Goal: Task Accomplishment & Management: Manage account settings

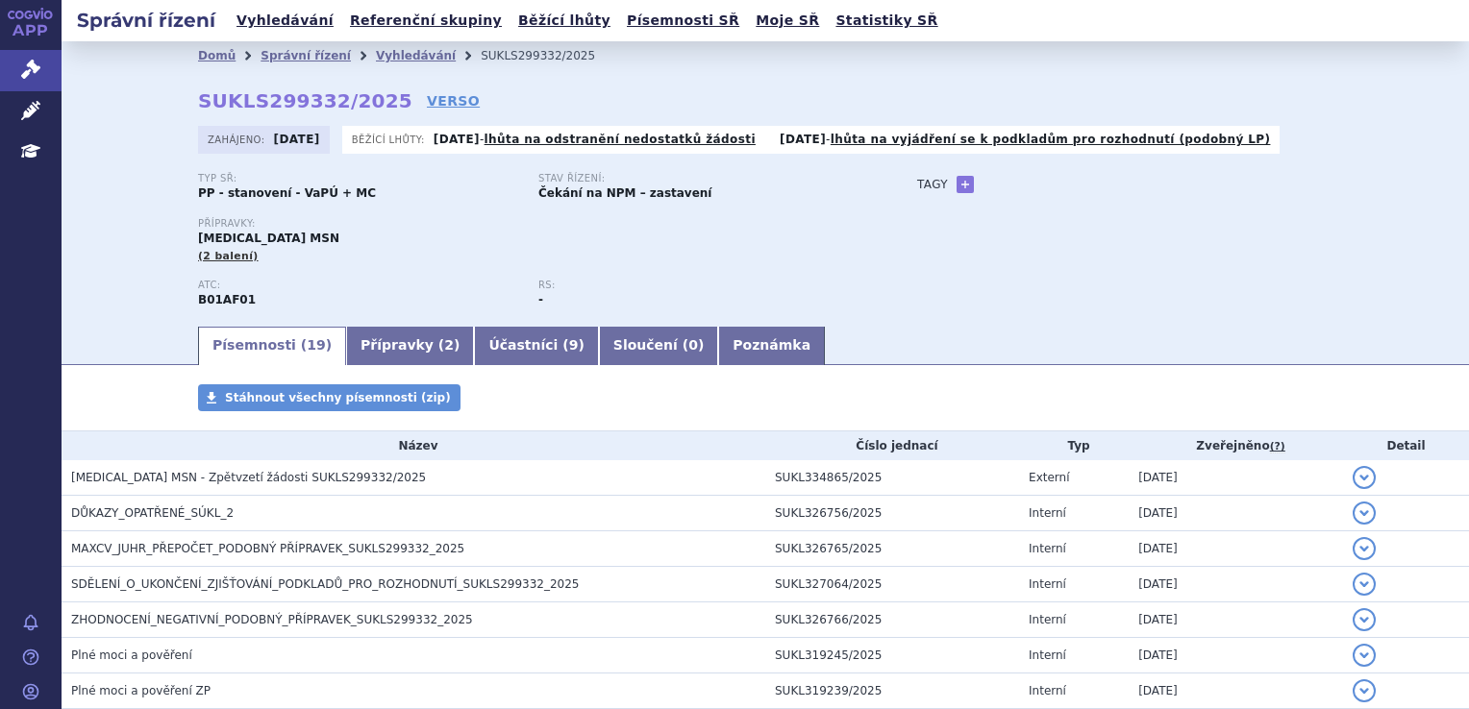
click at [30, 109] on icon at bounding box center [30, 110] width 19 height 19
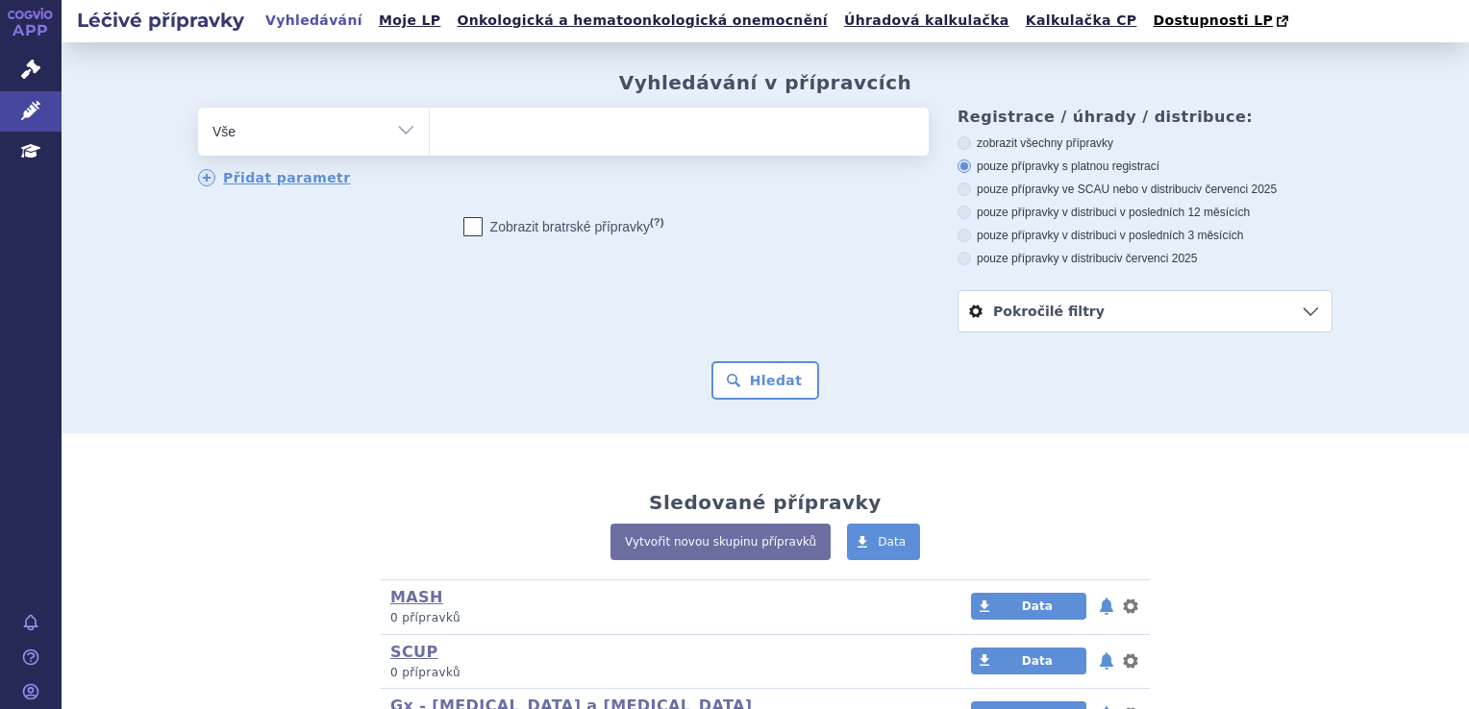
click at [598, 117] on ul at bounding box center [679, 128] width 499 height 40
click at [430, 117] on select at bounding box center [429, 131] width 1 height 48
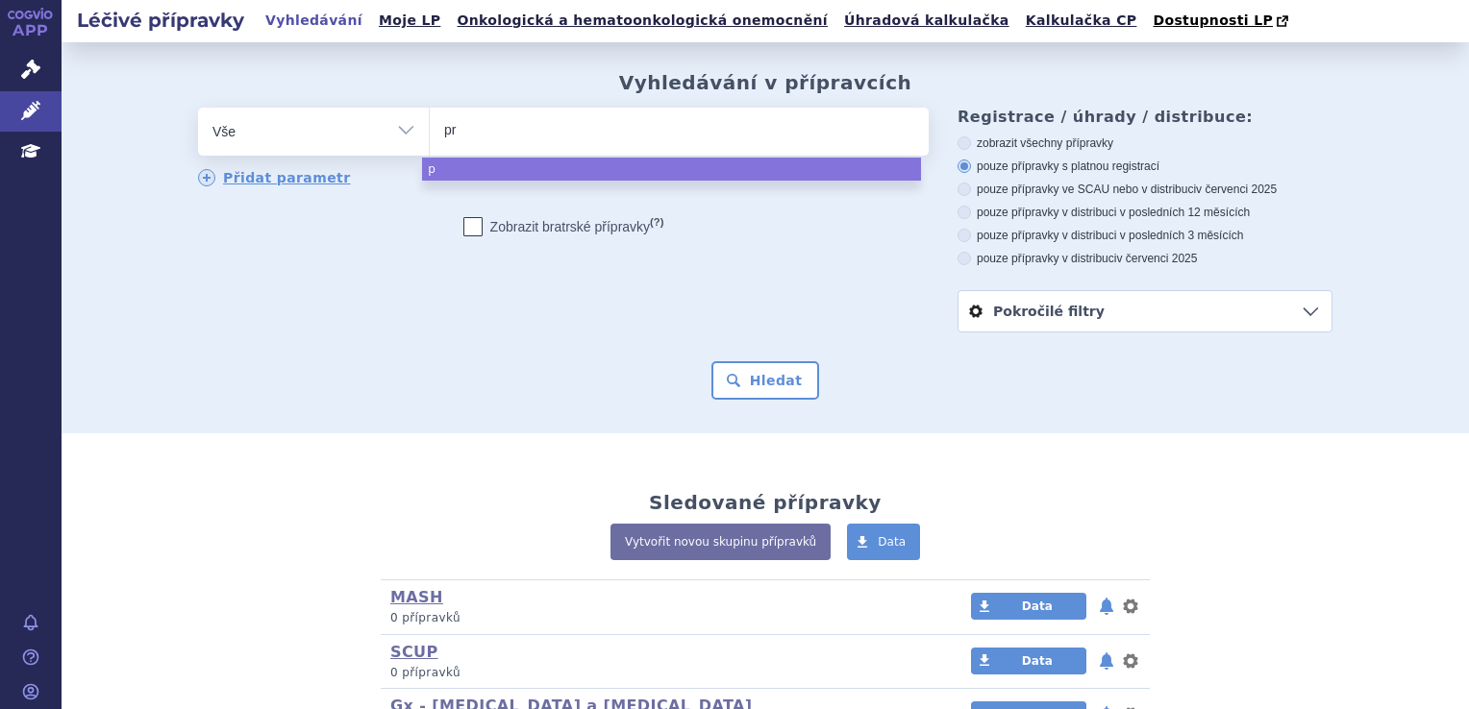
type input "pra"
type input "prada"
type input "pradaa"
select select "pradaa"
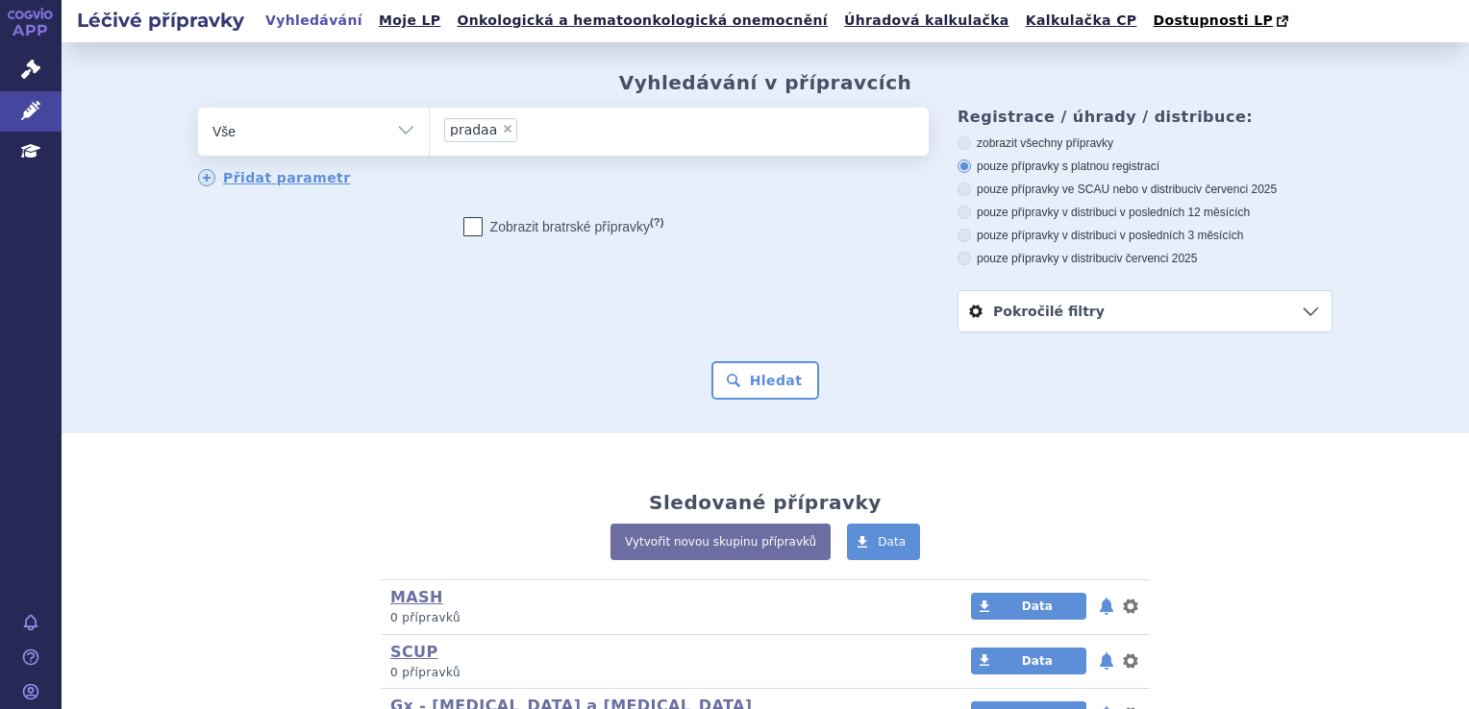
click at [502, 125] on span "×" at bounding box center [508, 129] width 12 height 12
click at [430, 125] on select "pradaa" at bounding box center [429, 131] width 1 height 48
select select
click at [491, 125] on ul at bounding box center [679, 128] width 499 height 40
click at [430, 125] on select "pradaa" at bounding box center [429, 131] width 1 height 48
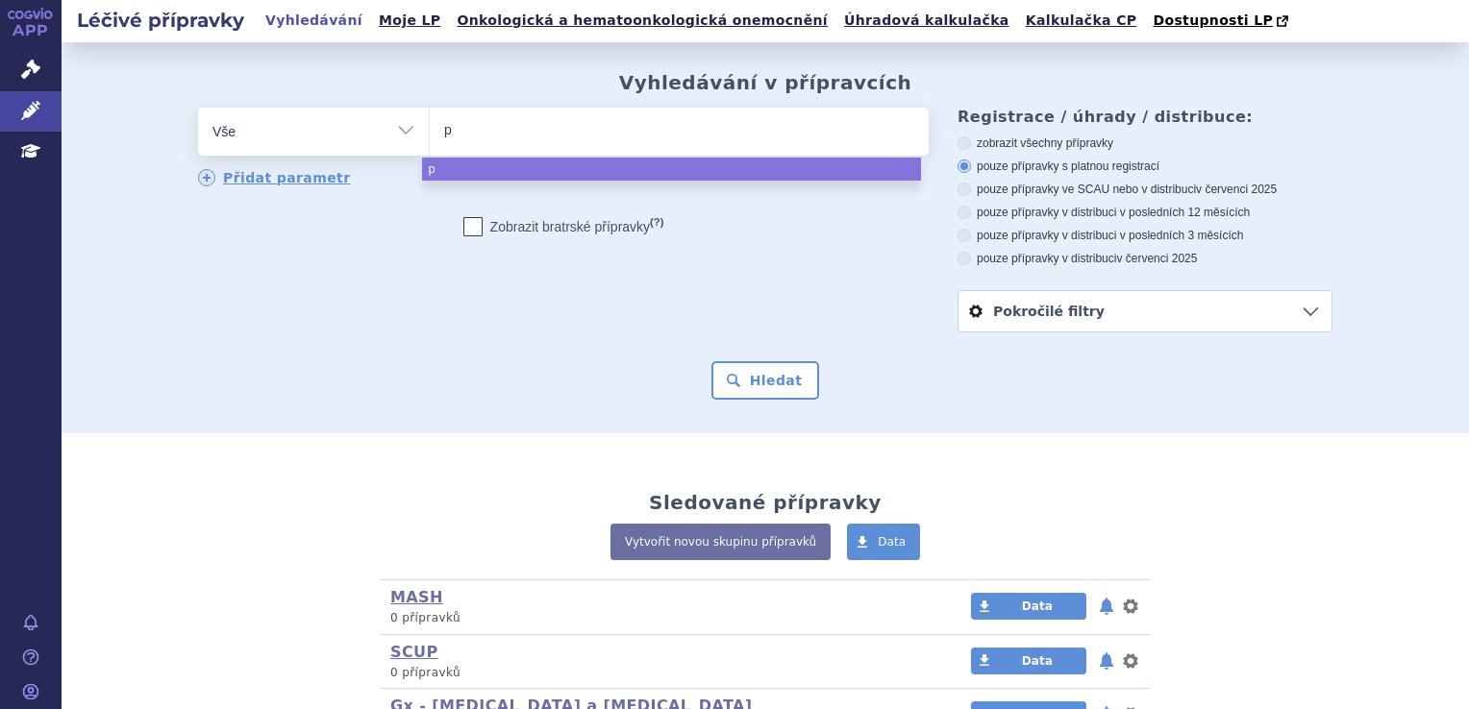
type input "pr"
type input "prad"
type input "pradax"
type input "pradaxa"
select select "pradaxa"
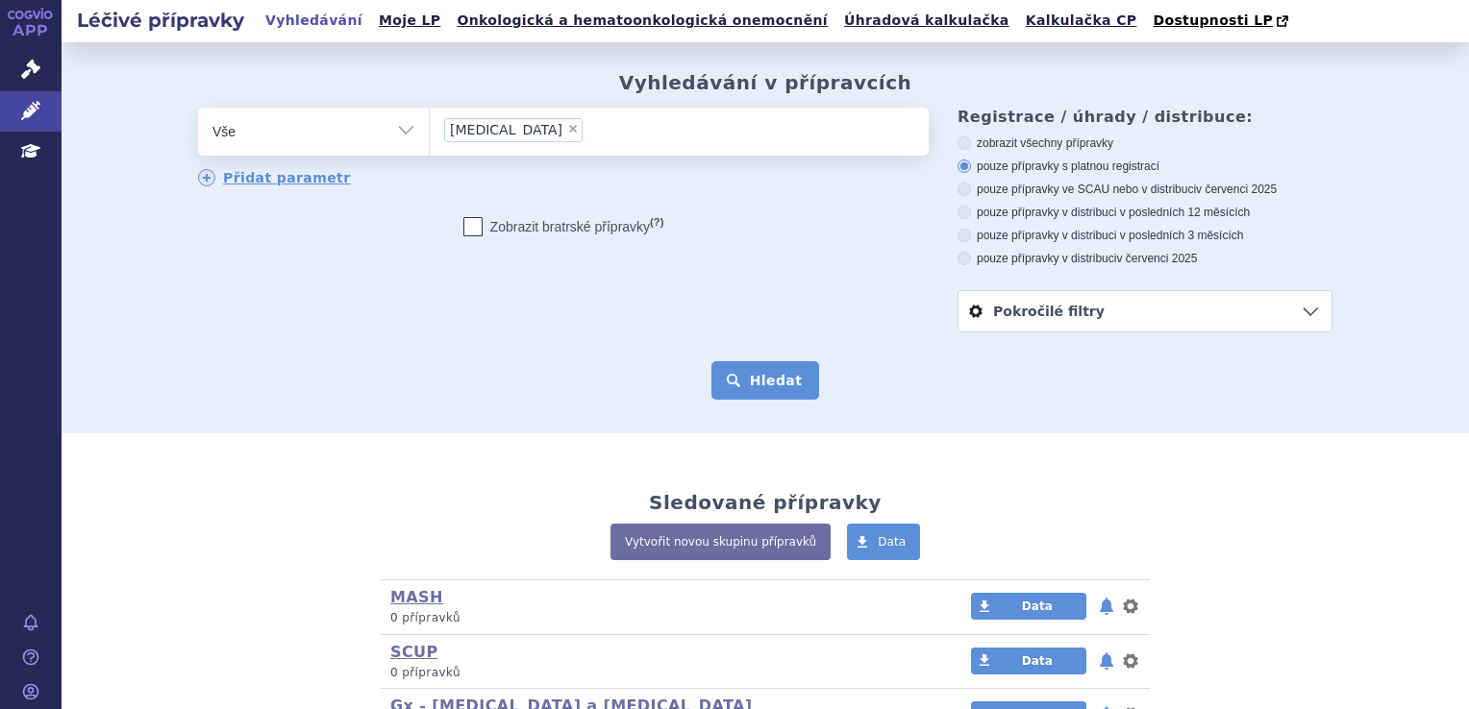
click at [791, 367] on button "Hledat" at bounding box center [765, 380] width 109 height 38
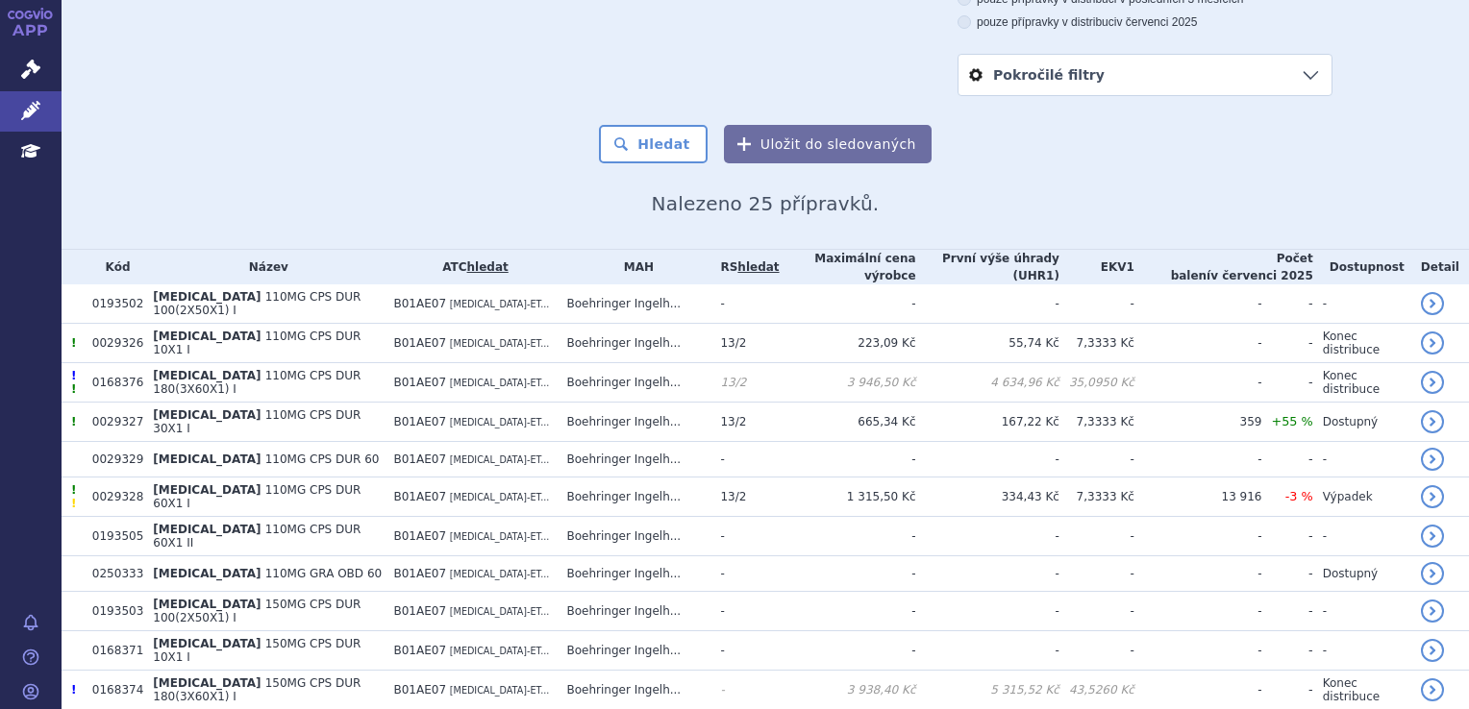
scroll to position [288, 0]
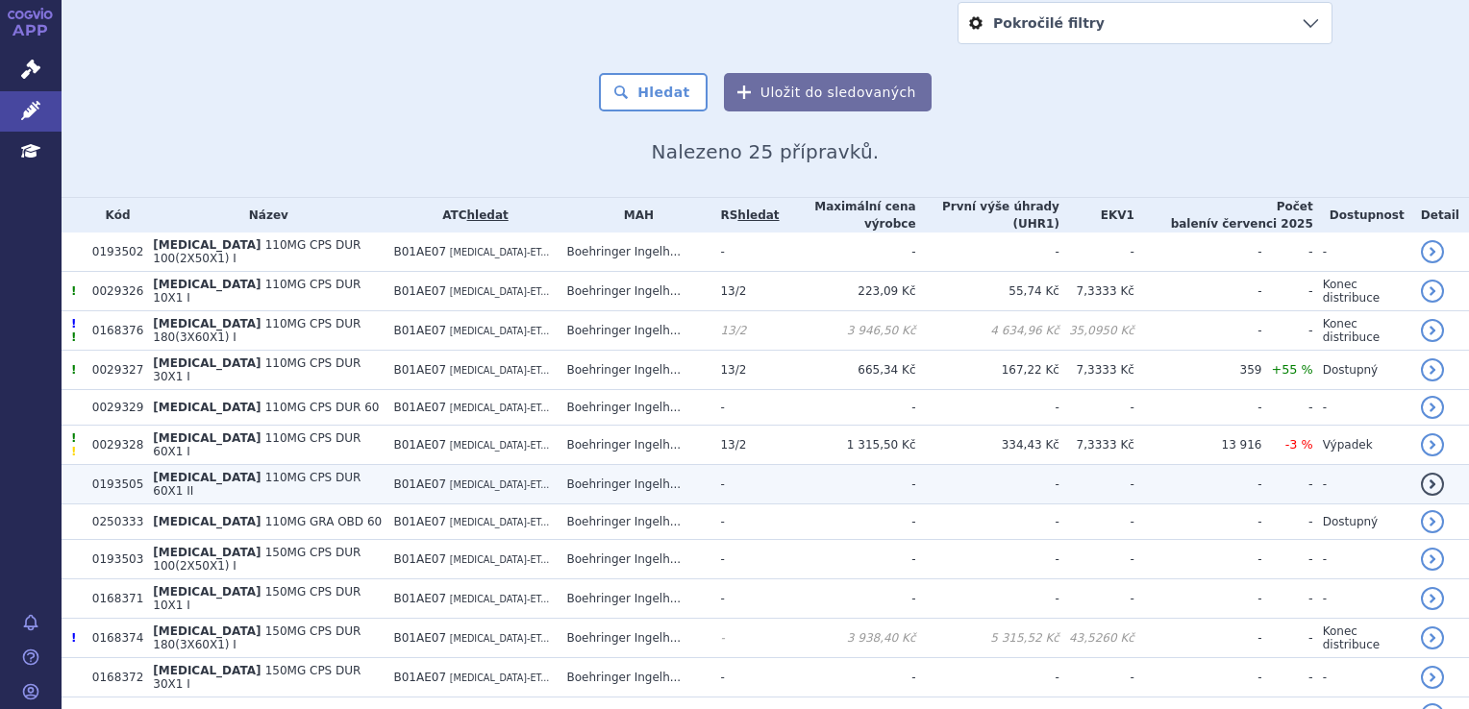
click at [396, 478] on span "B01AE07" at bounding box center [419, 484] width 53 height 13
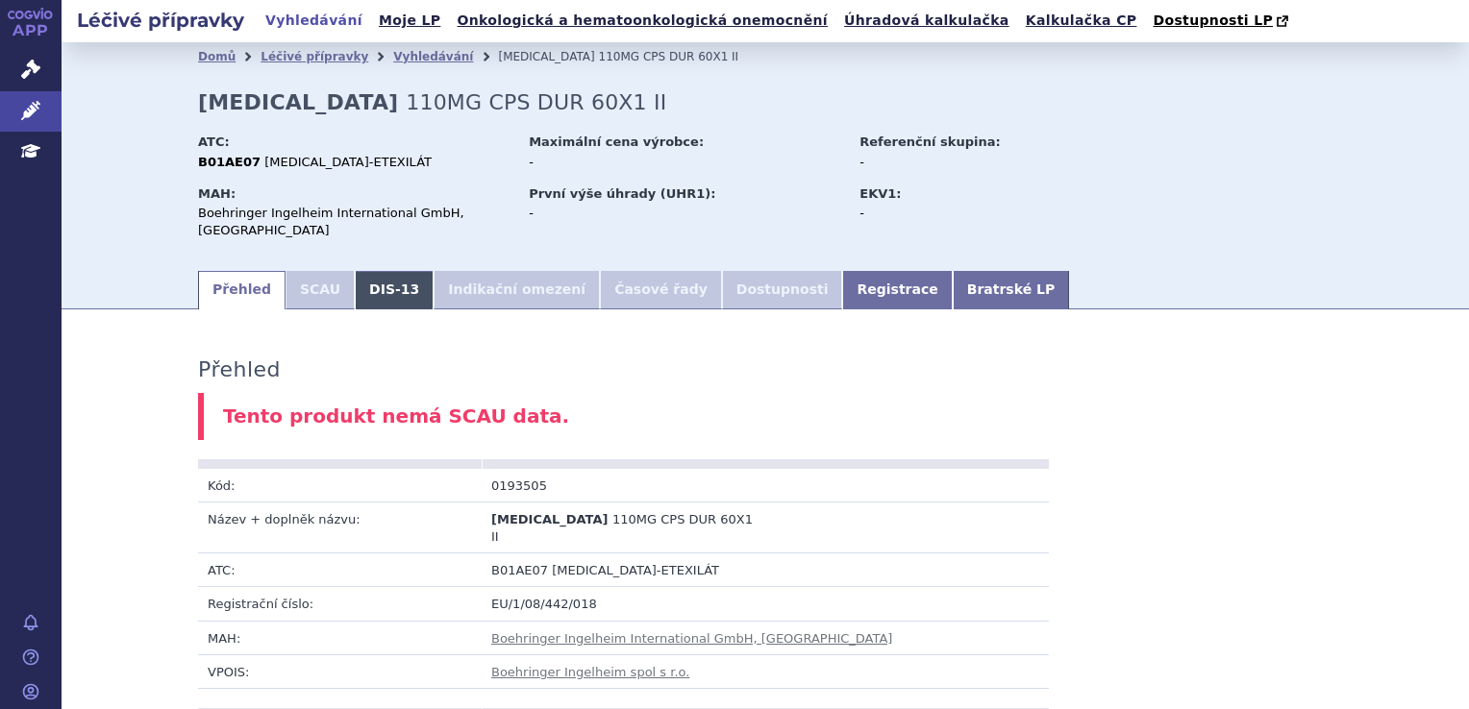
click at [362, 308] on link "DIS-13" at bounding box center [394, 290] width 79 height 38
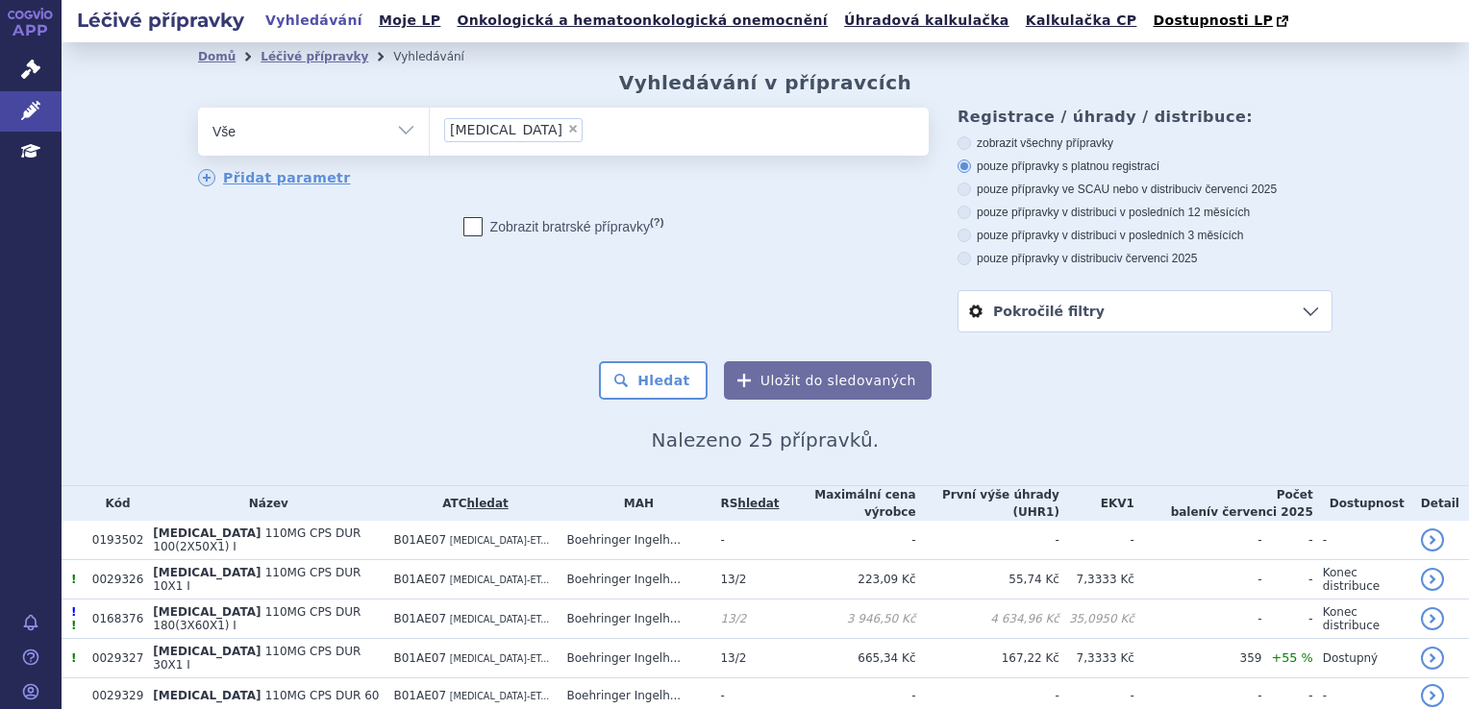
scroll to position [385, 0]
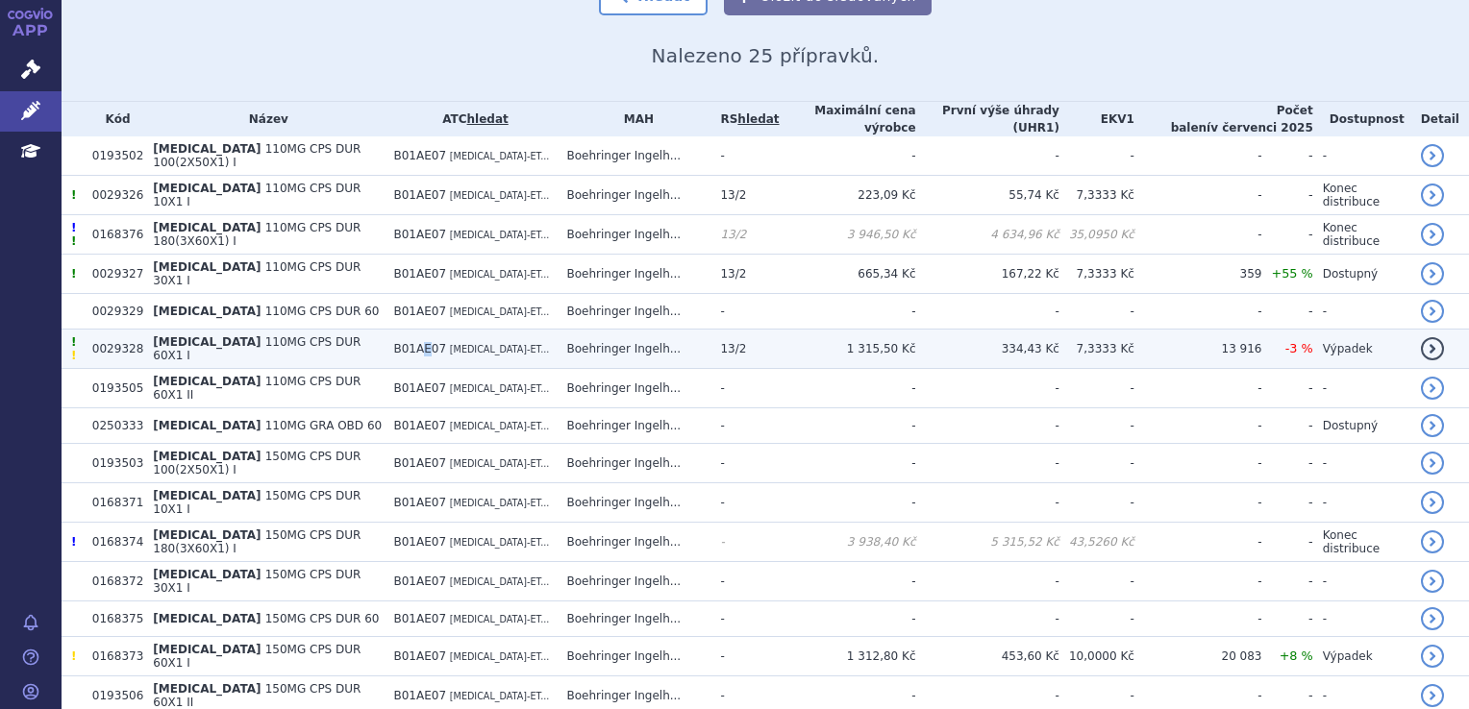
click at [414, 342] on span "B01AE07" at bounding box center [419, 348] width 53 height 13
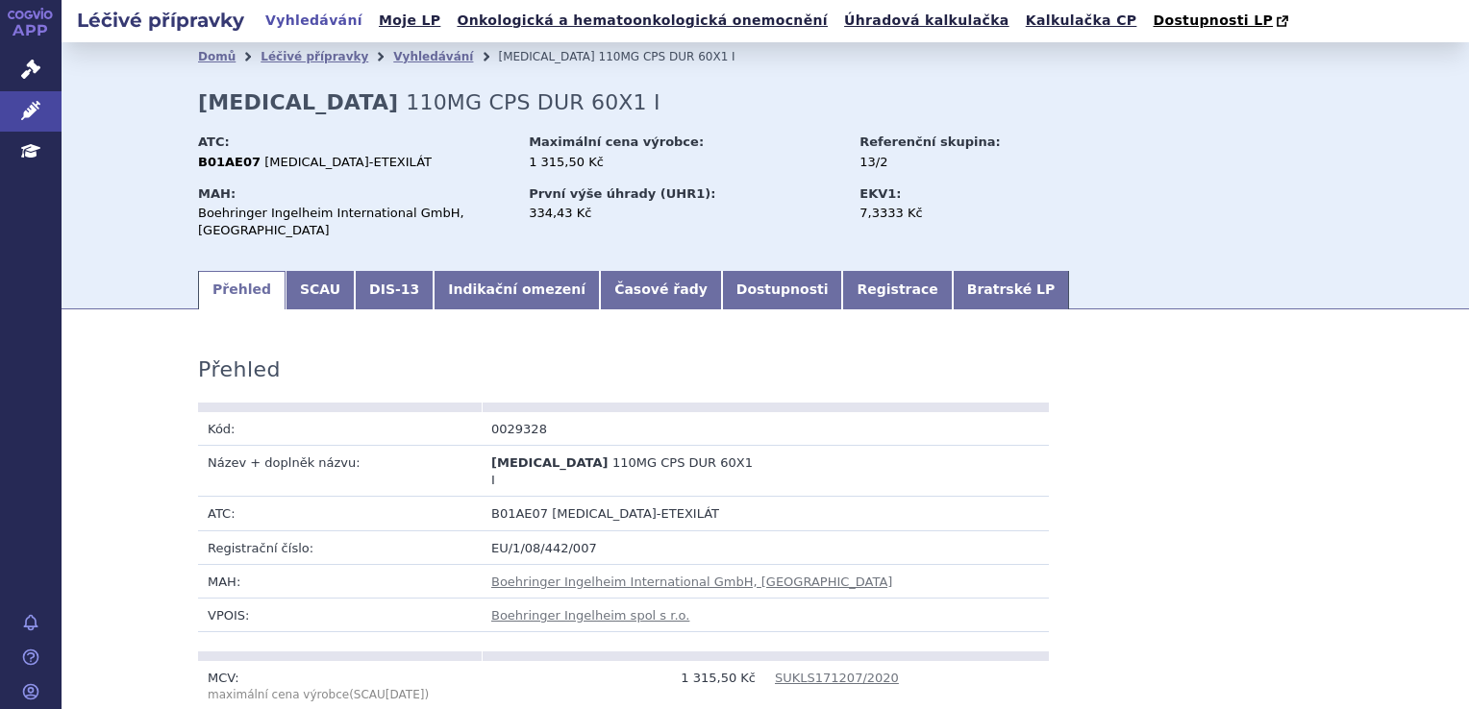
scroll to position [96, 0]
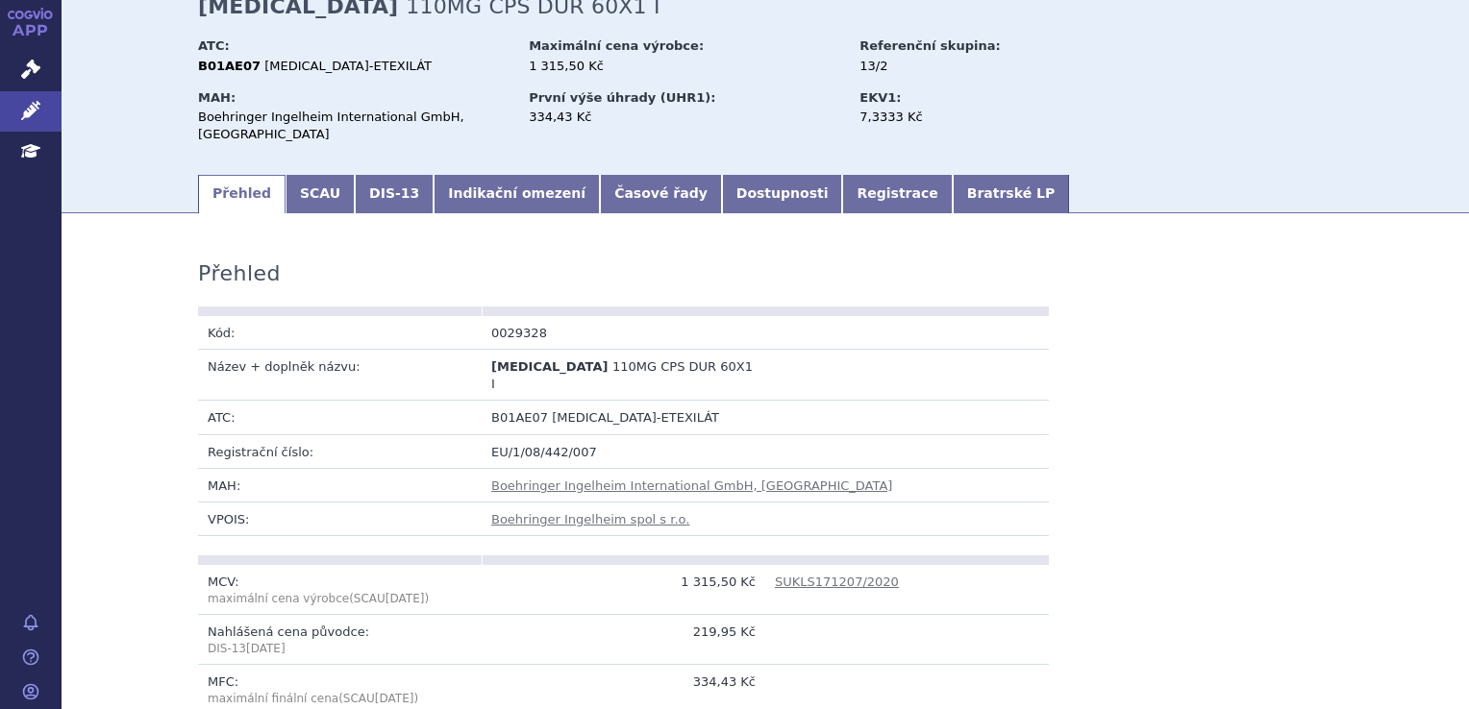
click at [552, 410] on span "[MEDICAL_DATA]-ETEXILÁT" at bounding box center [635, 417] width 167 height 14
drag, startPoint x: 531, startPoint y: 403, endPoint x: 478, endPoint y: 394, distance: 53.6
click at [482, 401] on td "B01AE07 DABIGATRAN-ETEXILÁT" at bounding box center [765, 418] width 567 height 34
copy span "B01AE07"
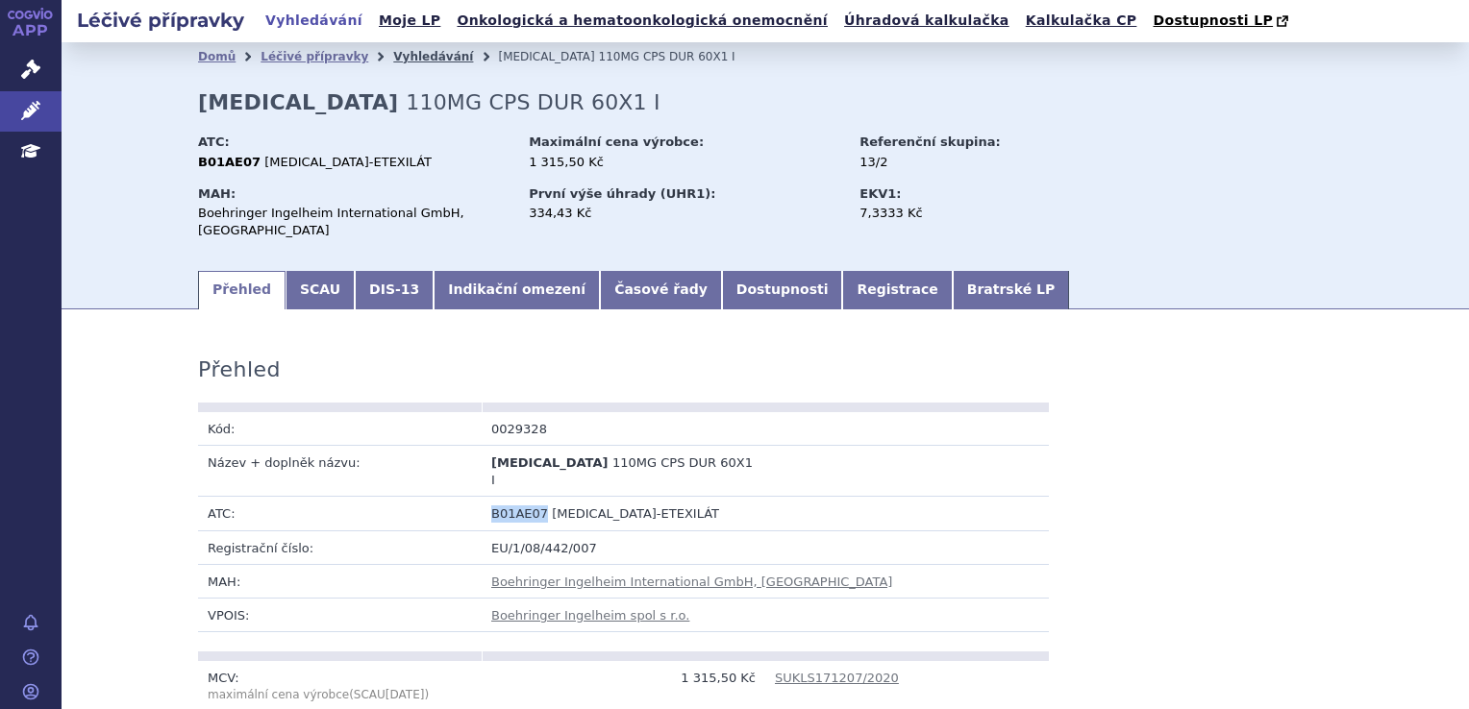
click at [418, 56] on link "Vyhledávání" at bounding box center [433, 56] width 80 height 13
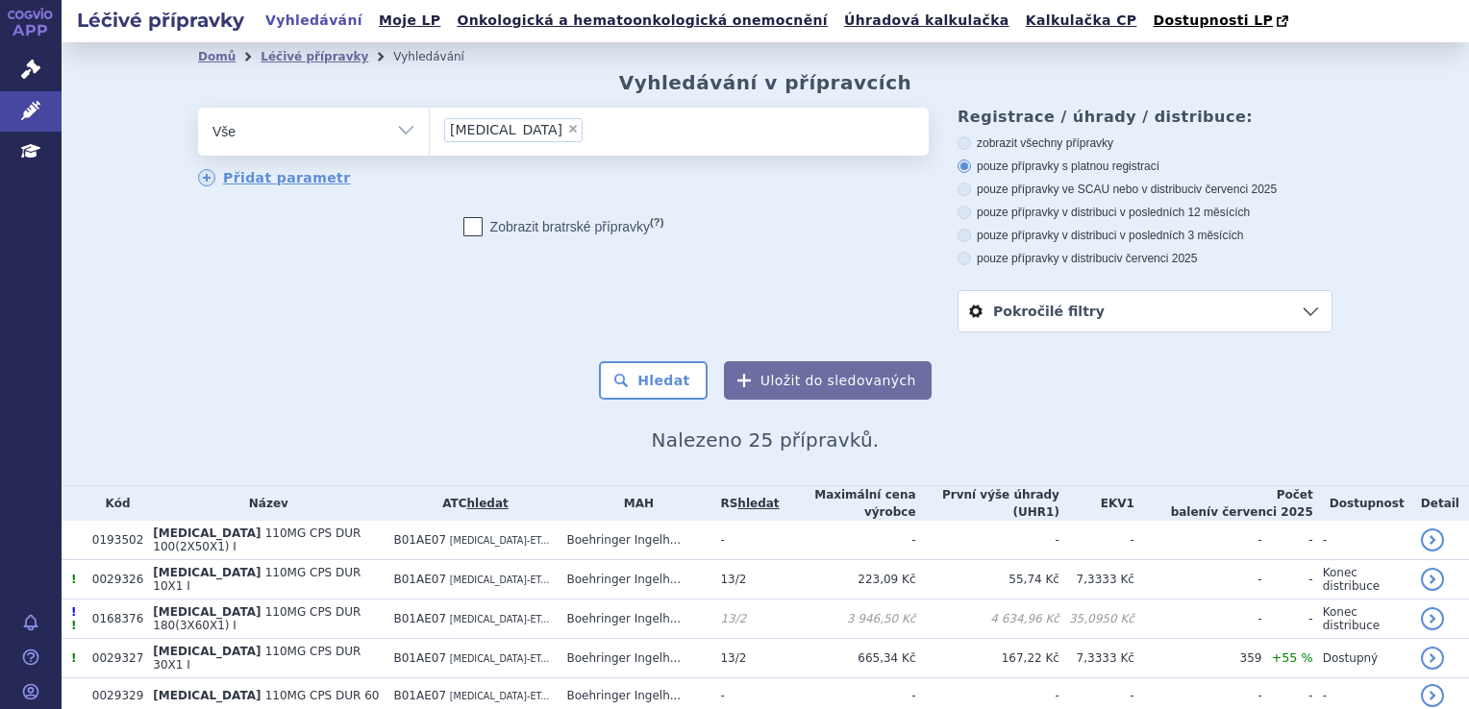
click at [567, 128] on span "×" at bounding box center [573, 129] width 12 height 12
click at [430, 128] on select "pradaxa" at bounding box center [429, 131] width 1 height 48
select select
click at [500, 128] on ul at bounding box center [679, 128] width 499 height 40
click at [430, 128] on select "pradaxa" at bounding box center [429, 131] width 1 height 48
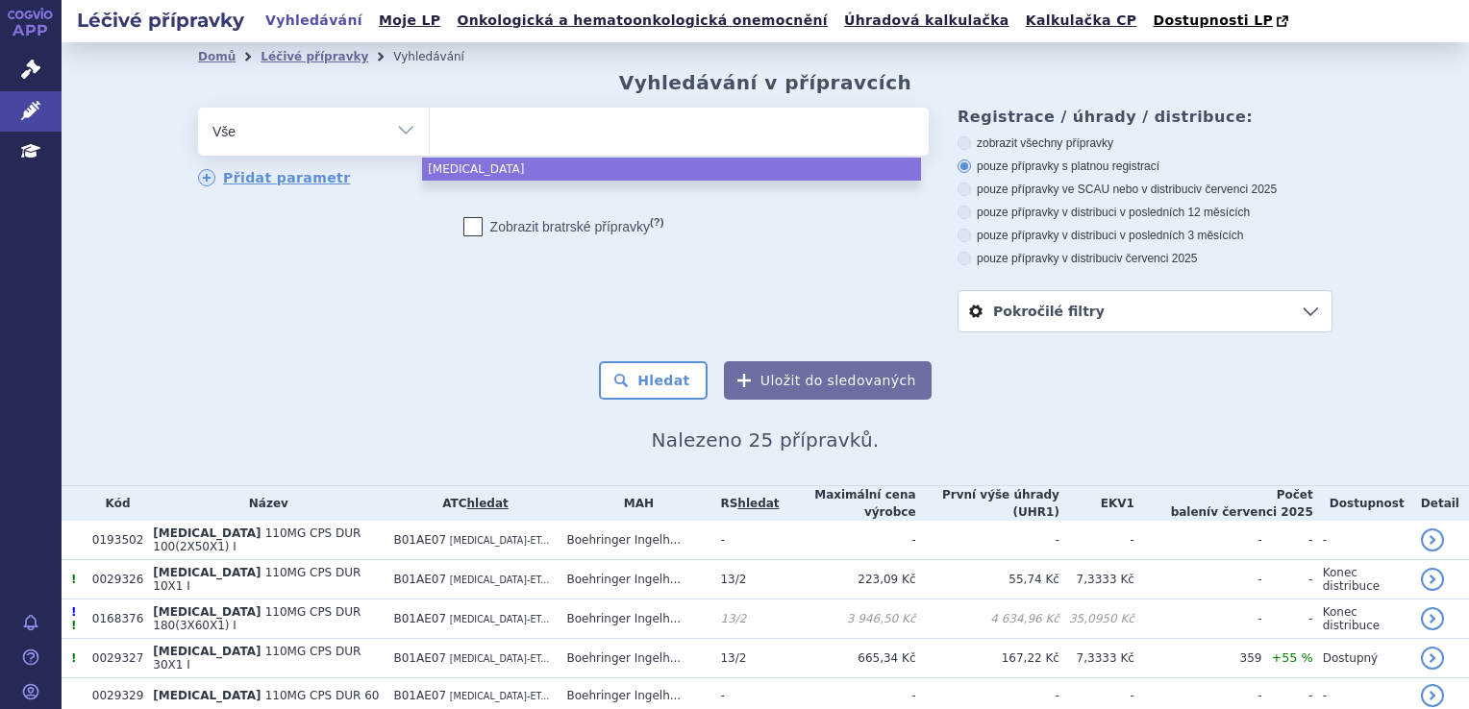
paste input "0253235"
type input "0253235"
select select "0253235"
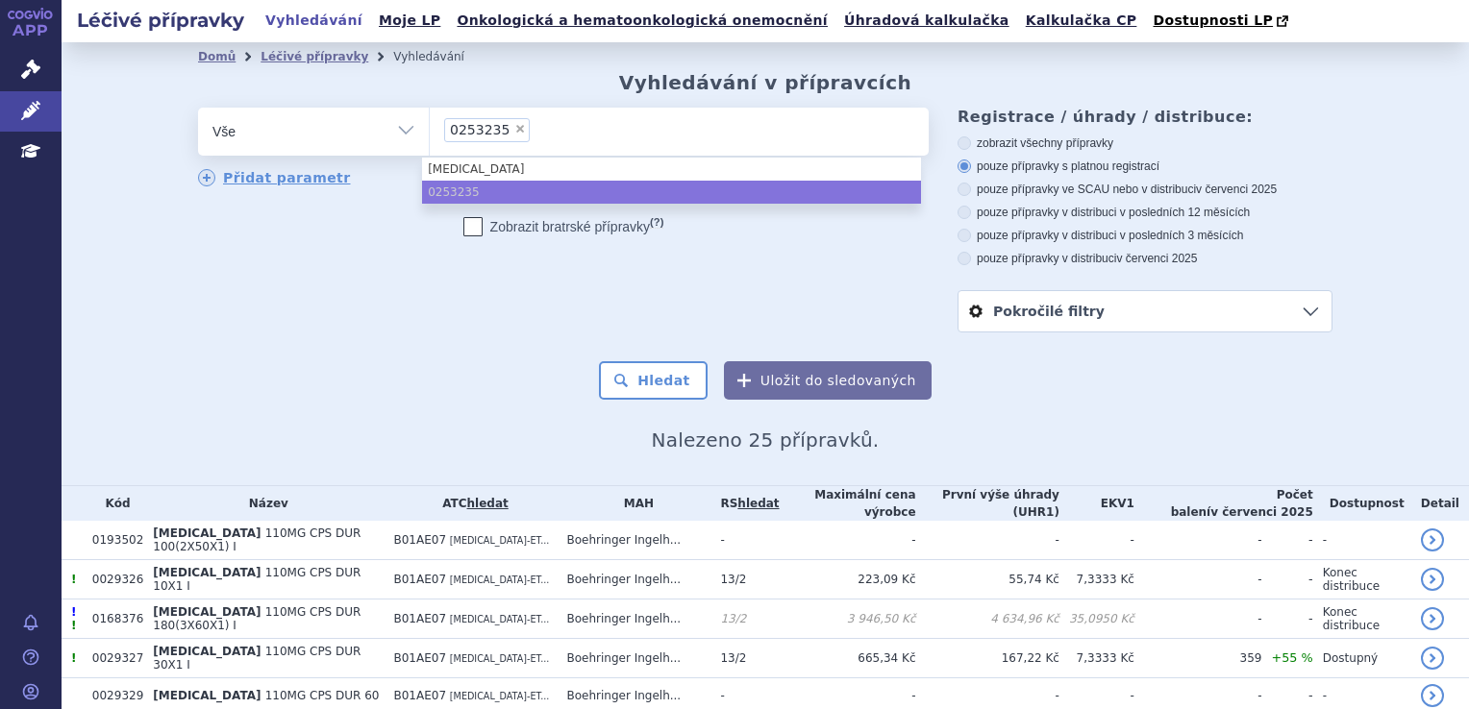
click at [514, 132] on span "×" at bounding box center [520, 129] width 12 height 12
click at [430, 132] on select "pradaxa 0253235" at bounding box center [429, 131] width 1 height 48
select select
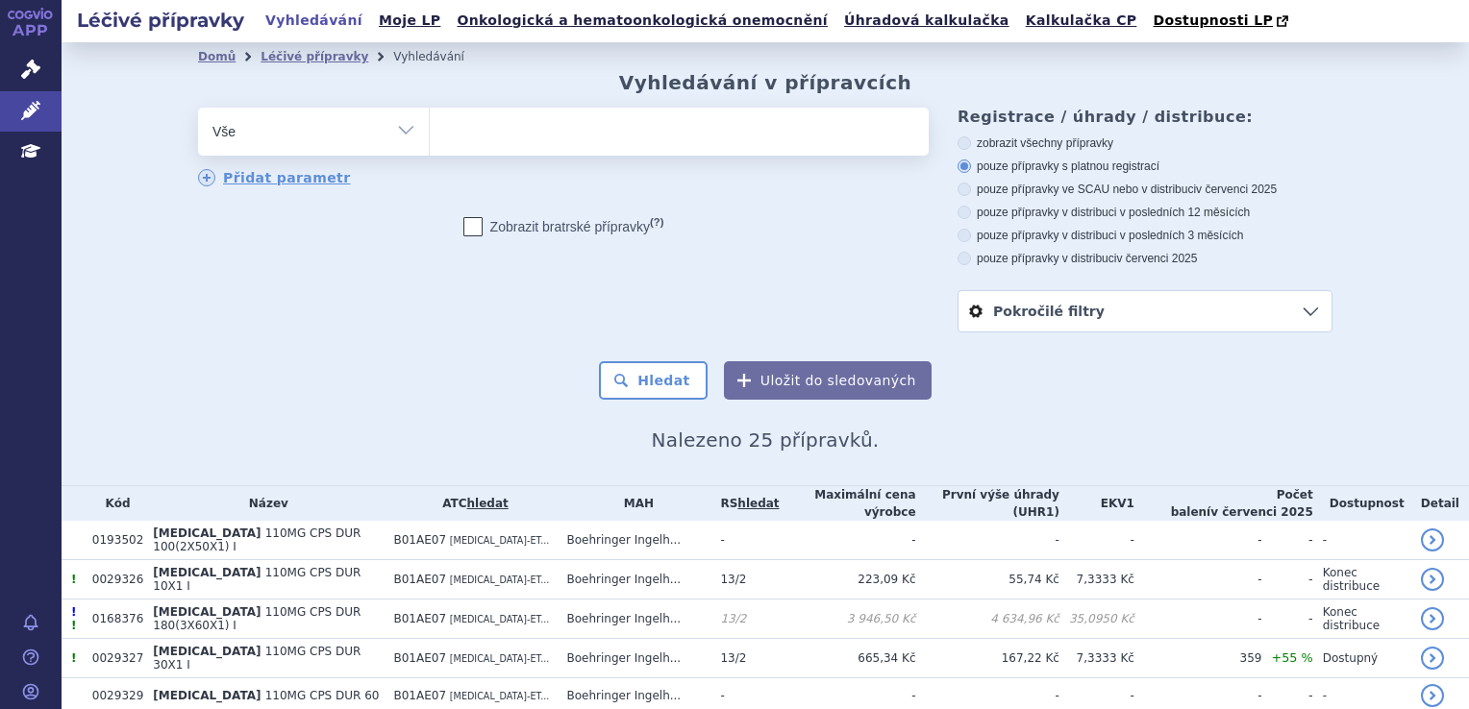
click at [527, 144] on ul at bounding box center [679, 128] width 499 height 40
click at [430, 144] on select "pradaxa 0253235" at bounding box center [429, 131] width 1 height 48
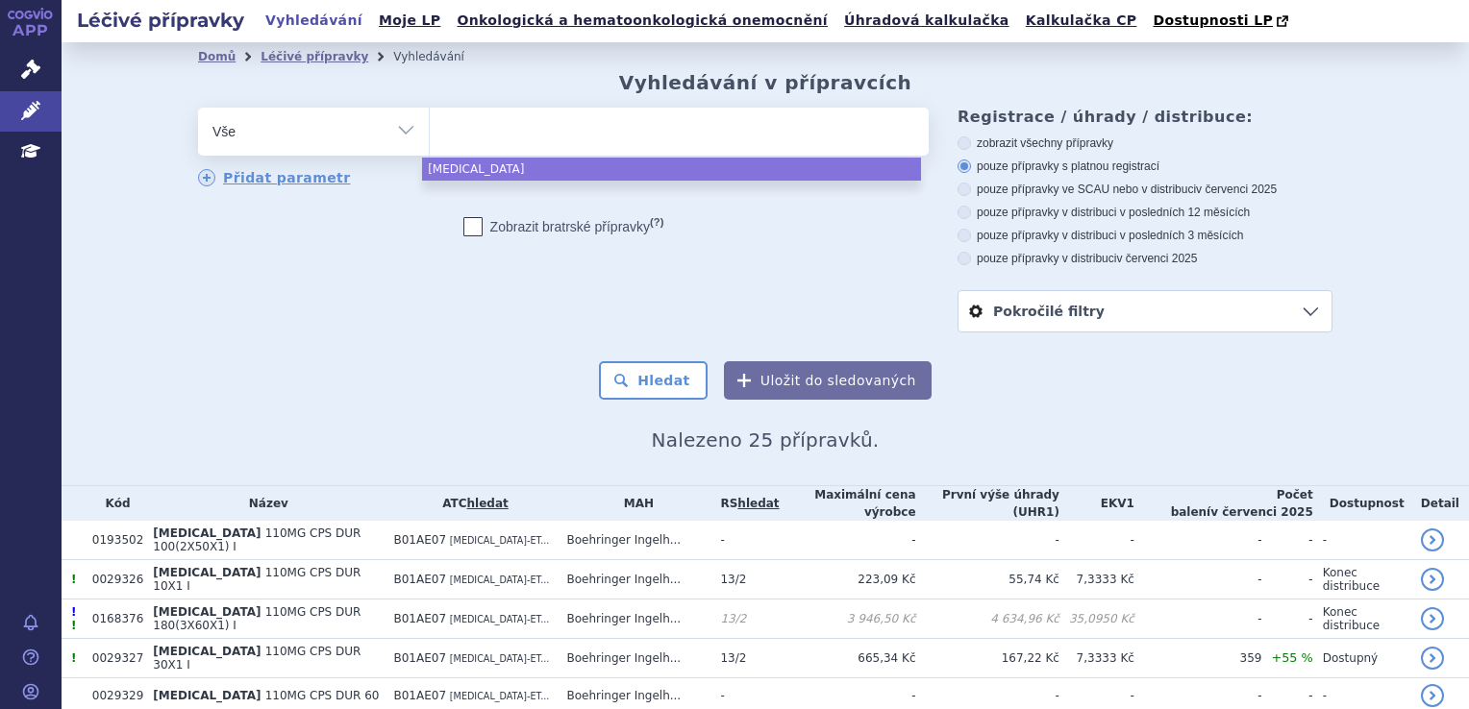
type input "0253235"
select select "0253235"
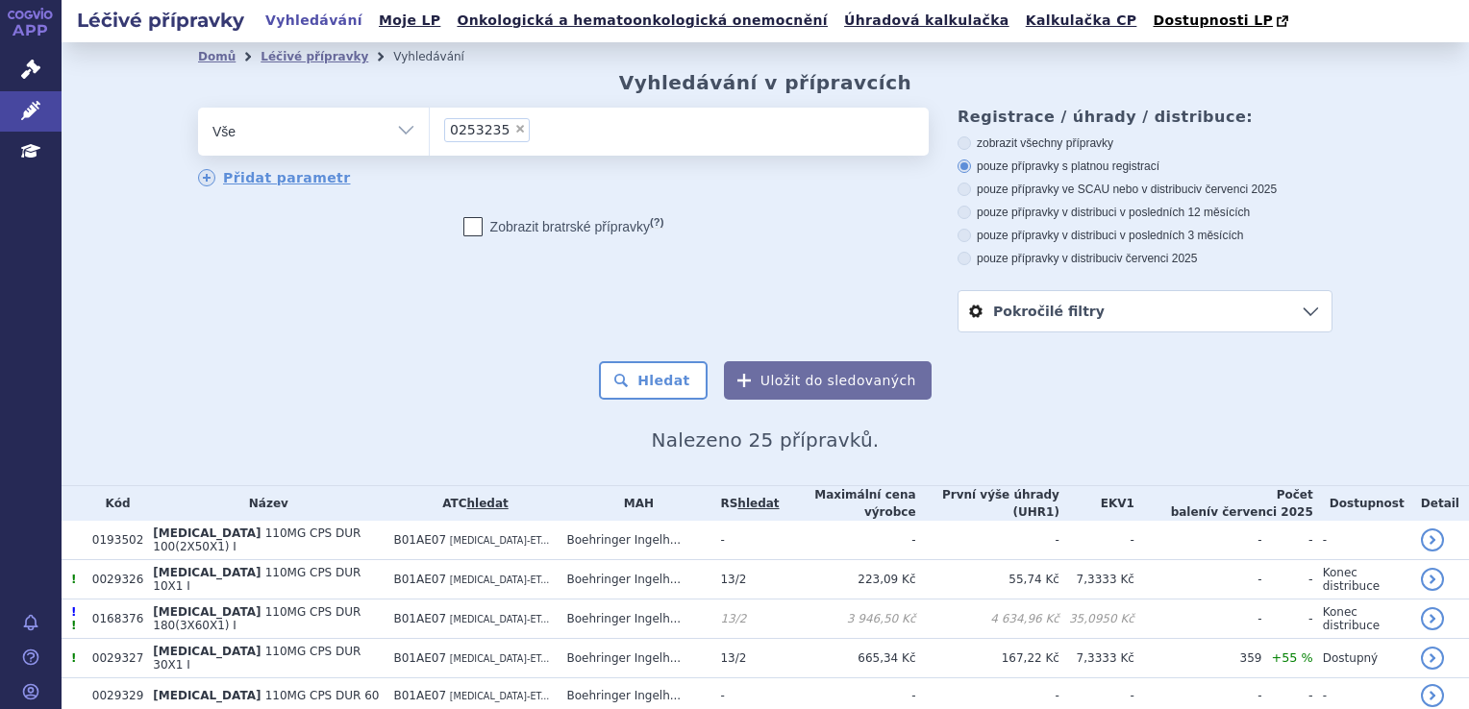
click at [446, 164] on div "odstranit Vše Přípravek/SUKL kód MAH VPOIS ATC/Aktivní látka pradaxa ×" at bounding box center [563, 148] width 731 height 81
click at [648, 385] on button "Hledat" at bounding box center [653, 380] width 109 height 38
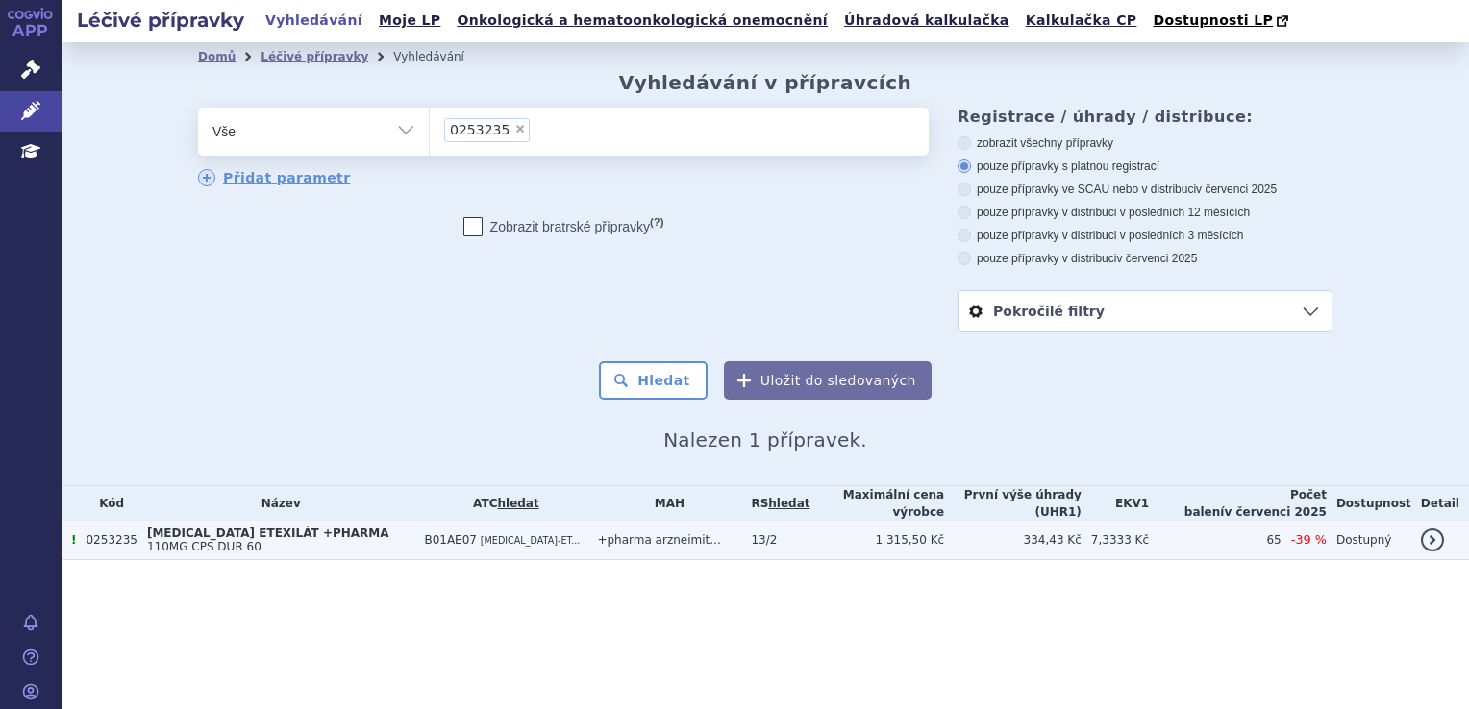
click at [460, 523] on td "B01AE07 DABIGATRAN-ET..." at bounding box center [500, 540] width 173 height 39
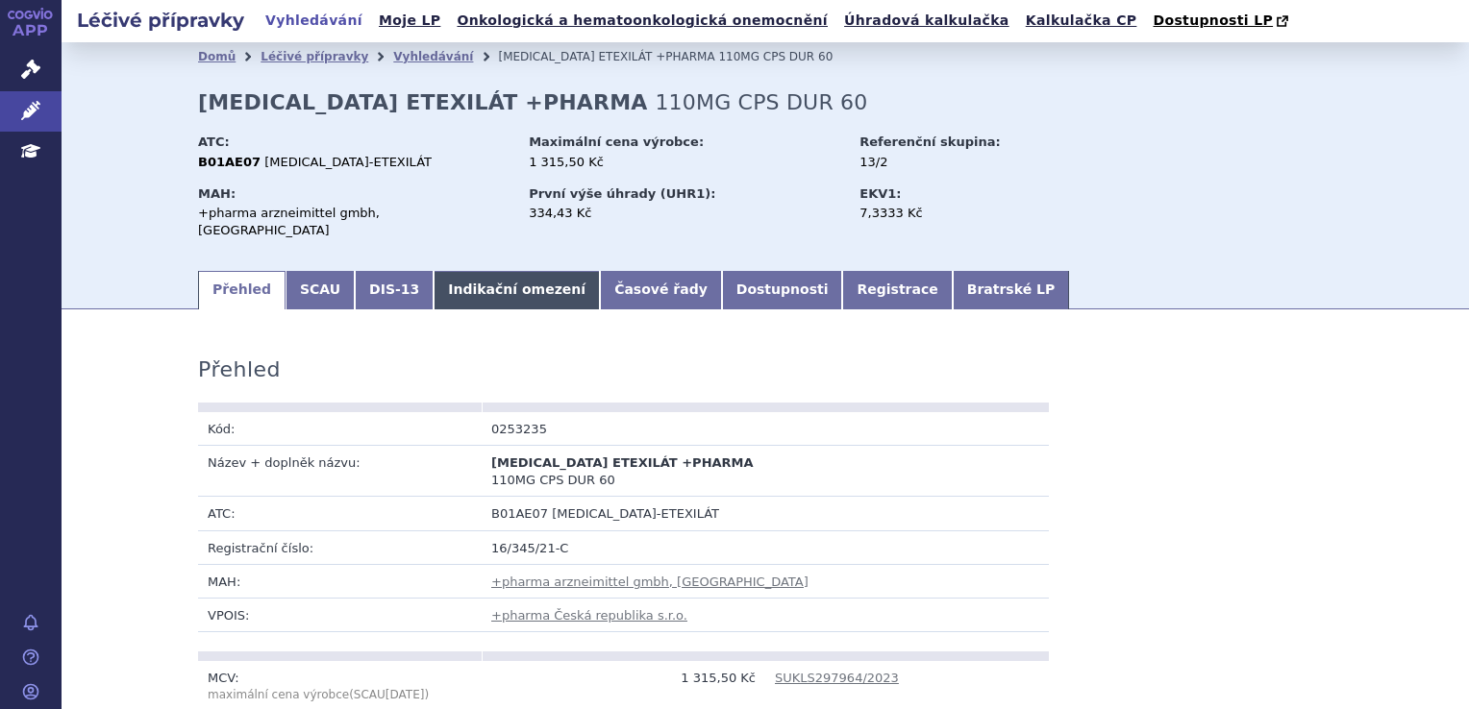
click at [446, 287] on link "Indikační omezení" at bounding box center [517, 290] width 166 height 38
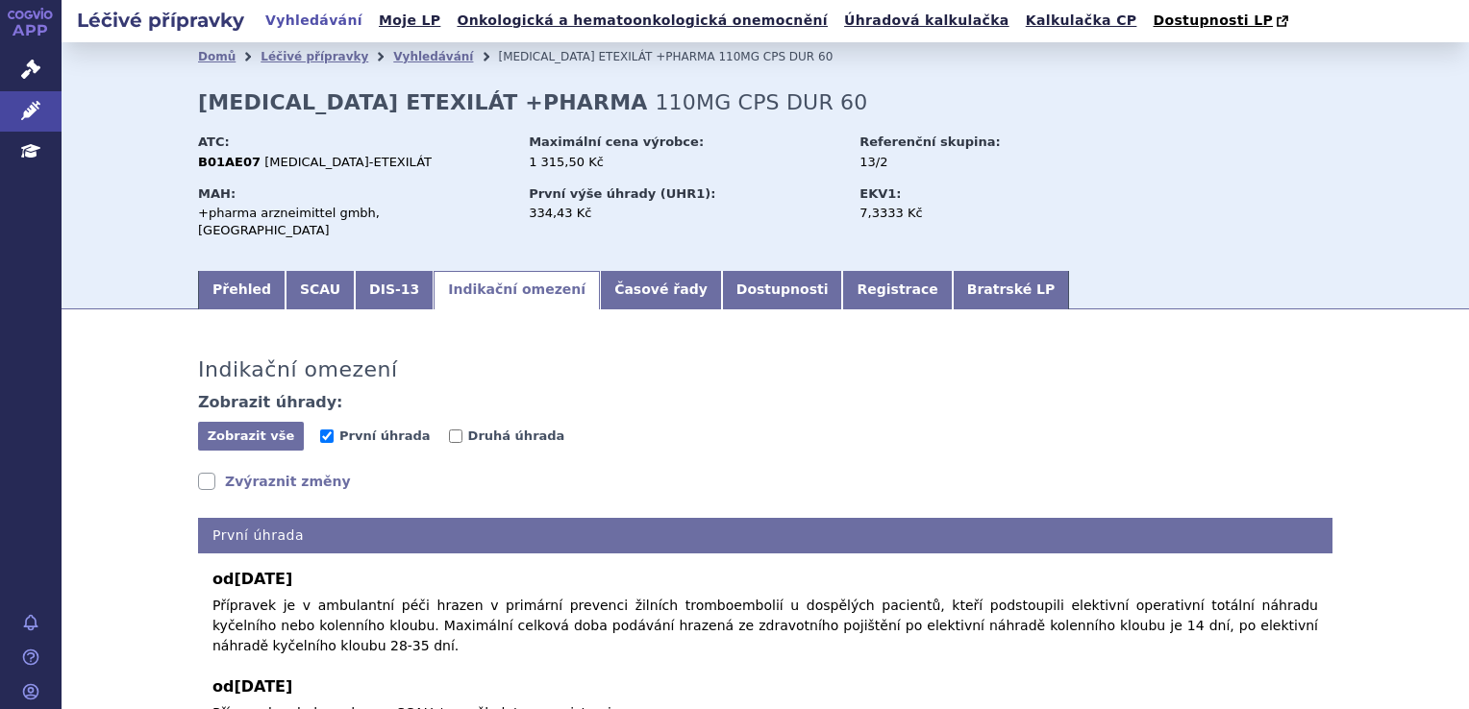
click at [448, 422] on div "Zobrazit vše Skrýt vše První úhrada [GEOGRAPHIC_DATA]" at bounding box center [765, 437] width 1134 height 31
click at [449, 430] on input "Druhá úhrada" at bounding box center [455, 436] width 13 height 13
checkbox input "true"
click at [322, 430] on input "První úhrada" at bounding box center [326, 436] width 13 height 13
checkbox input "false"
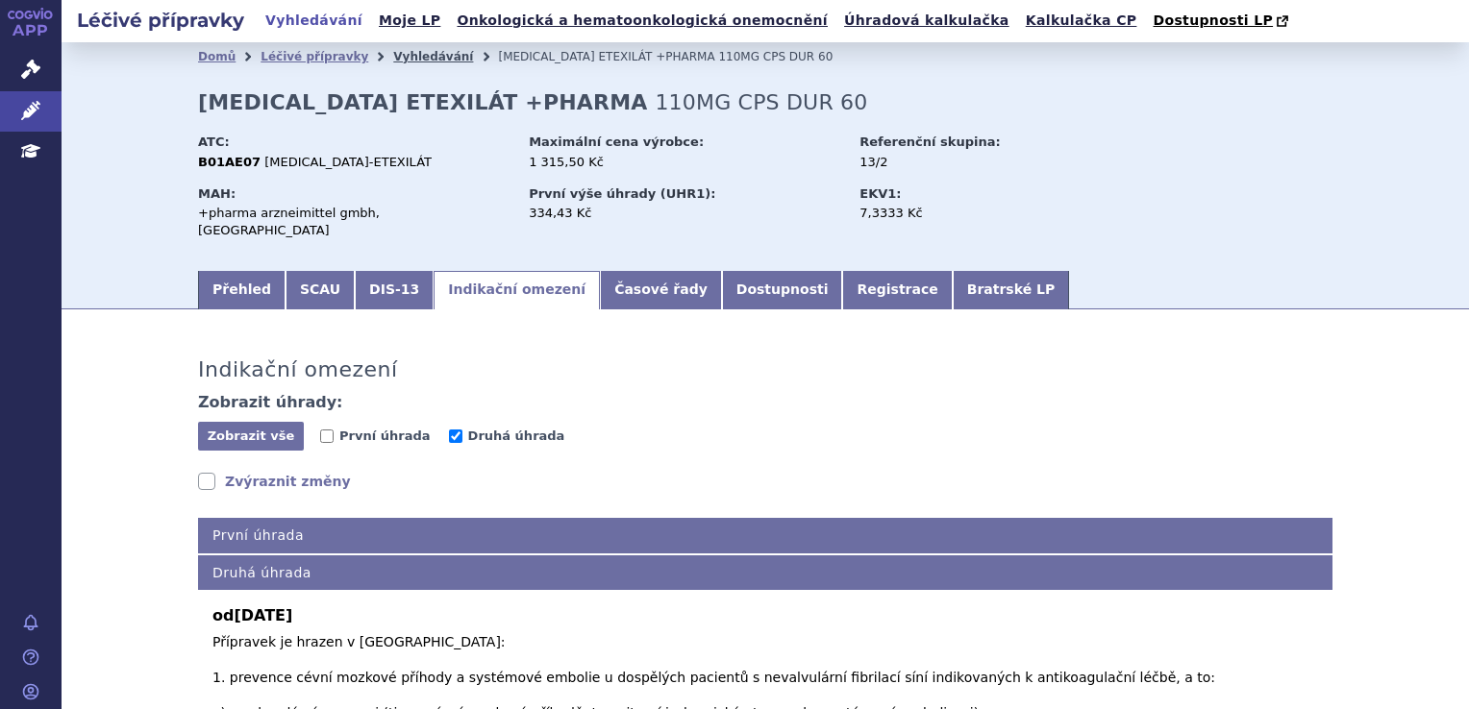
click at [393, 50] on link "Vyhledávání" at bounding box center [433, 56] width 80 height 13
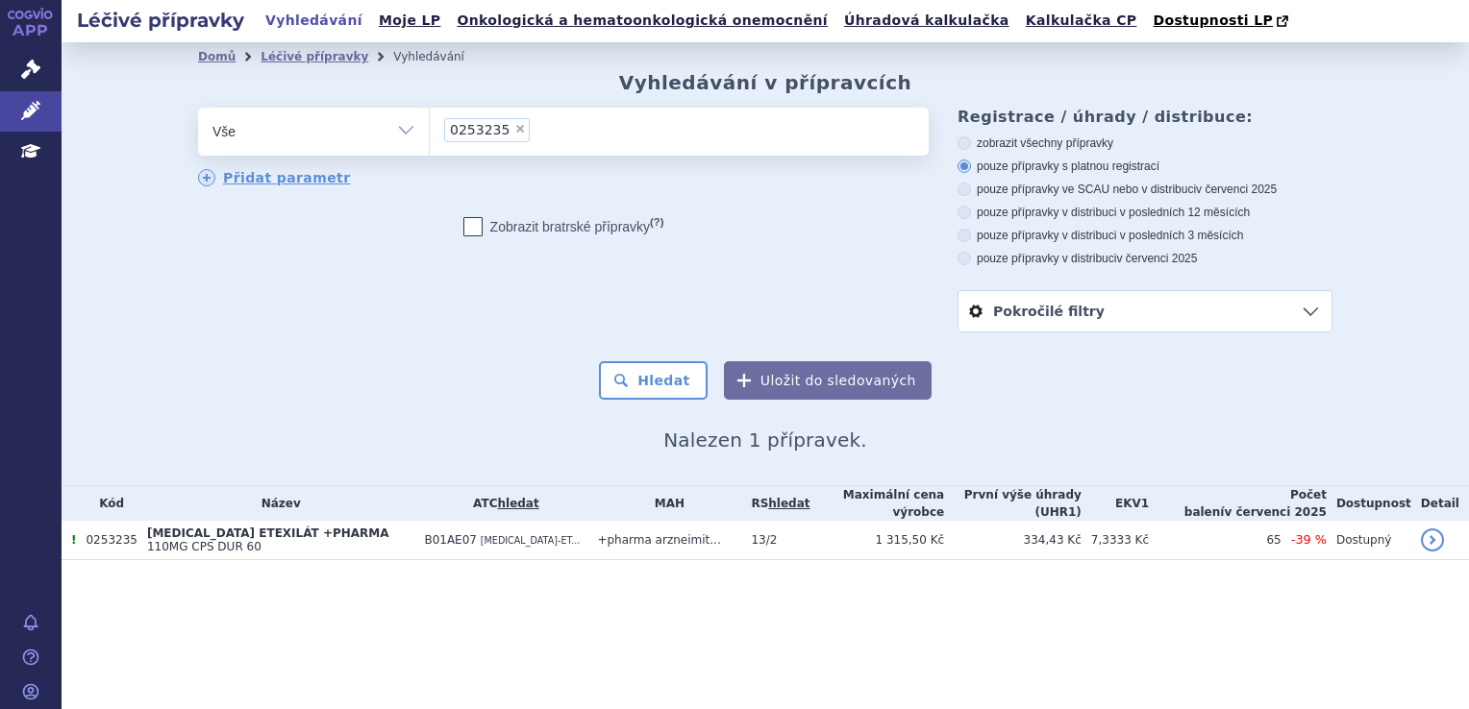
click at [514, 127] on span "×" at bounding box center [520, 129] width 12 height 12
click at [430, 127] on select "0253235" at bounding box center [429, 131] width 1 height 48
select select
click at [509, 127] on ul at bounding box center [679, 128] width 499 height 40
click at [430, 127] on select "0253235" at bounding box center [429, 131] width 1 height 48
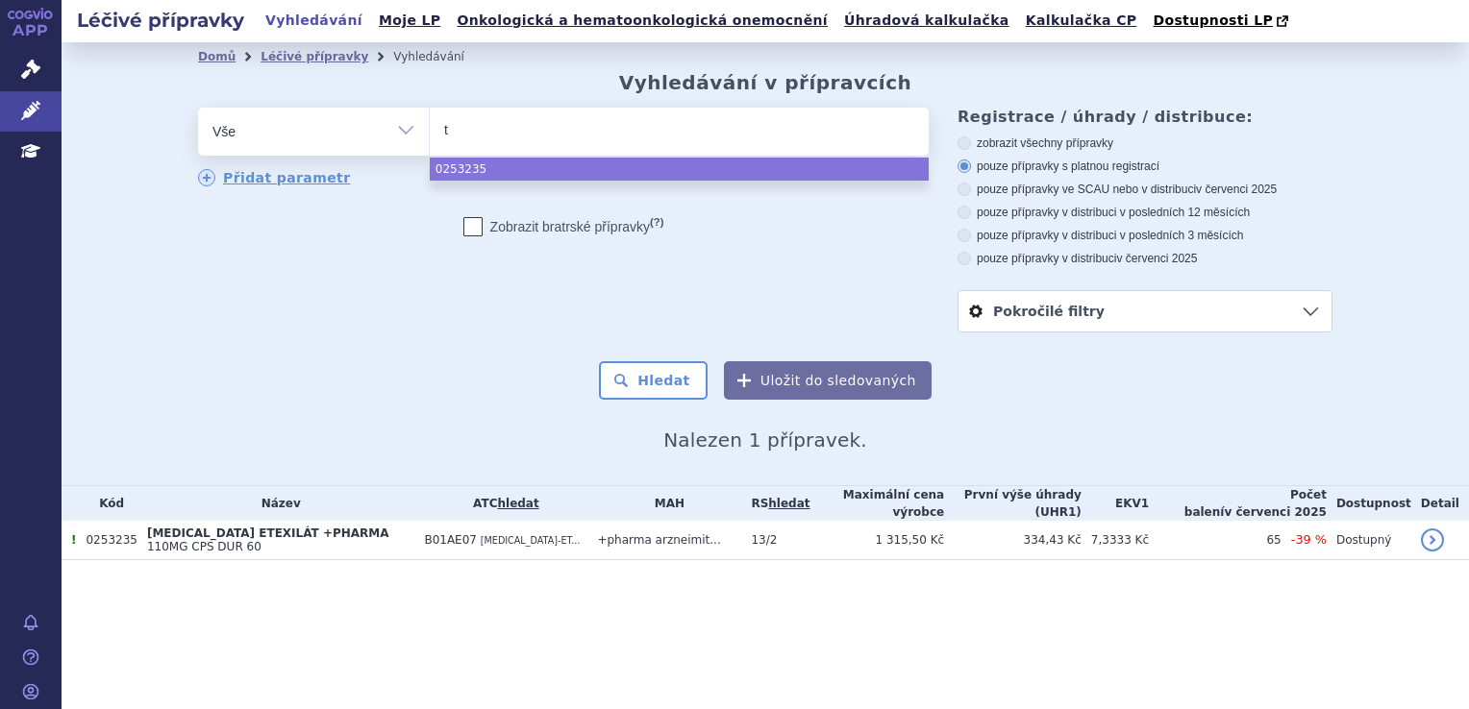
type input "te"
type input "tel"
type input "tele"
type input "telex"
type input "telexer"
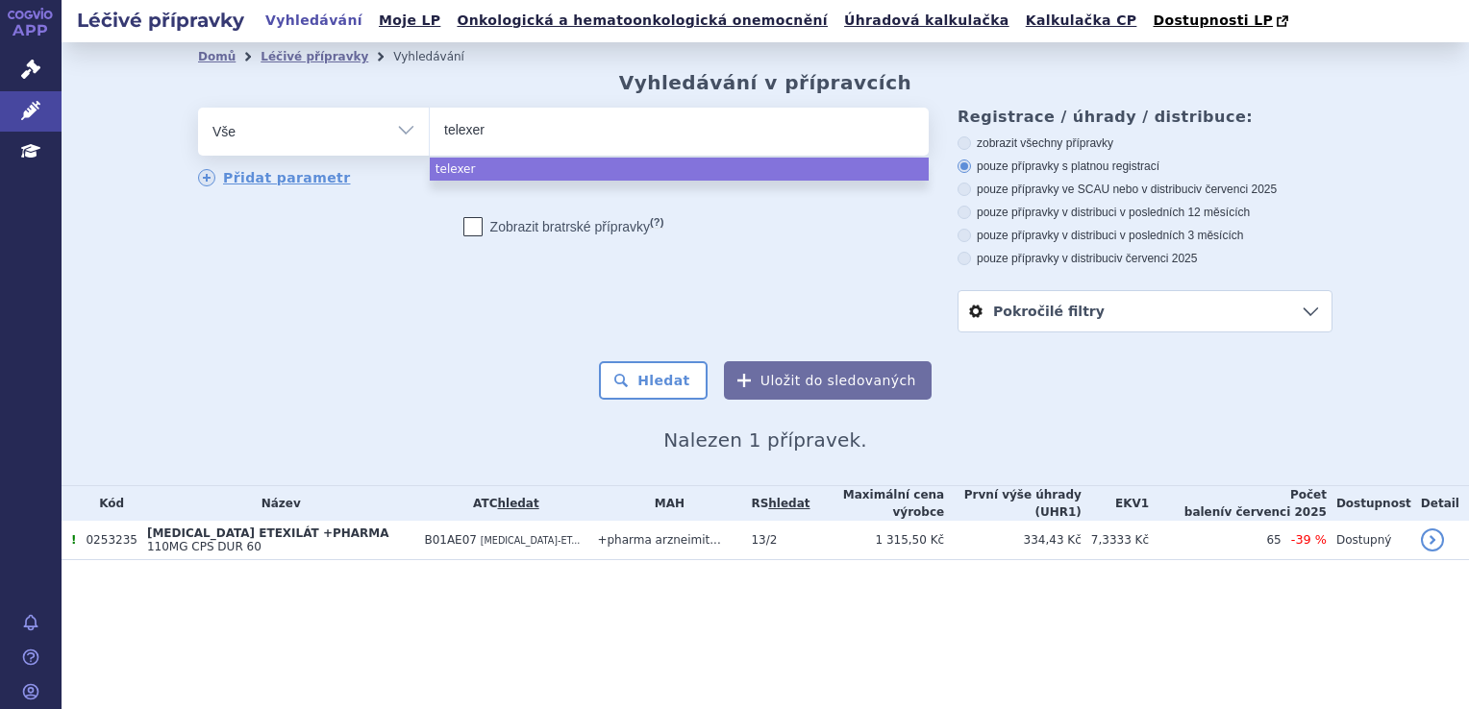
select select "telexer"
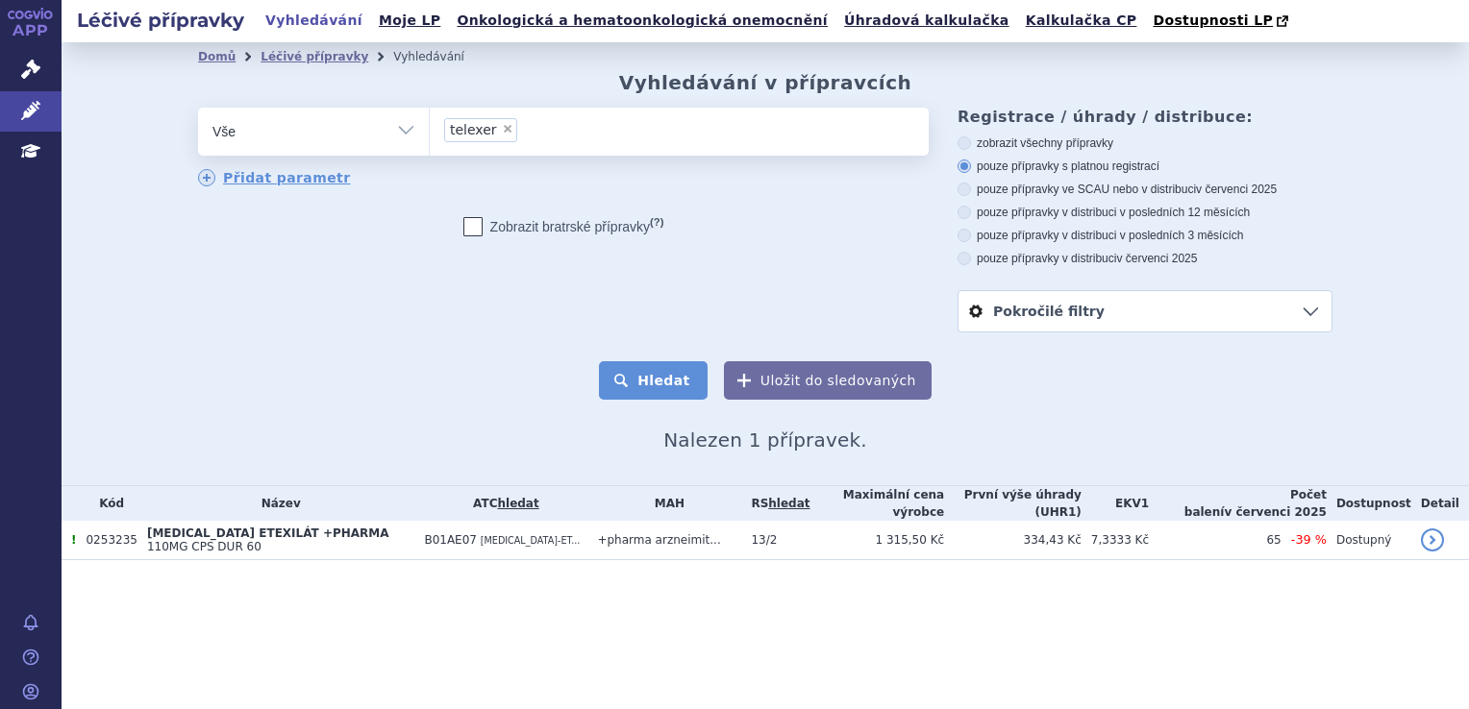
click at [642, 374] on button "Hledat" at bounding box center [653, 380] width 109 height 38
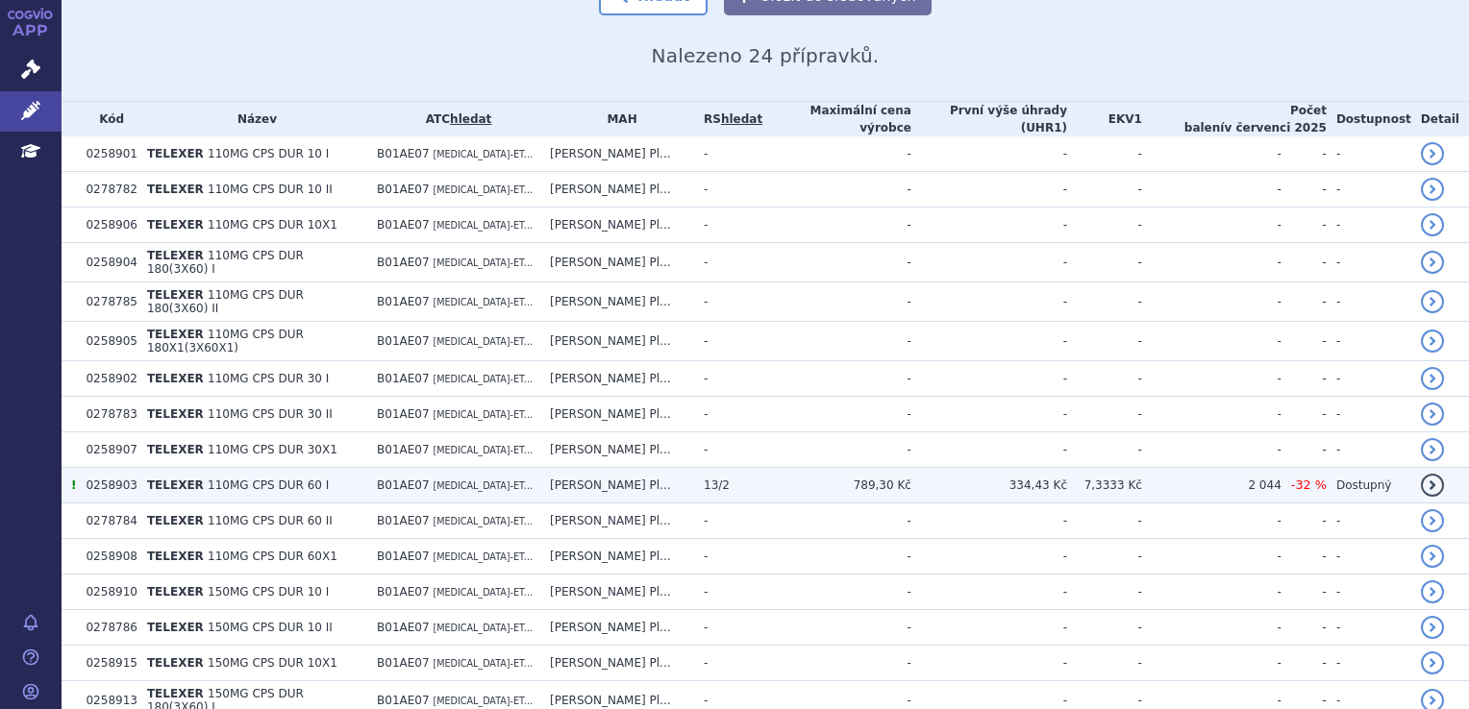
scroll to position [732, 0]
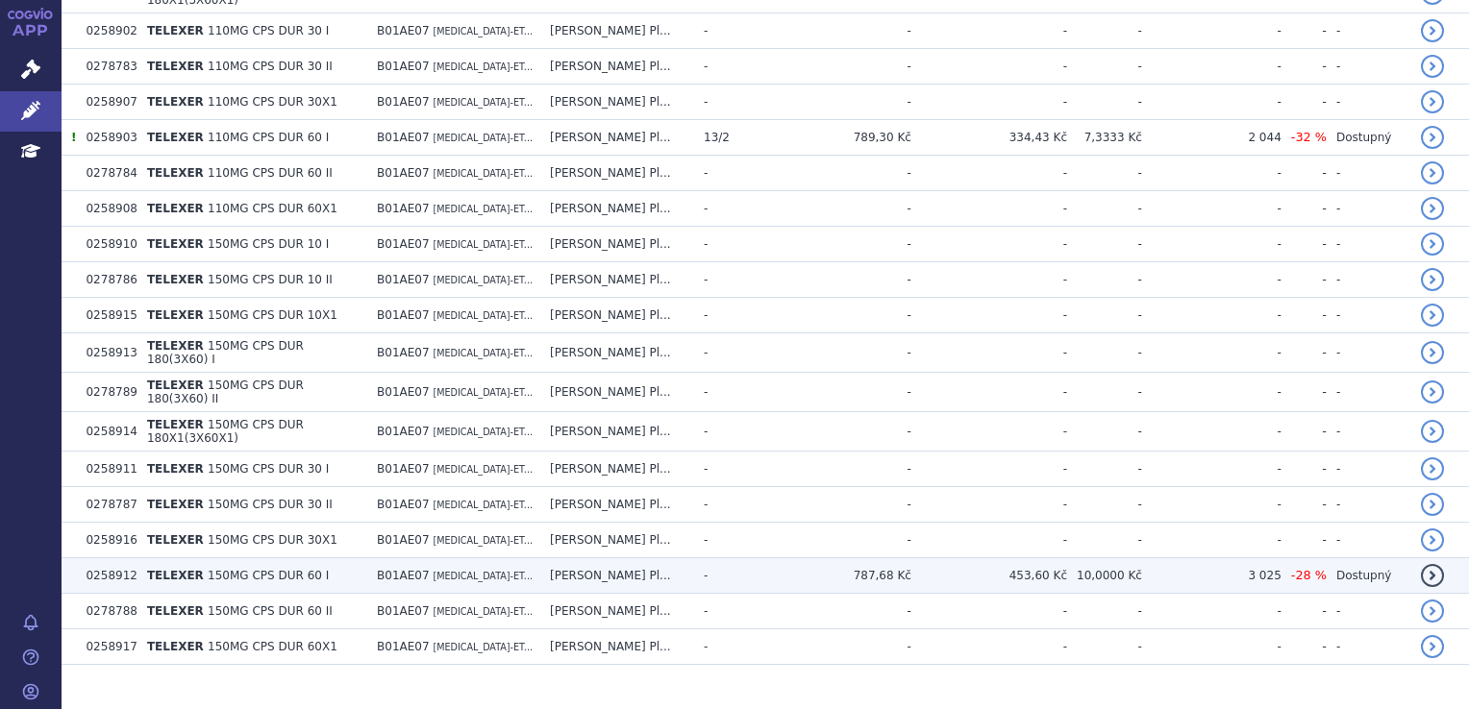
click at [476, 571] on span "DABIGATRAN-ET..." at bounding box center [483, 576] width 100 height 11
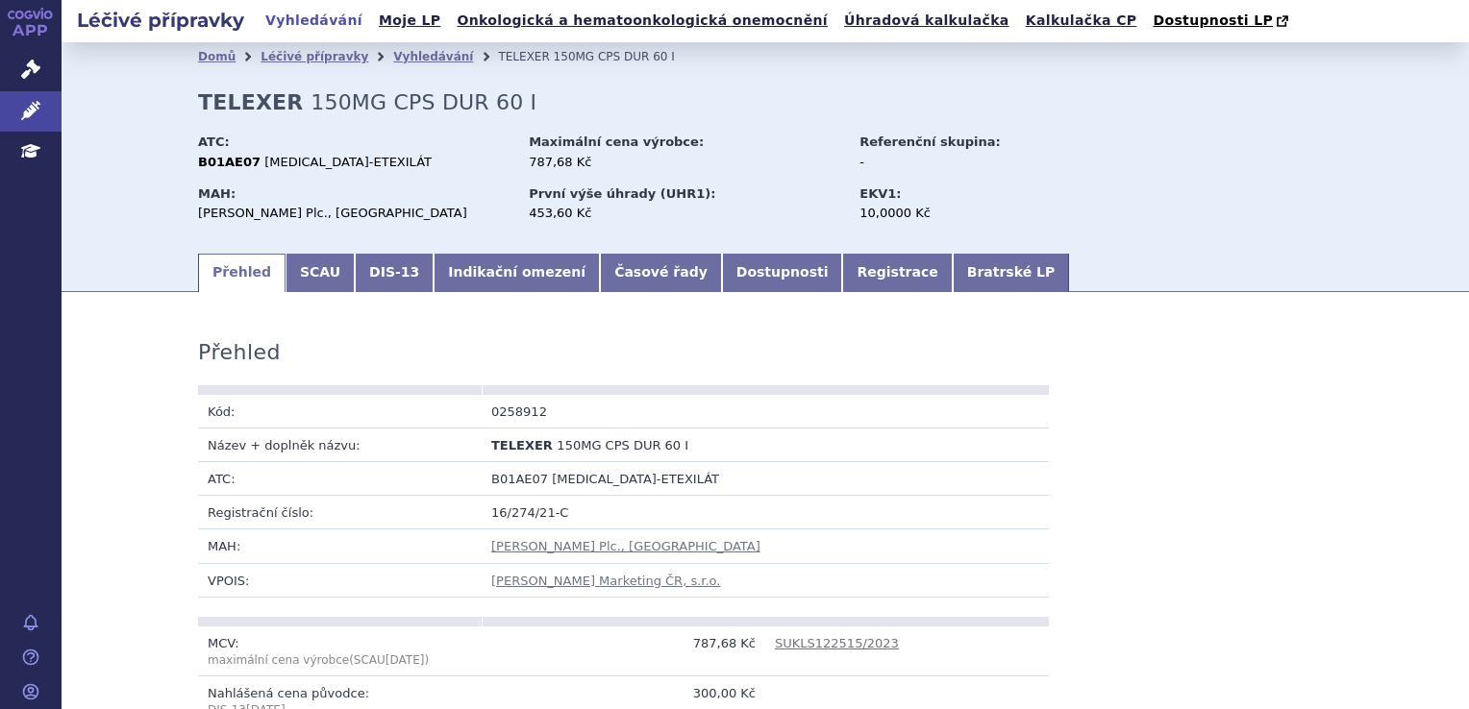
click at [467, 271] on link "Indikační omezení" at bounding box center [517, 273] width 166 height 38
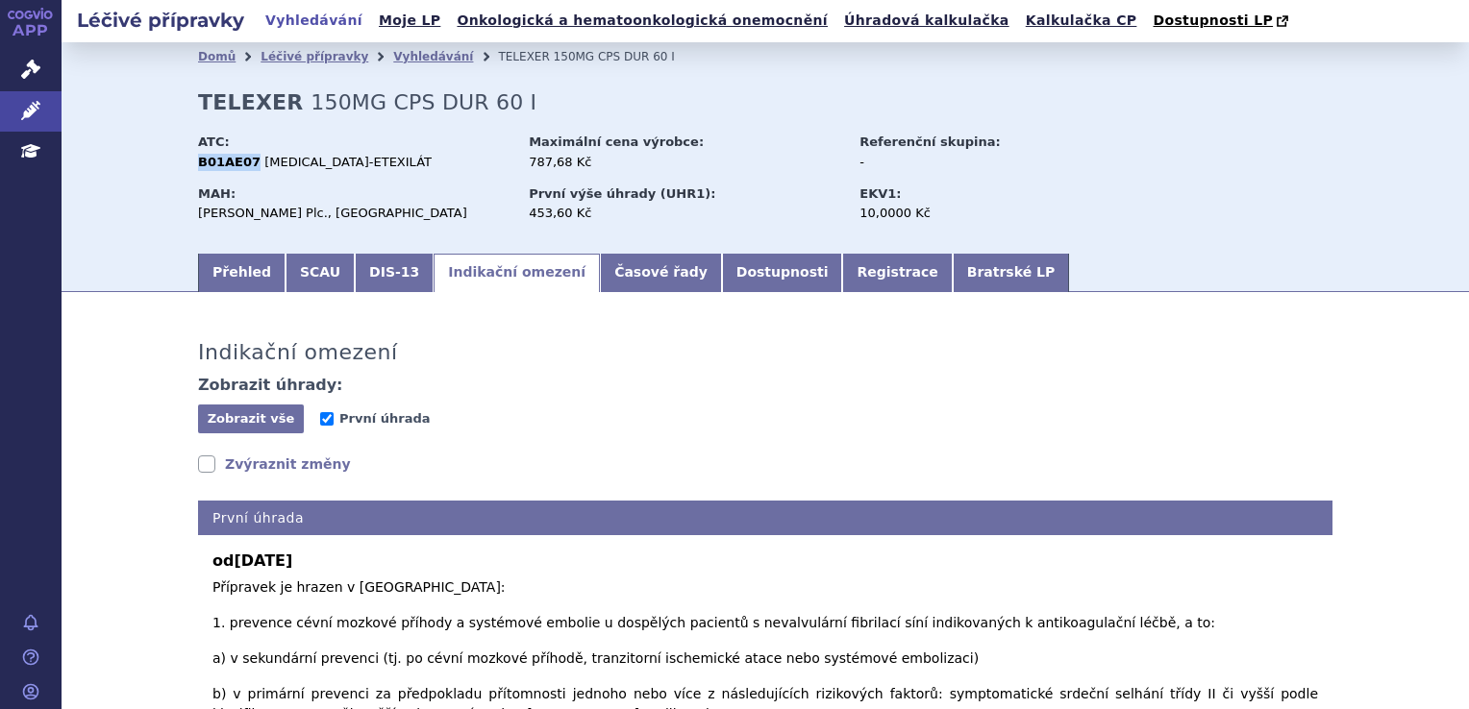
drag, startPoint x: 194, startPoint y: 170, endPoint x: 240, endPoint y: 167, distance: 46.2
click at [240, 167] on strong "B01AE07" at bounding box center [229, 162] width 62 height 14
copy strong "B01AE07"
click at [27, 70] on icon at bounding box center [30, 69] width 19 height 19
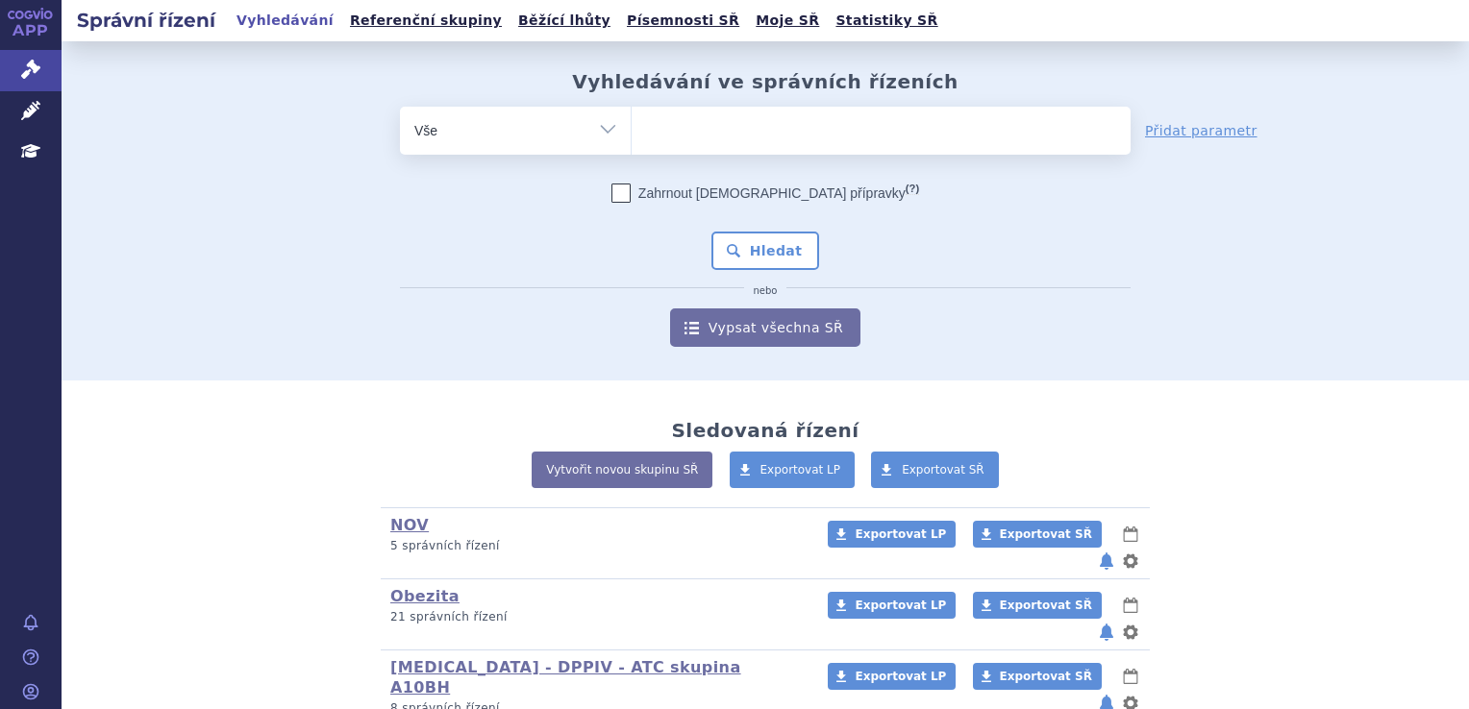
click at [734, 137] on ul at bounding box center [881, 127] width 499 height 40
click at [632, 137] on select at bounding box center [631, 130] width 1 height 48
click at [587, 134] on select "Vše Spisová značka Typ SŘ Přípravek/SUKL kód Účastník/Držitel" at bounding box center [515, 128] width 231 height 43
select select "filter-procedure-type"
click at [400, 107] on select "Vše Spisová značka Typ SŘ Přípravek/SUKL kód Účastník/Držitel" at bounding box center [515, 128] width 231 height 43
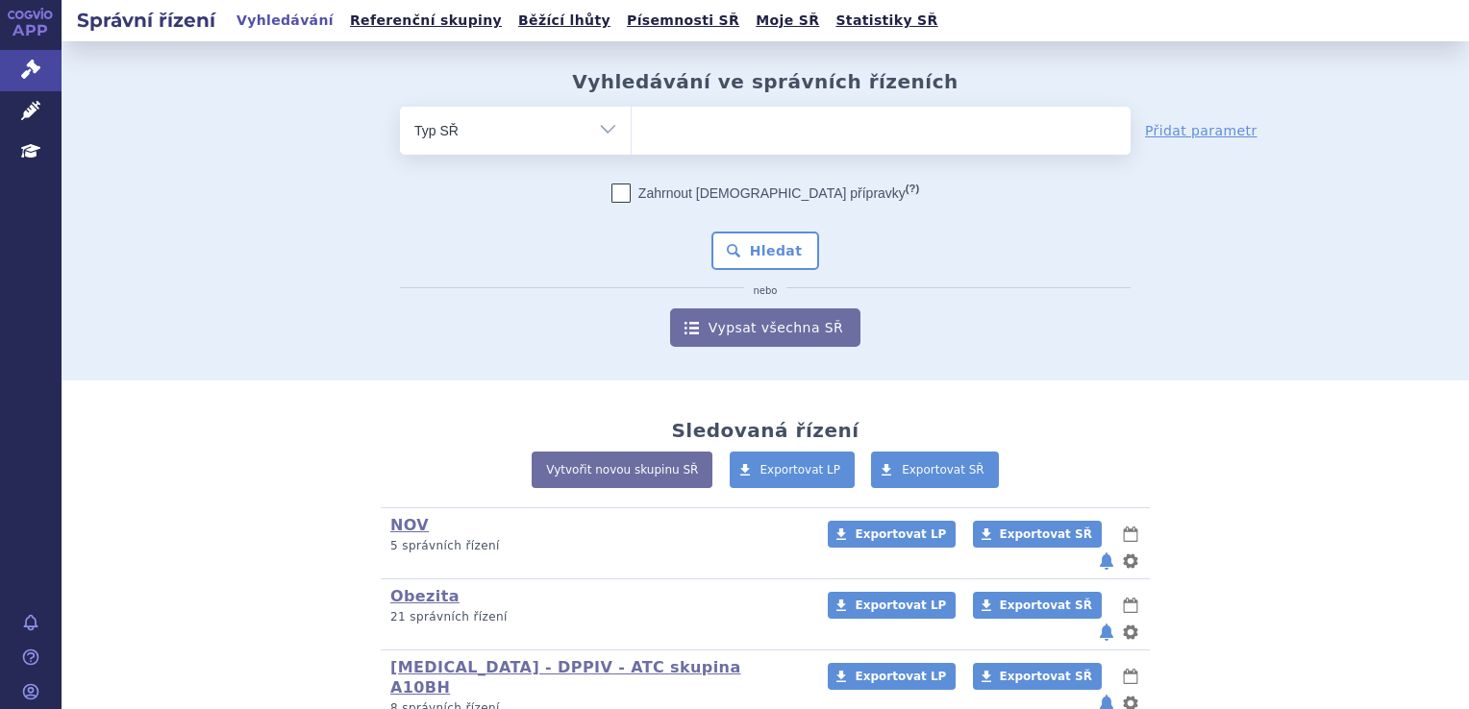
click at [671, 138] on ul at bounding box center [881, 127] width 499 height 40
click at [632, 138] on select at bounding box center [631, 130] width 1 height 48
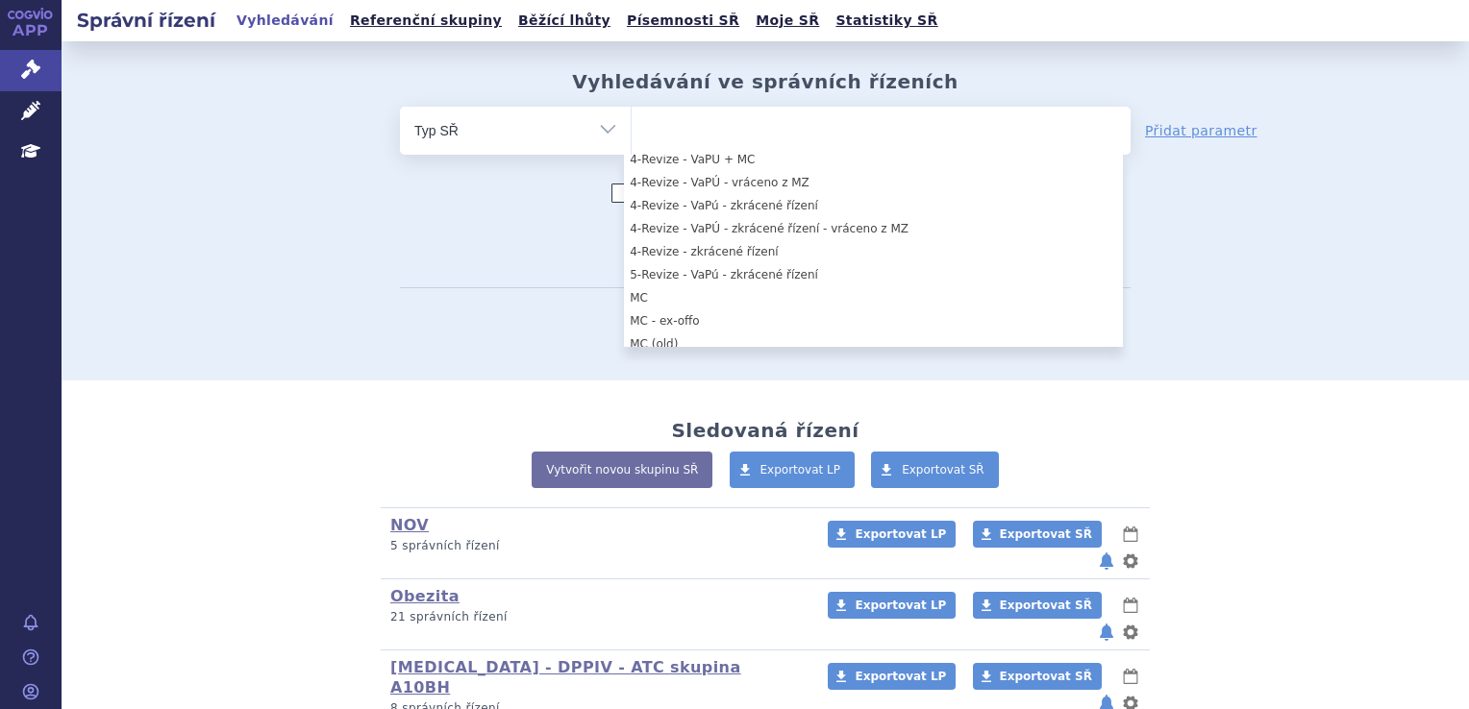
scroll to position [673, 0]
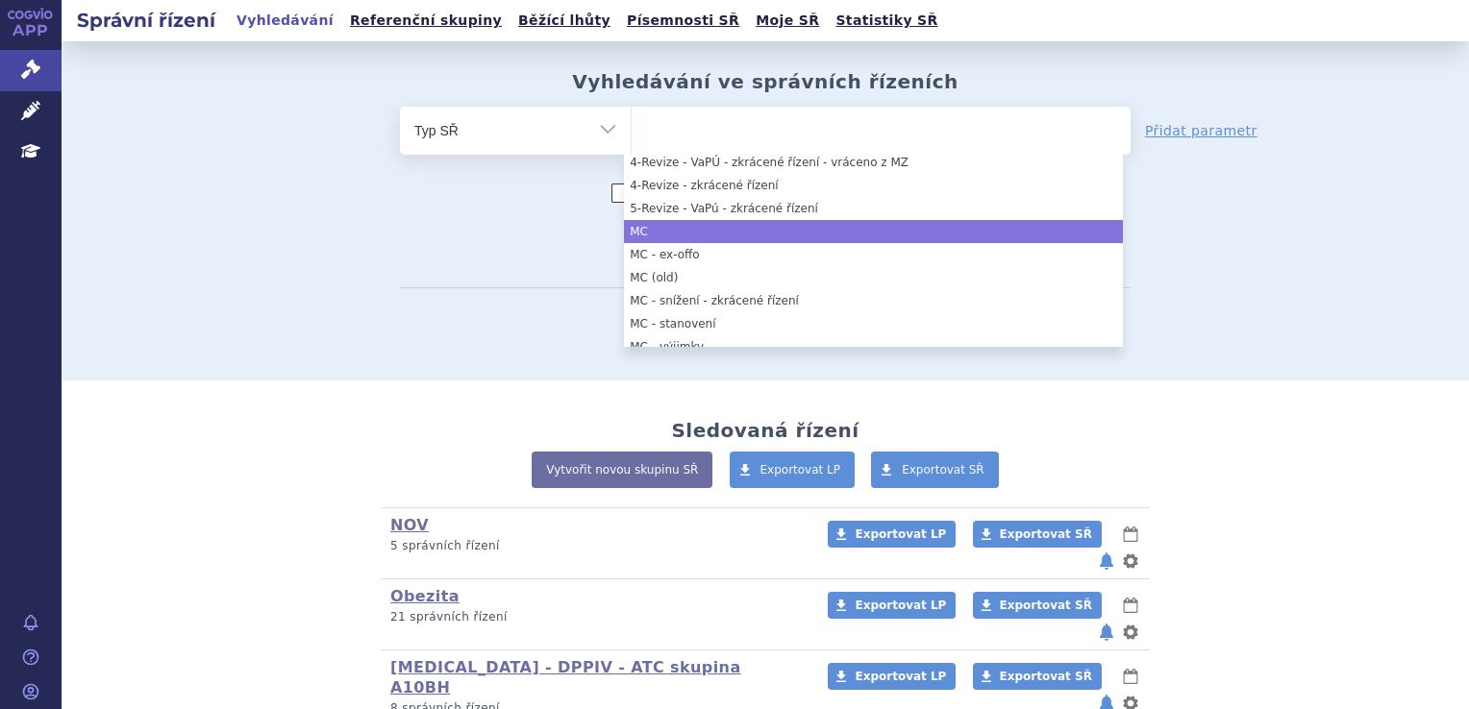
select select "6766ff81-0c4f-4f7e-a8f5-c6fe0a23441d"
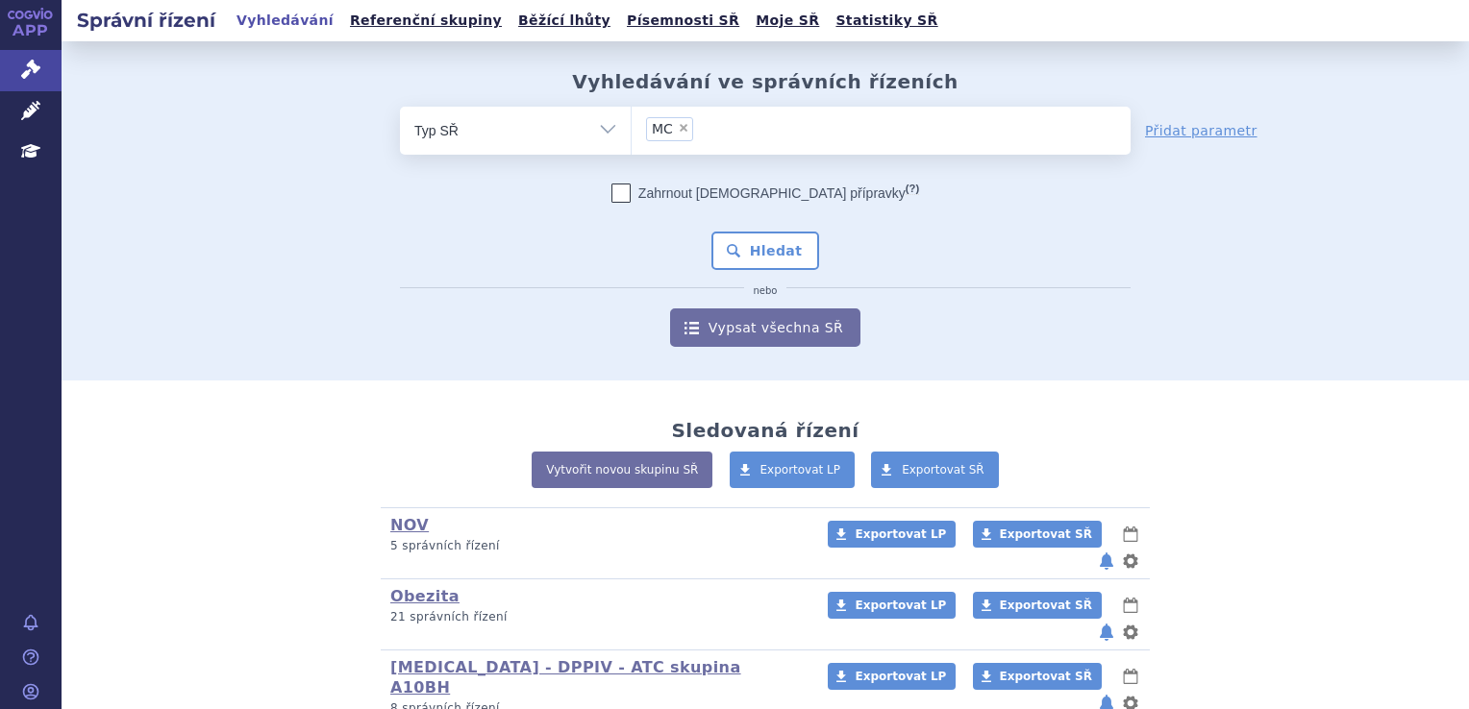
click at [198, 224] on div "odstranit Vše Spisová značka Typ SŘ" at bounding box center [765, 227] width 1134 height 240
click at [582, 134] on select "Vše Spisová značka Typ SŘ Přípravek/SUKL kód Účastník/Držitel" at bounding box center [515, 128] width 231 height 43
select select "filter-all"
click at [400, 107] on select "Vše Spisová značka Typ SŘ Přípravek/SUKL kód Účastník/Držitel" at bounding box center [515, 128] width 231 height 43
click at [674, 128] on ul at bounding box center [881, 127] width 499 height 40
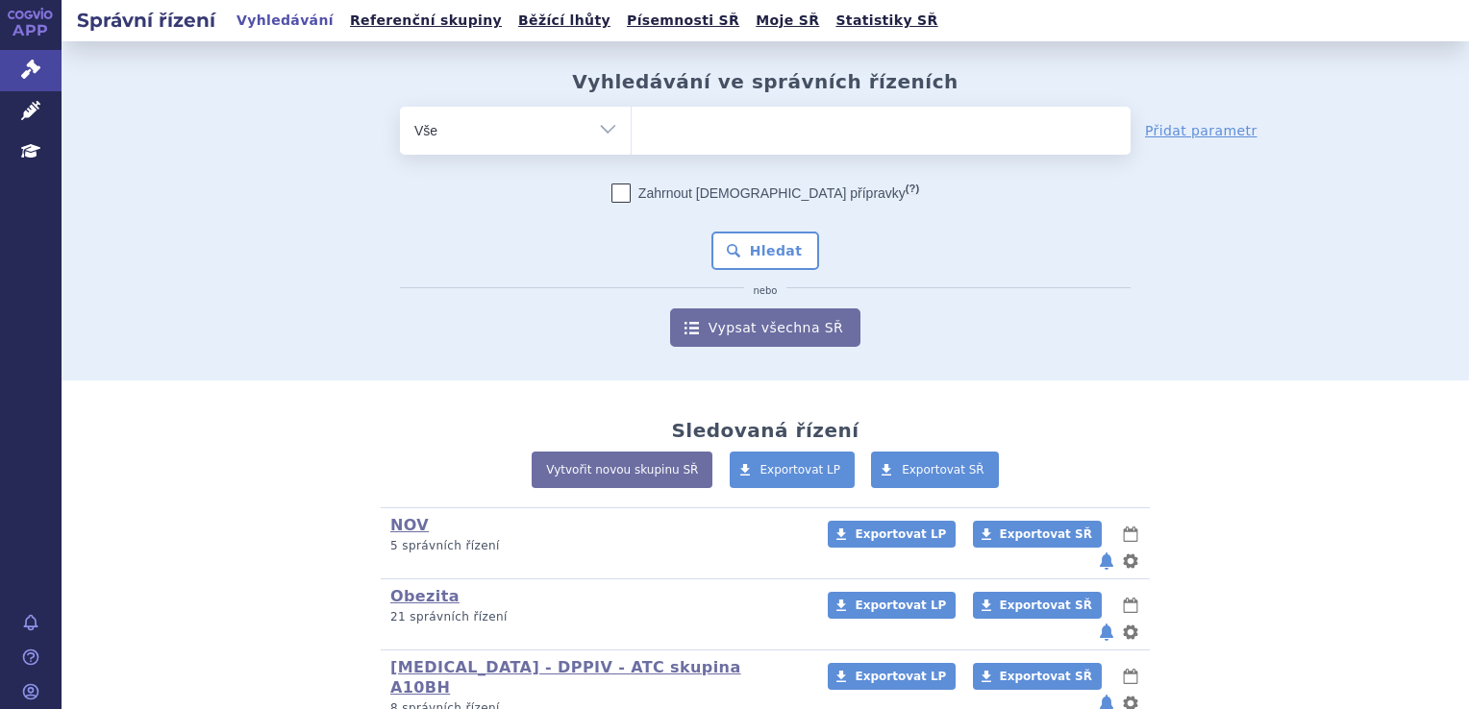
click at [632, 128] on select at bounding box center [631, 130] width 1 height 48
paste input "B01AE07"
type input "B01AE07"
select select "B01AE07"
click at [1196, 140] on div "odstranit Vše Spisová značka Typ SŘ" at bounding box center [765, 227] width 1134 height 240
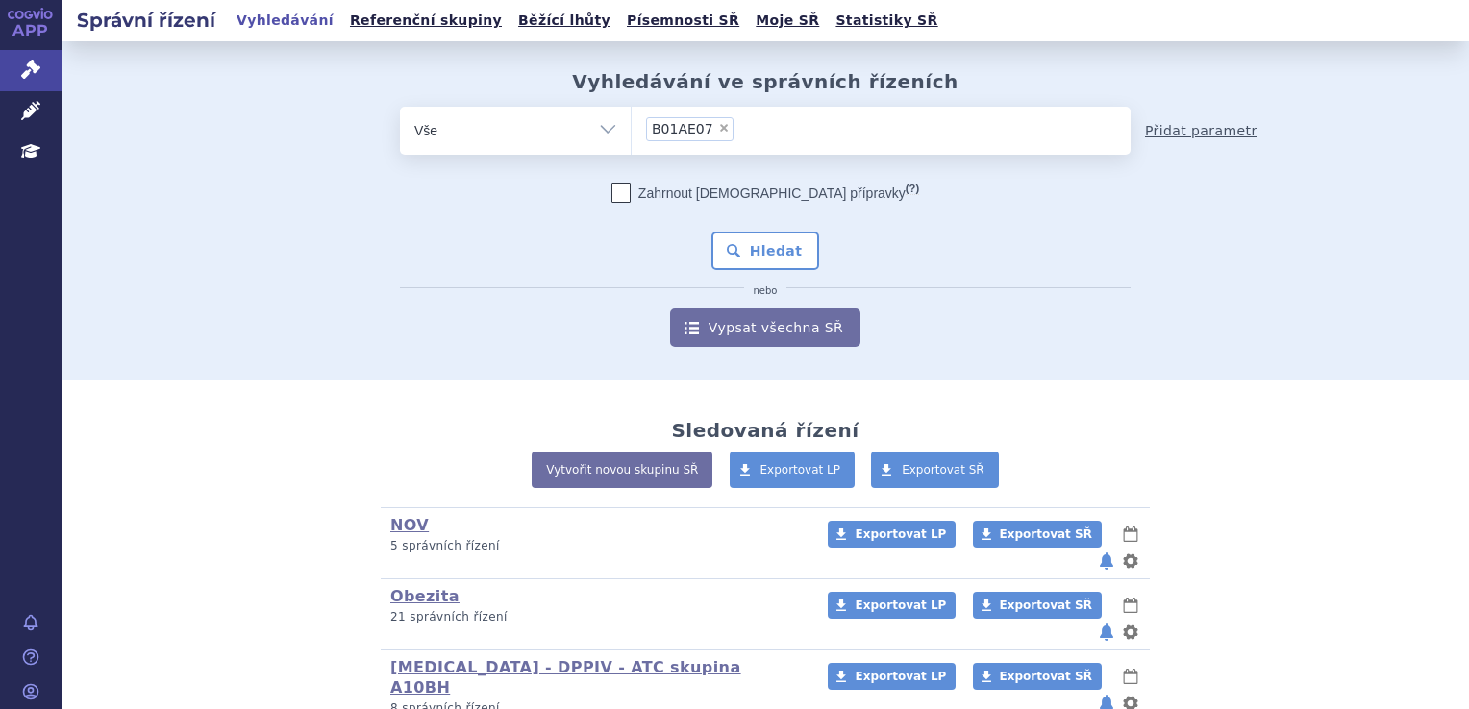
click at [1193, 134] on link "Přidat parametr" at bounding box center [1201, 130] width 112 height 19
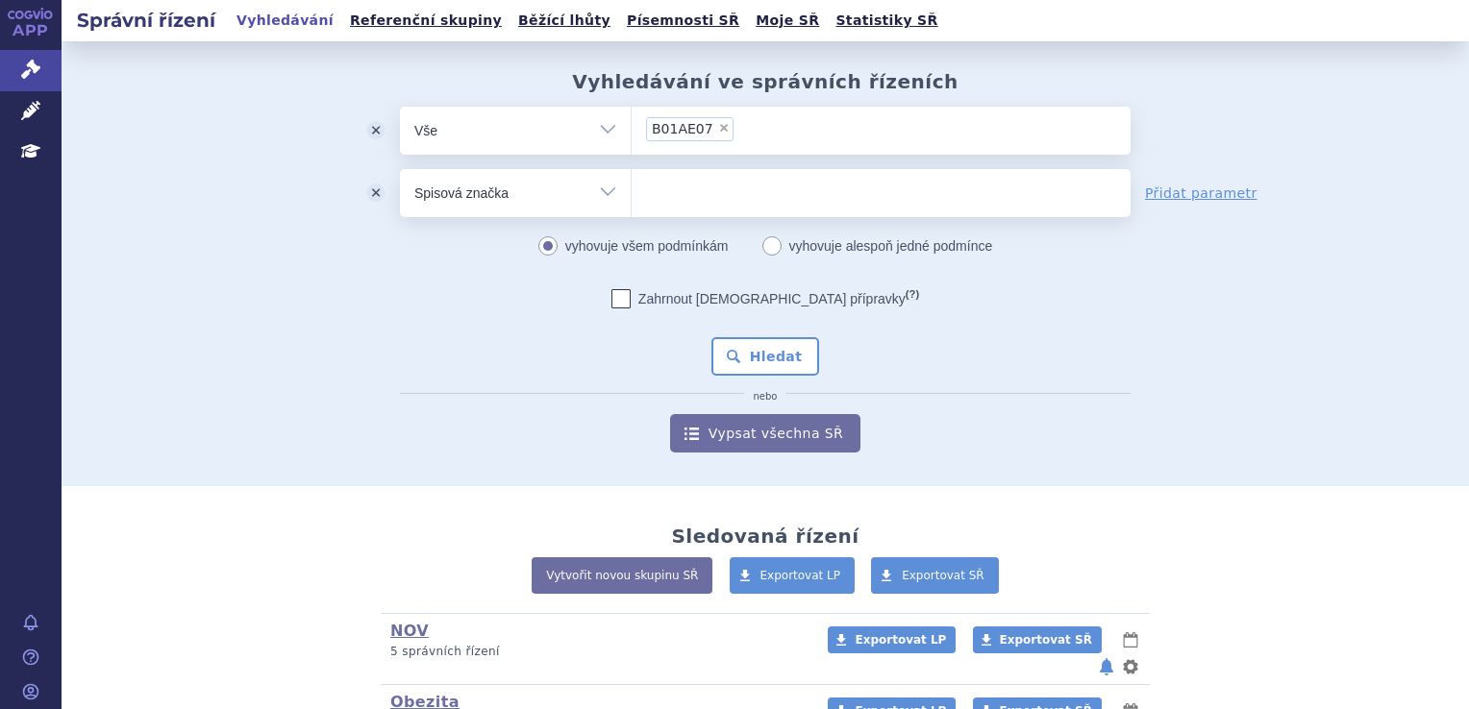
click at [583, 183] on select "Vše Spisová značka Typ SŘ Přípravek/SUKL kód Účastník/Držitel" at bounding box center [515, 190] width 231 height 43
select select "filter-procedure-product-status"
click at [400, 169] on select "Vše Spisová značka Typ SŘ Přípravek/SUKL kód Účastník/Držitel" at bounding box center [515, 190] width 231 height 43
click at [759, 161] on div "odstranit Vše Spisová značka Typ SŘ ×" at bounding box center [765, 162] width 731 height 111
click at [753, 184] on ul at bounding box center [881, 189] width 499 height 40
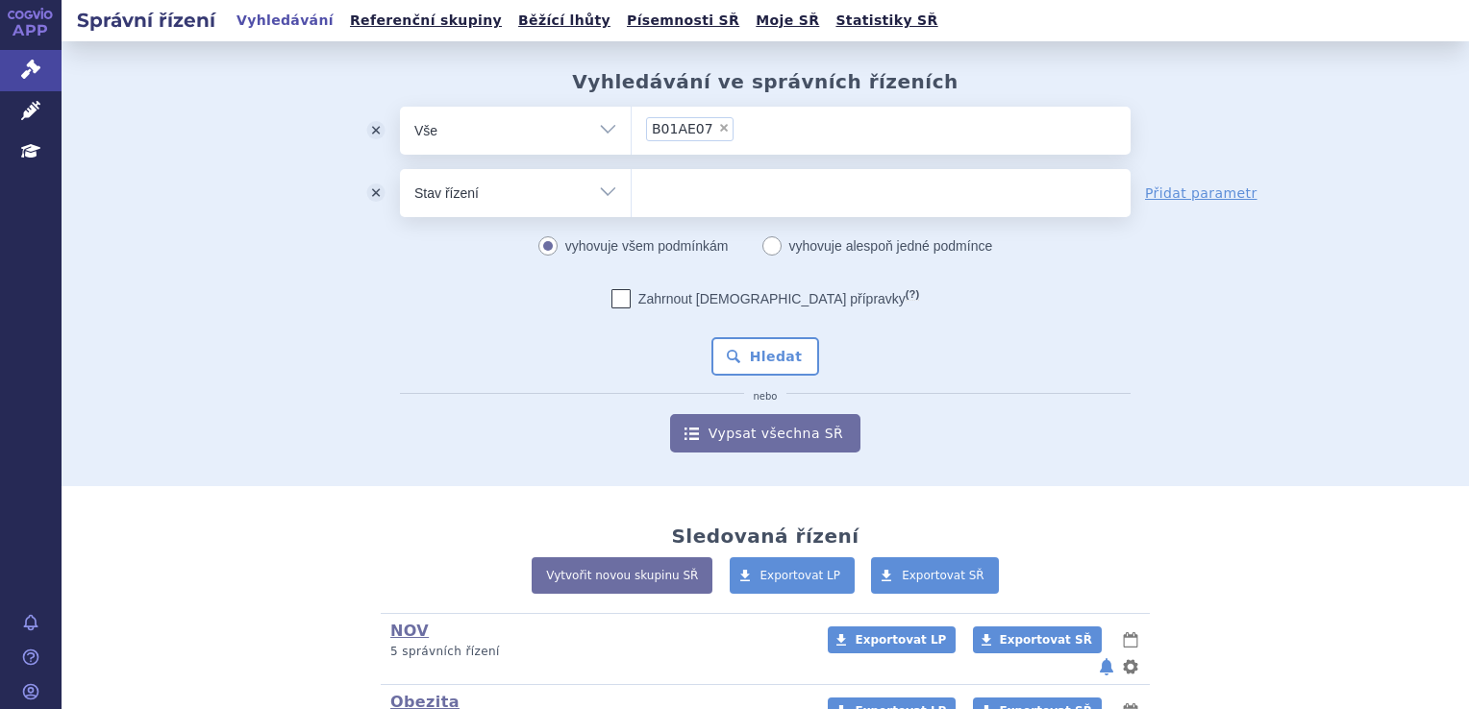
click at [632, 184] on select at bounding box center [631, 192] width 1 height 48
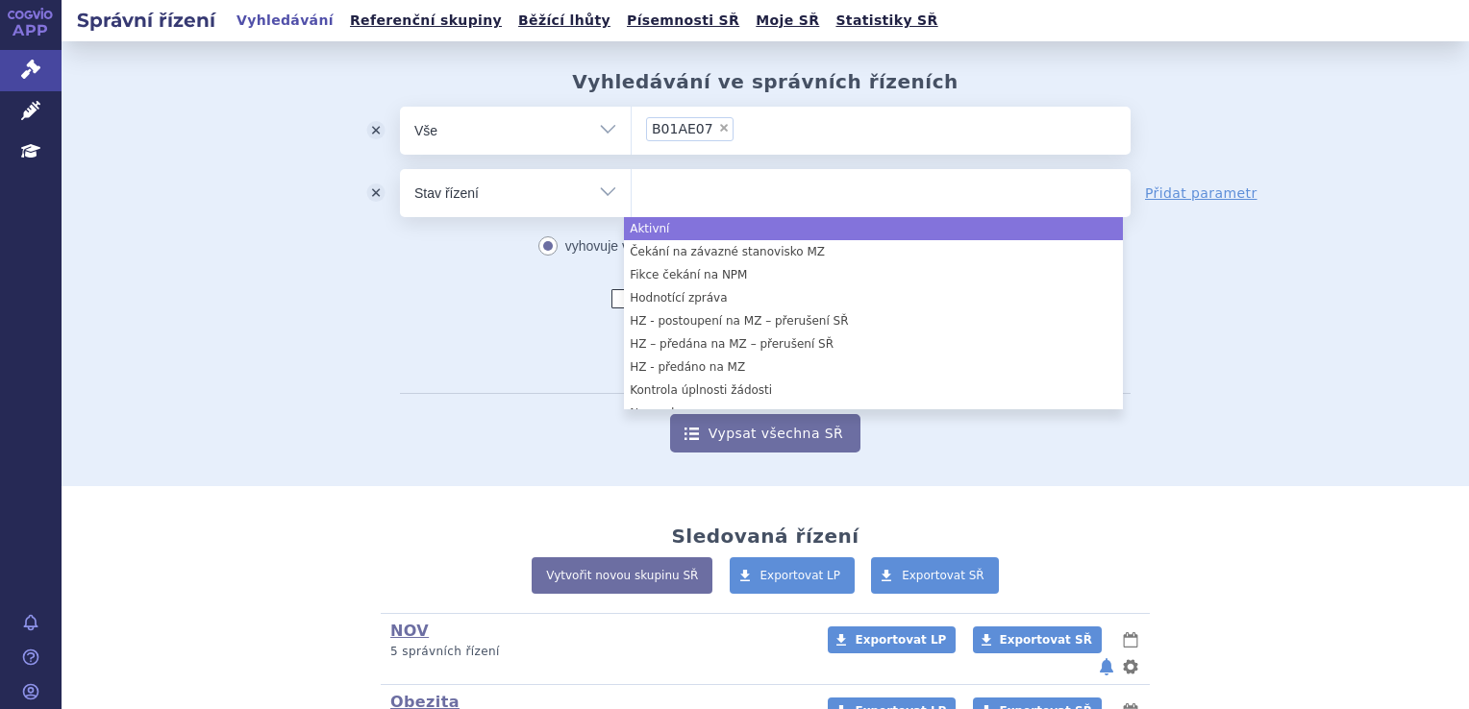
select select "a0d16f3a-7c3c-49b9-bbbf-43dbf2e58536"
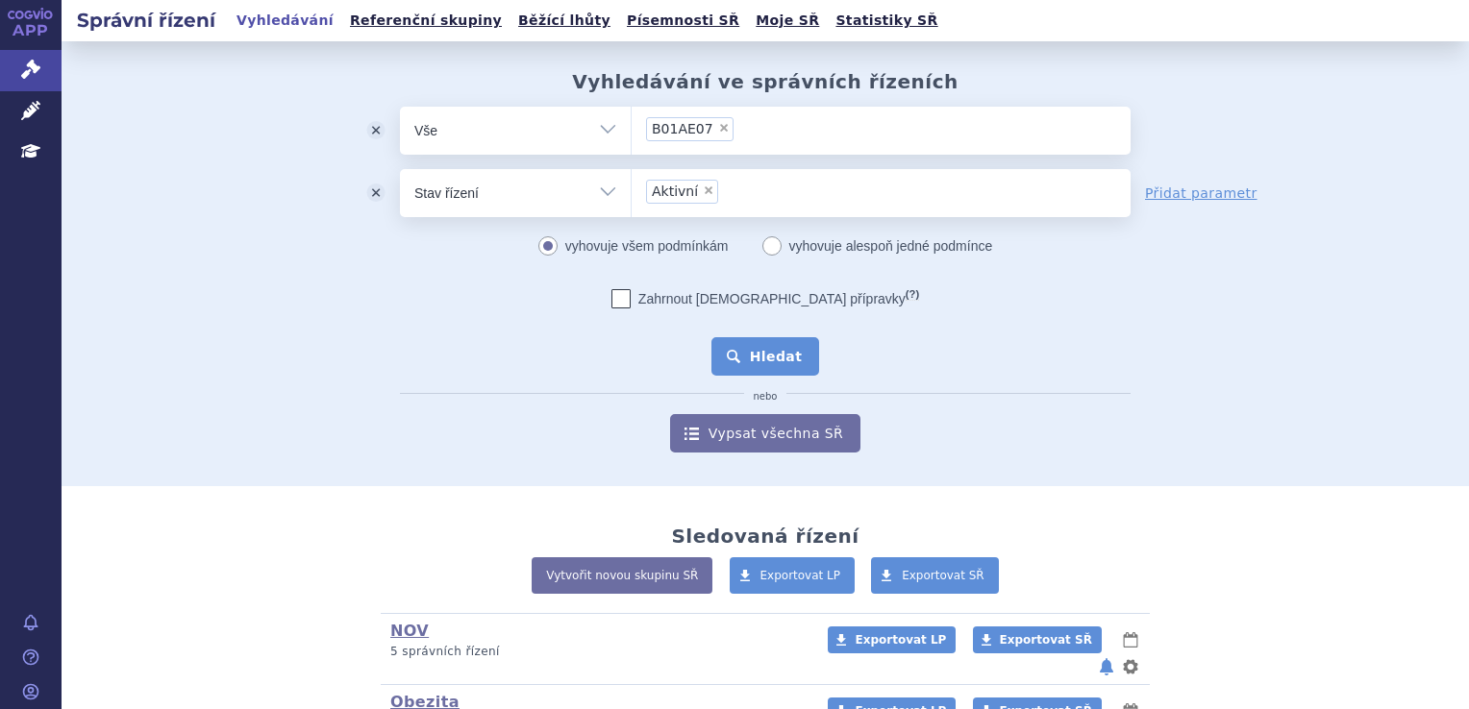
click at [754, 373] on button "Hledat" at bounding box center [765, 356] width 109 height 38
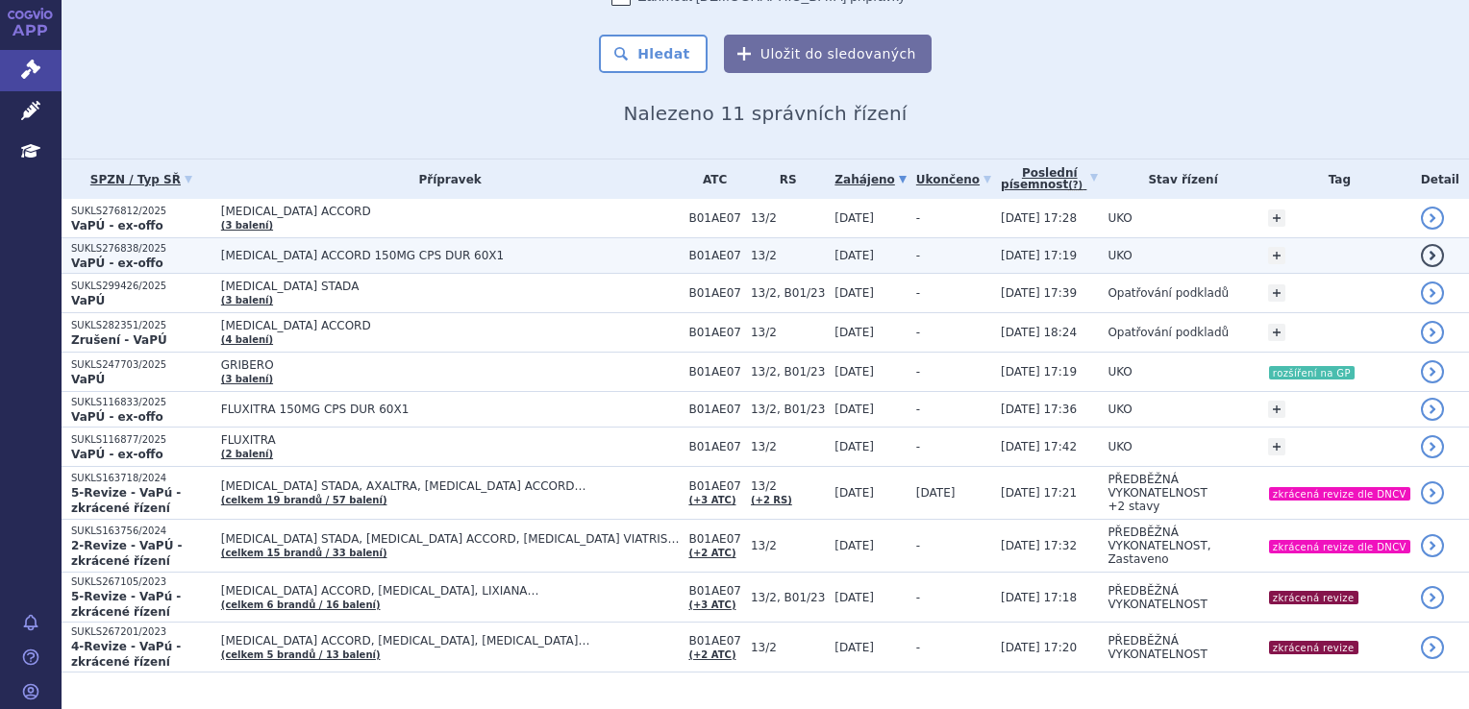
scroll to position [288, 0]
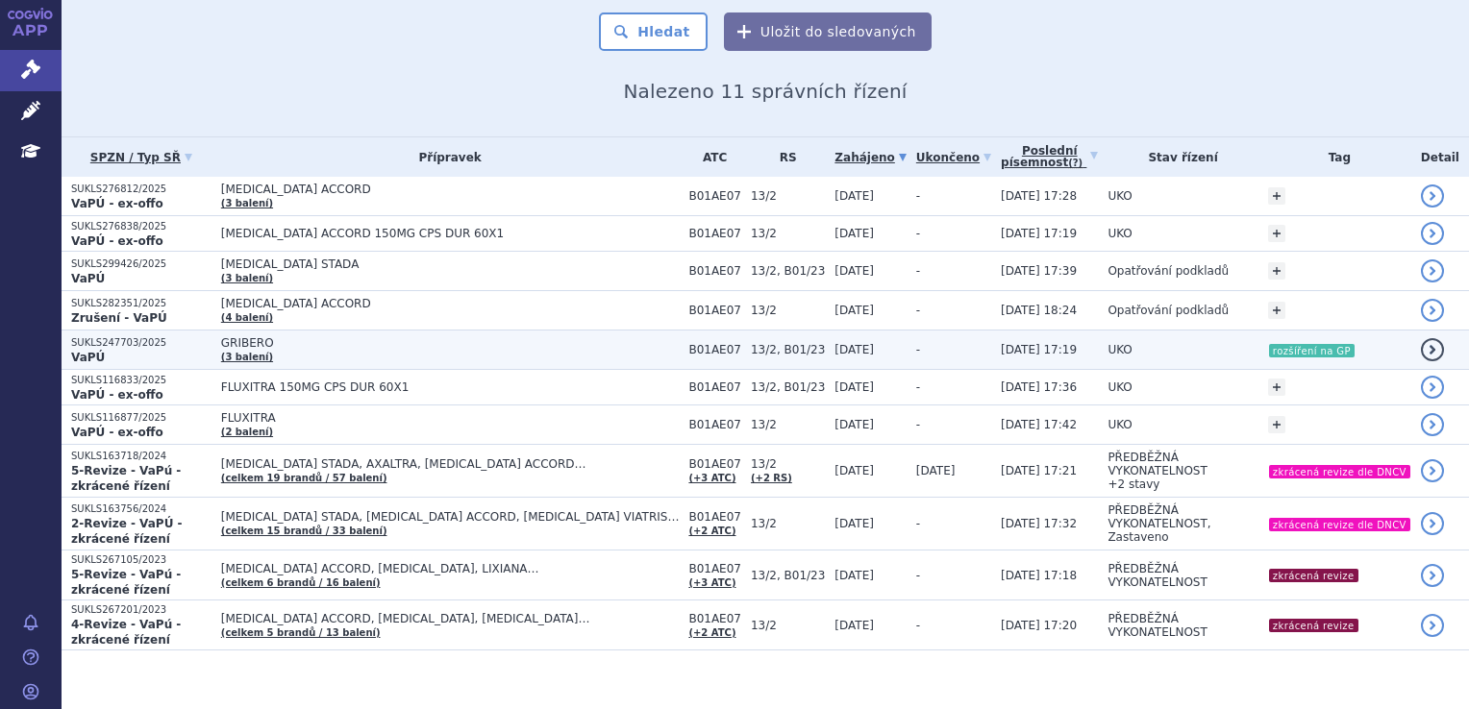
click at [604, 343] on span "GRIBERO" at bounding box center [450, 342] width 459 height 13
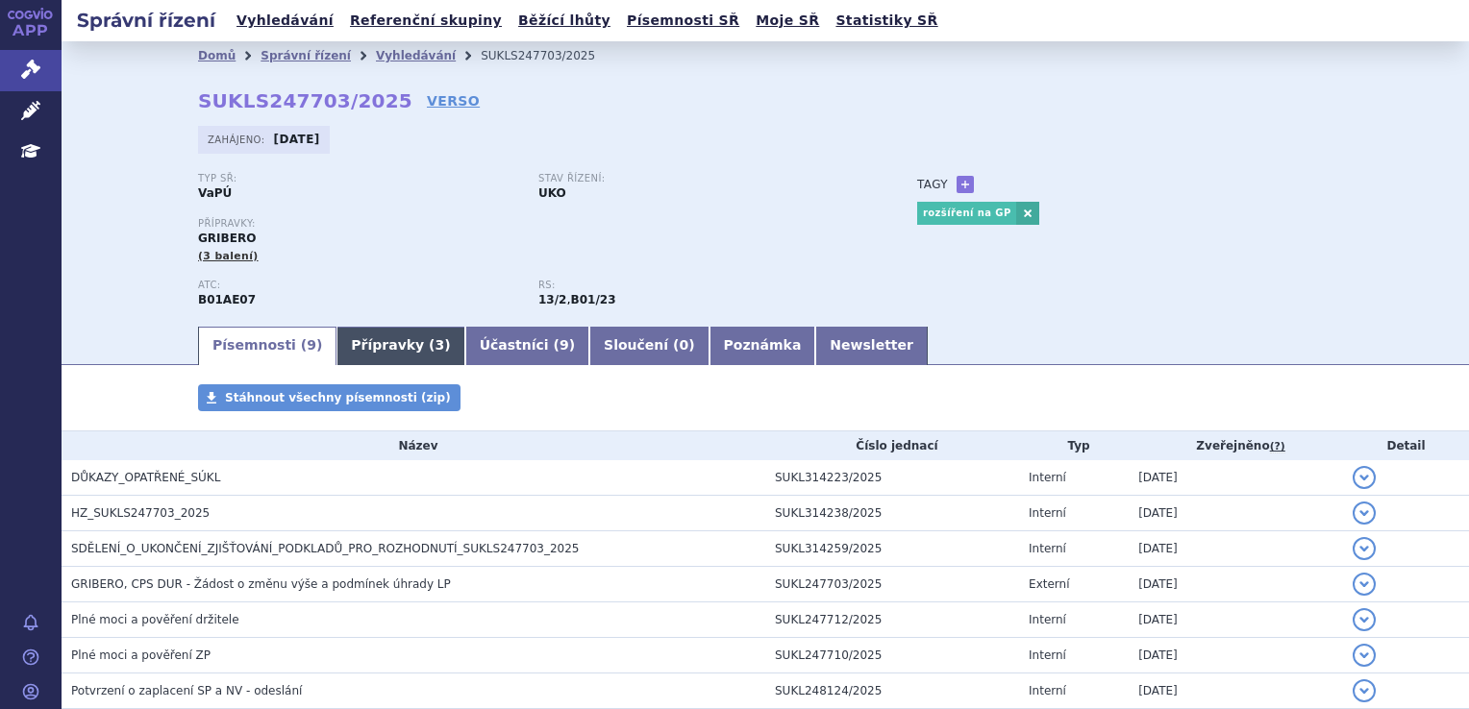
click at [377, 343] on link "Přípravky ( 3 )" at bounding box center [400, 346] width 128 height 38
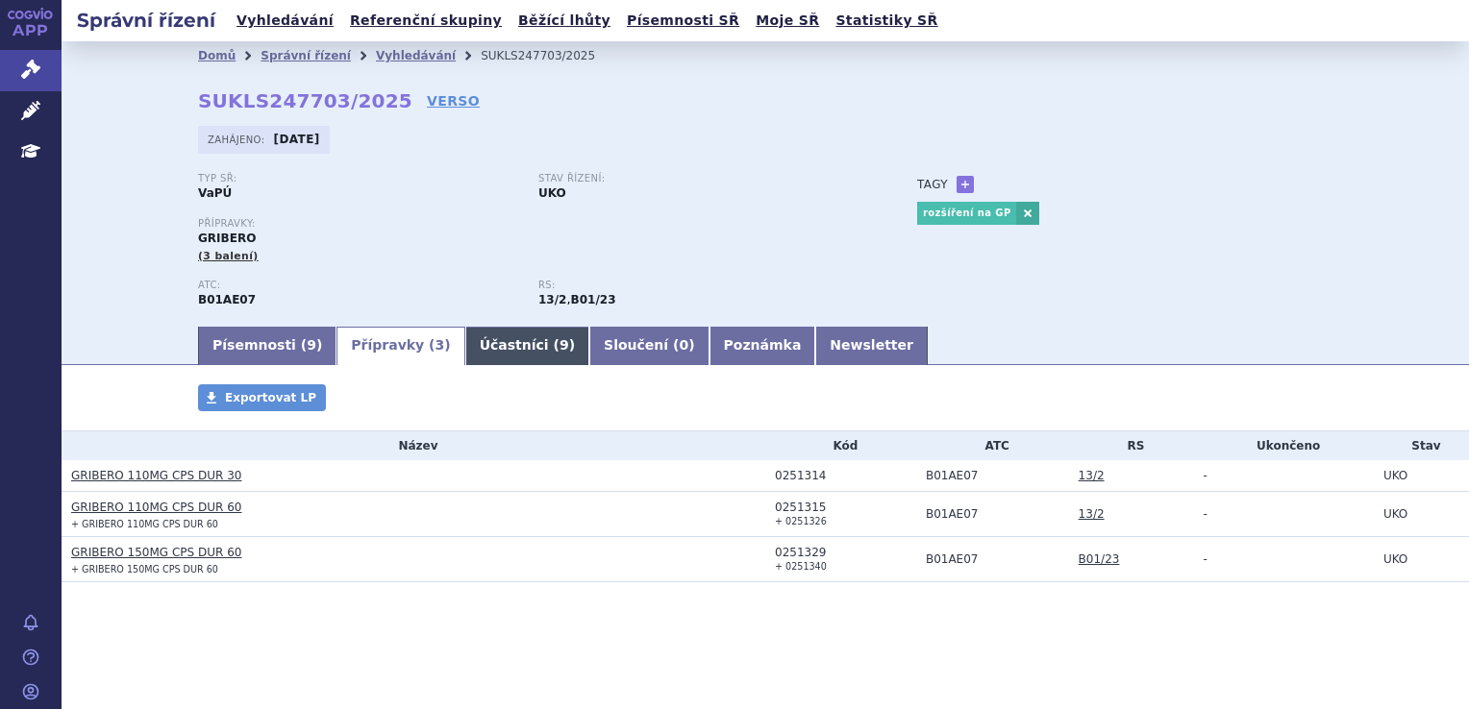
click at [470, 334] on link "Účastníci ( 9 )" at bounding box center [527, 346] width 124 height 38
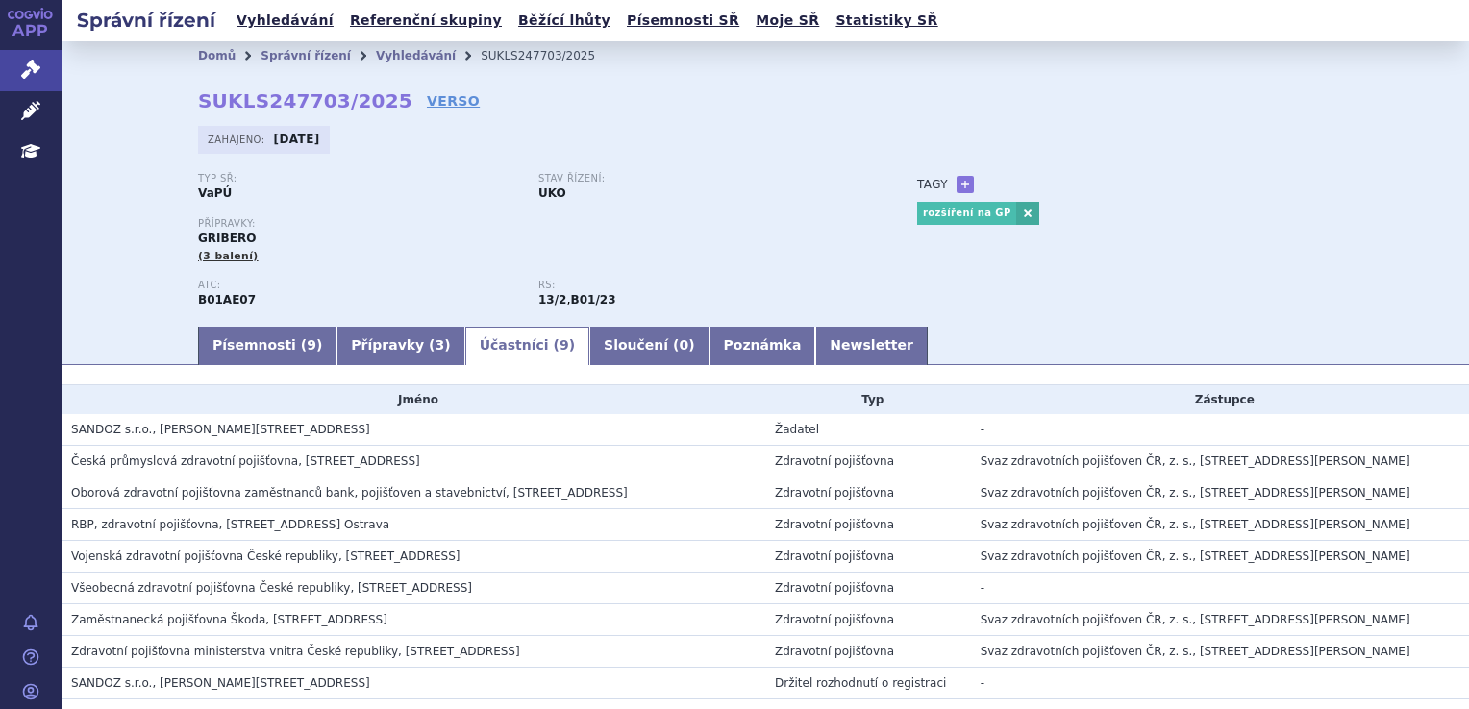
scroll to position [106, 0]
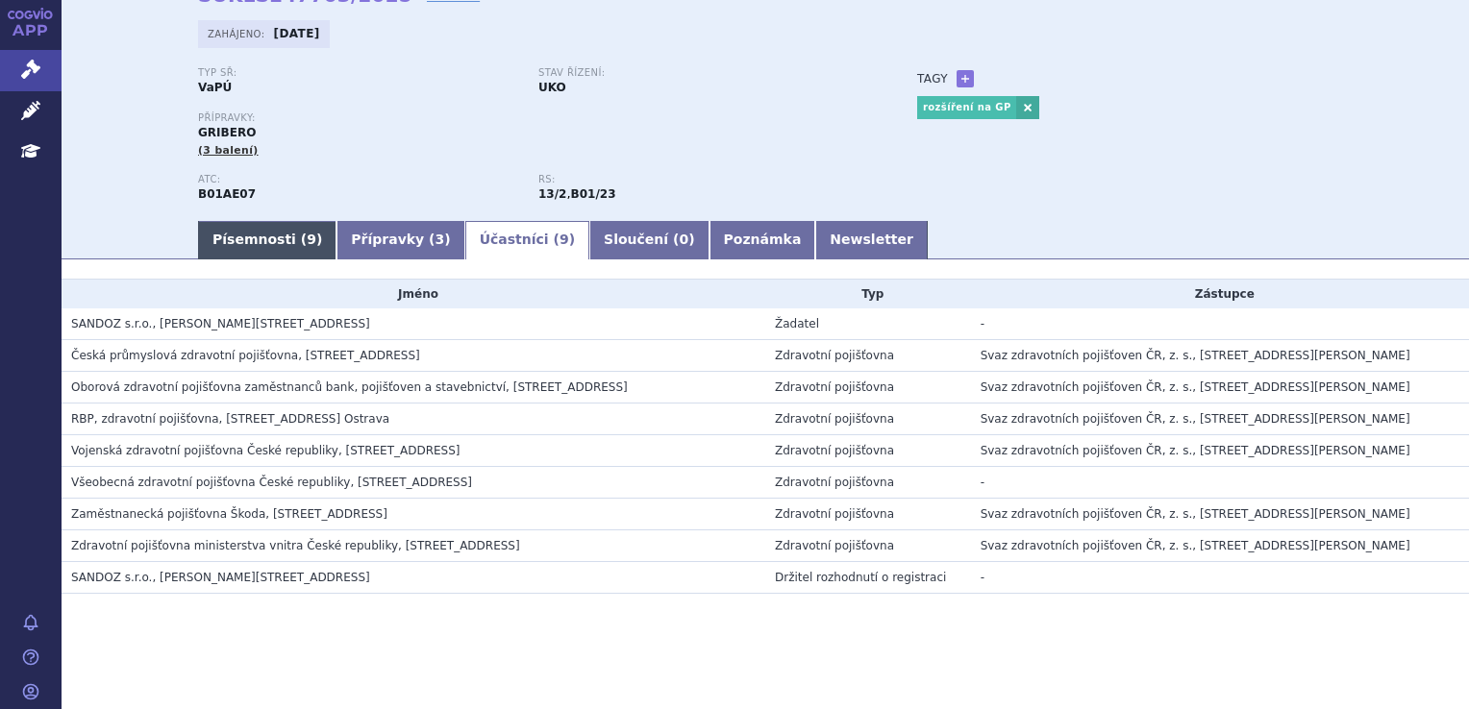
click at [210, 240] on link "Písemnosti ( 9 )" at bounding box center [267, 240] width 138 height 38
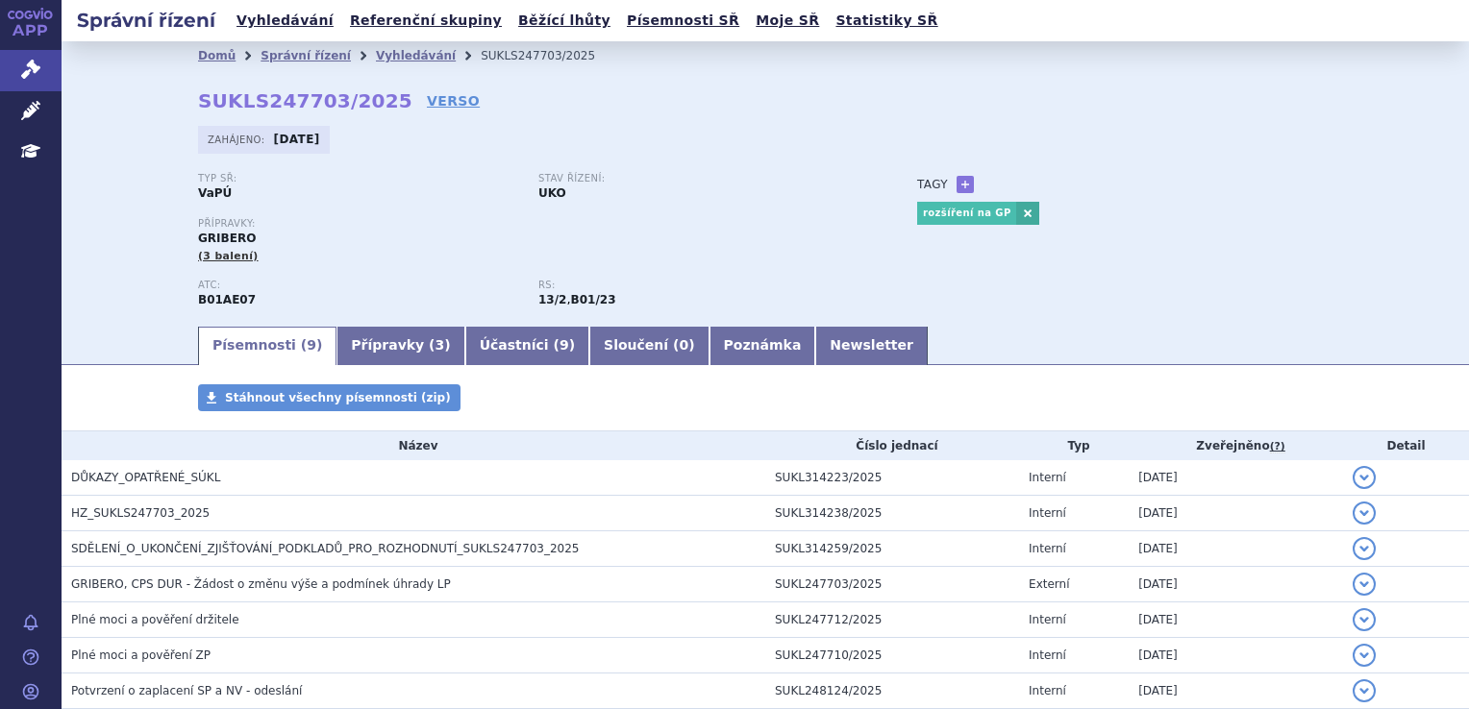
click at [916, 329] on ul "Písemnosti ( 9 ) Přípravky ( 3 ) Účastníci ( 9 ) Sloučení ( 0 ) Poznámka Newsle…" at bounding box center [765, 345] width 1134 height 40
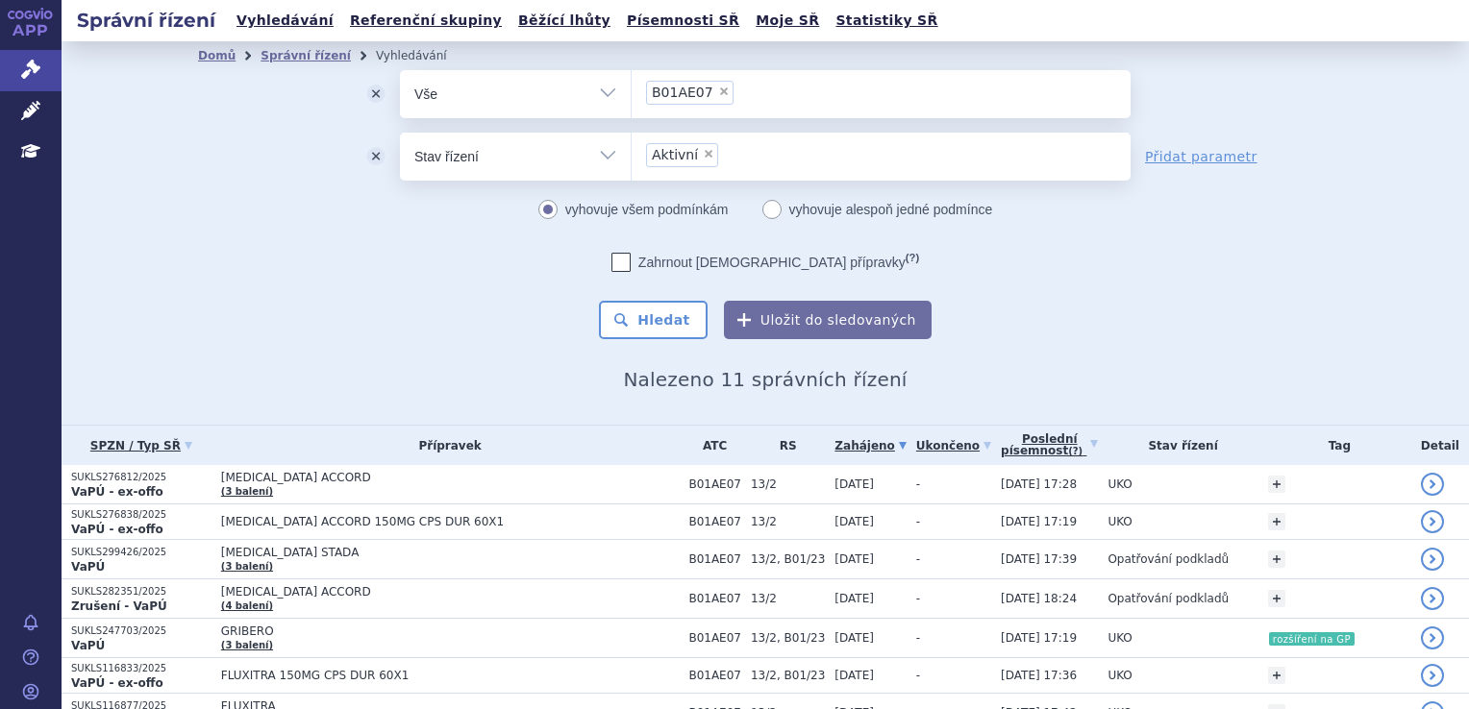
scroll to position [192, 0]
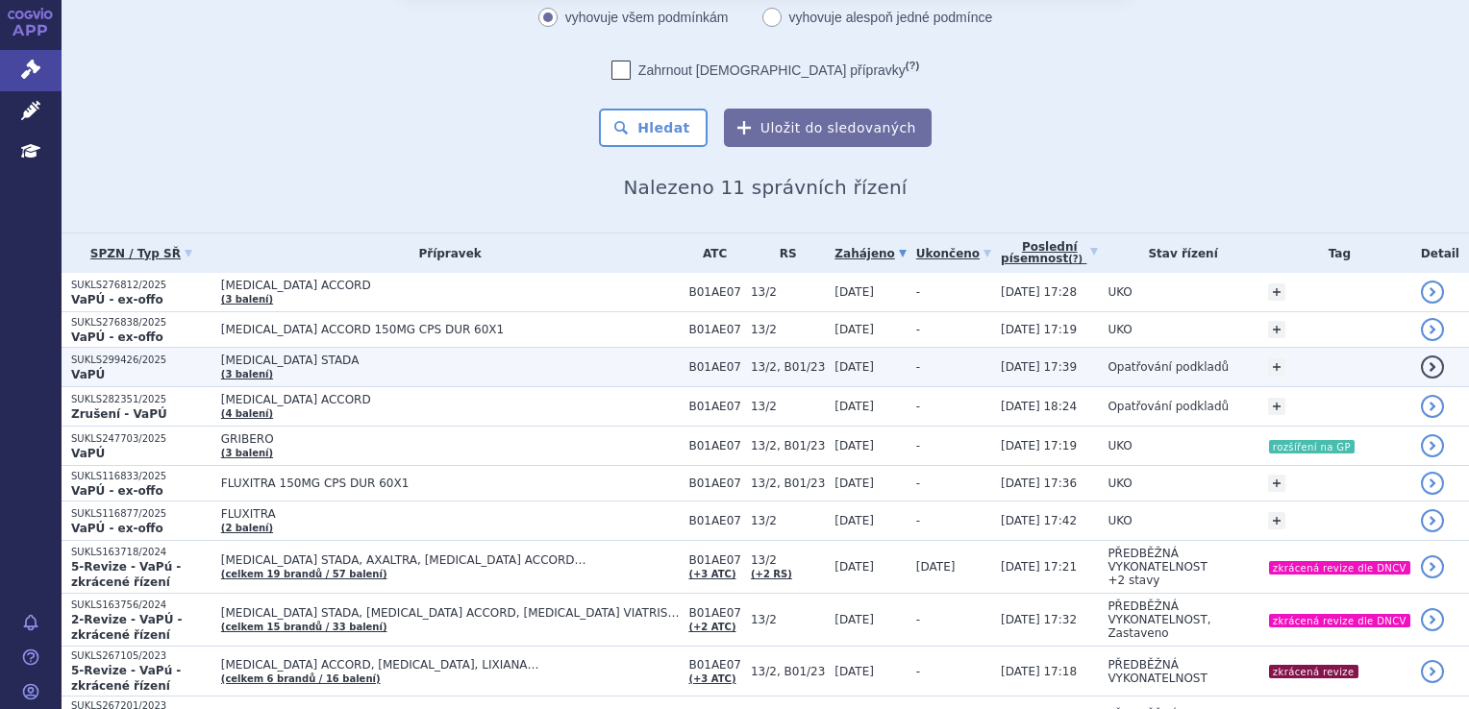
click at [330, 363] on span "[MEDICAL_DATA] STADA" at bounding box center [450, 360] width 459 height 13
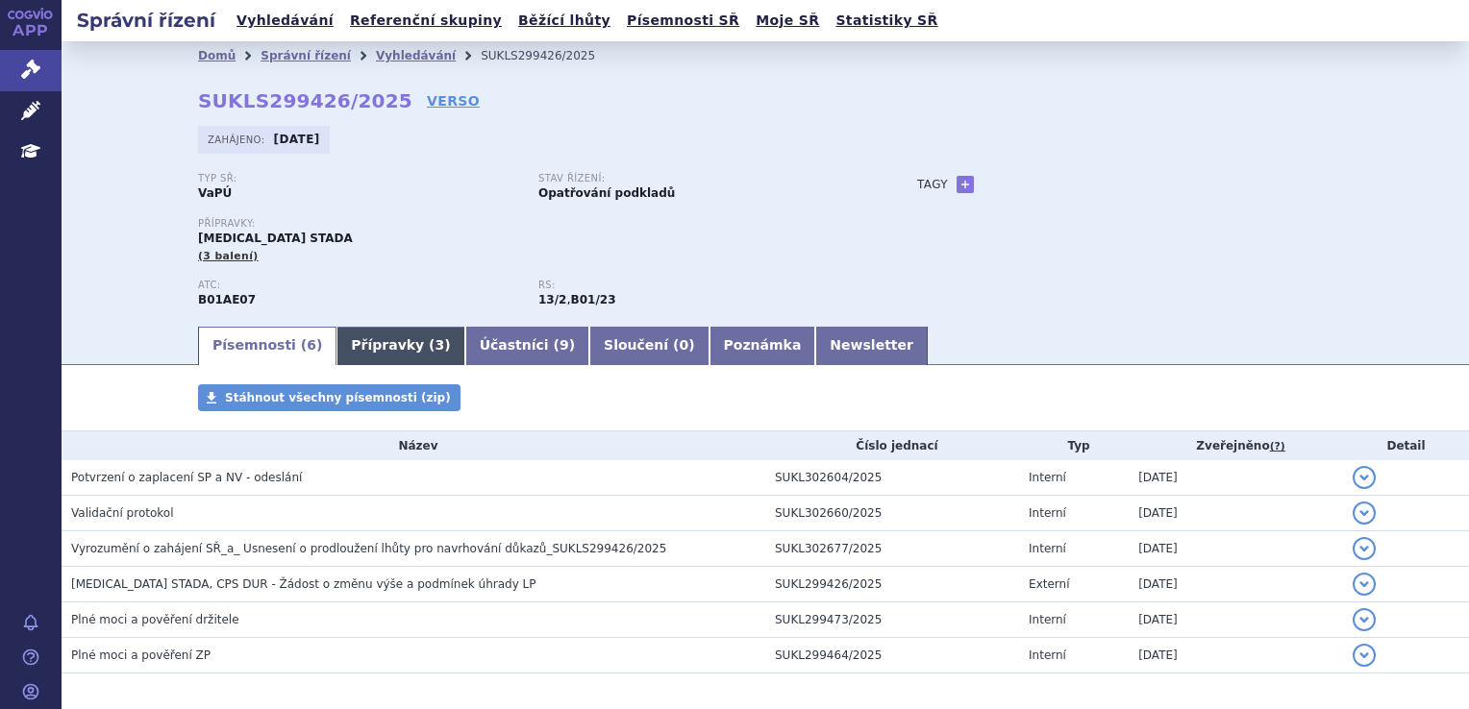
click at [338, 352] on link "Přípravky ( 3 )" at bounding box center [400, 346] width 128 height 38
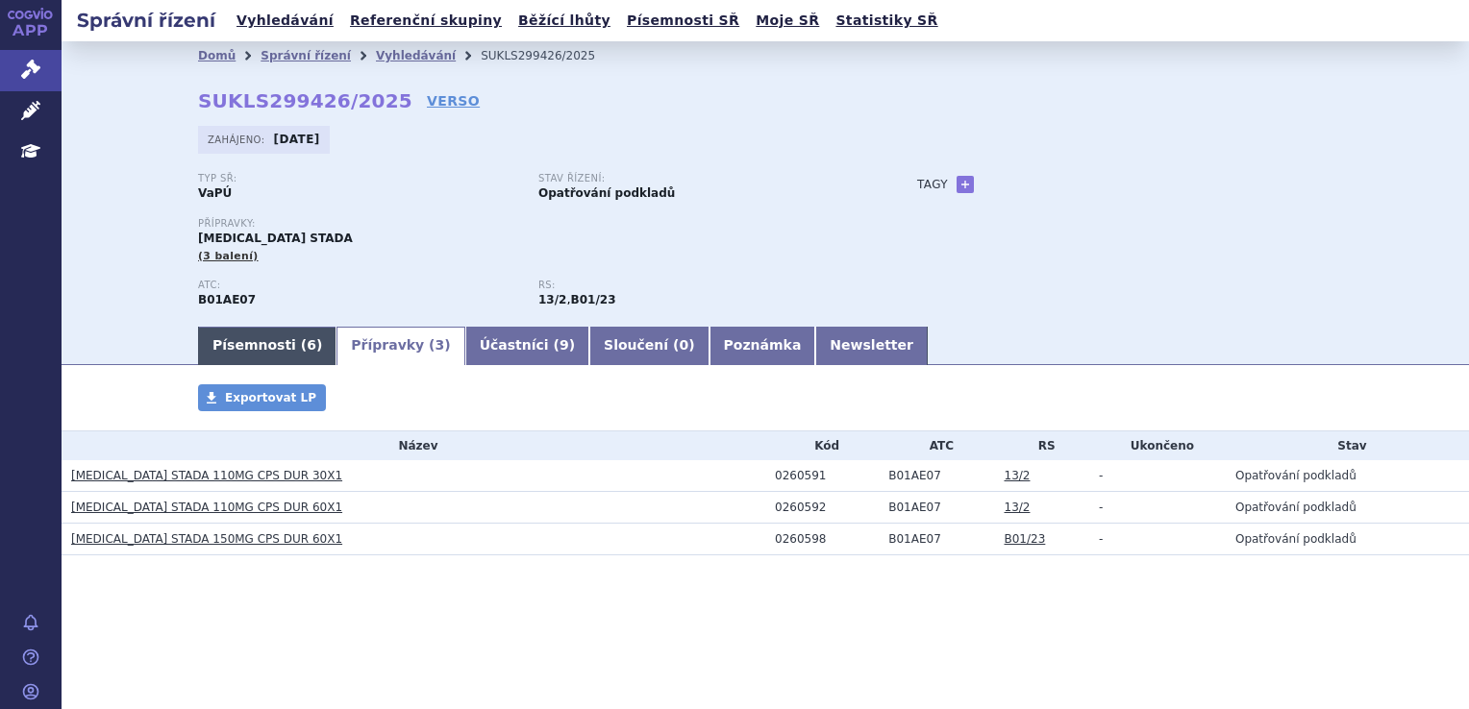
click at [280, 341] on link "Písemnosti ( 6 )" at bounding box center [267, 346] width 138 height 38
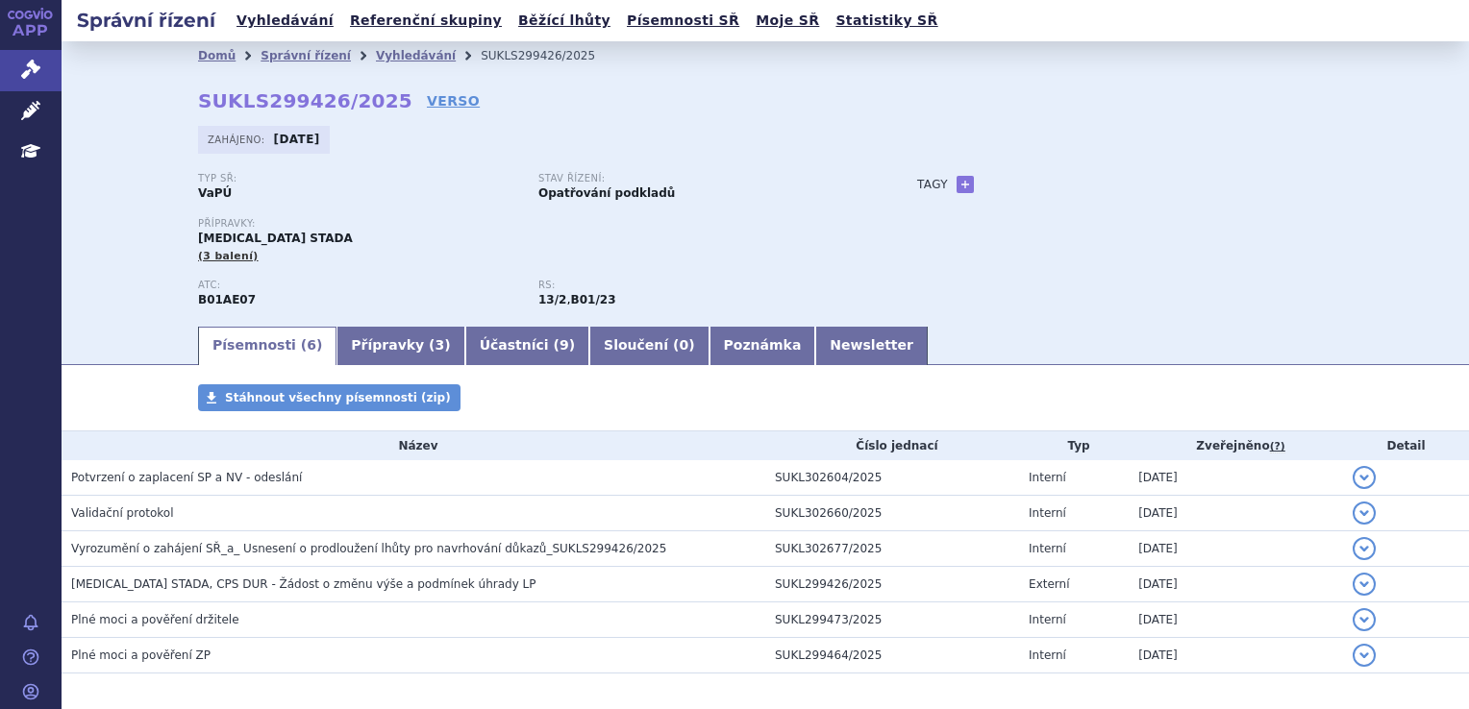
drag, startPoint x: 189, startPoint y: 236, endPoint x: 369, endPoint y: 242, distance: 179.9
click at [369, 242] on div "Domů Správní řízení Vyhledávání SUKLS299426/2025 SUKLS299426/2025 VERSO [GEOGRA…" at bounding box center [765, 197] width 1211 height 254
copy span "[MEDICAL_DATA] STADA"
click at [160, 304] on div "Domů Správní řízení Vyhledávání SUKLS299426/2025 SUKLS299426/2025 VERSO [GEOGRA…" at bounding box center [765, 197] width 1211 height 254
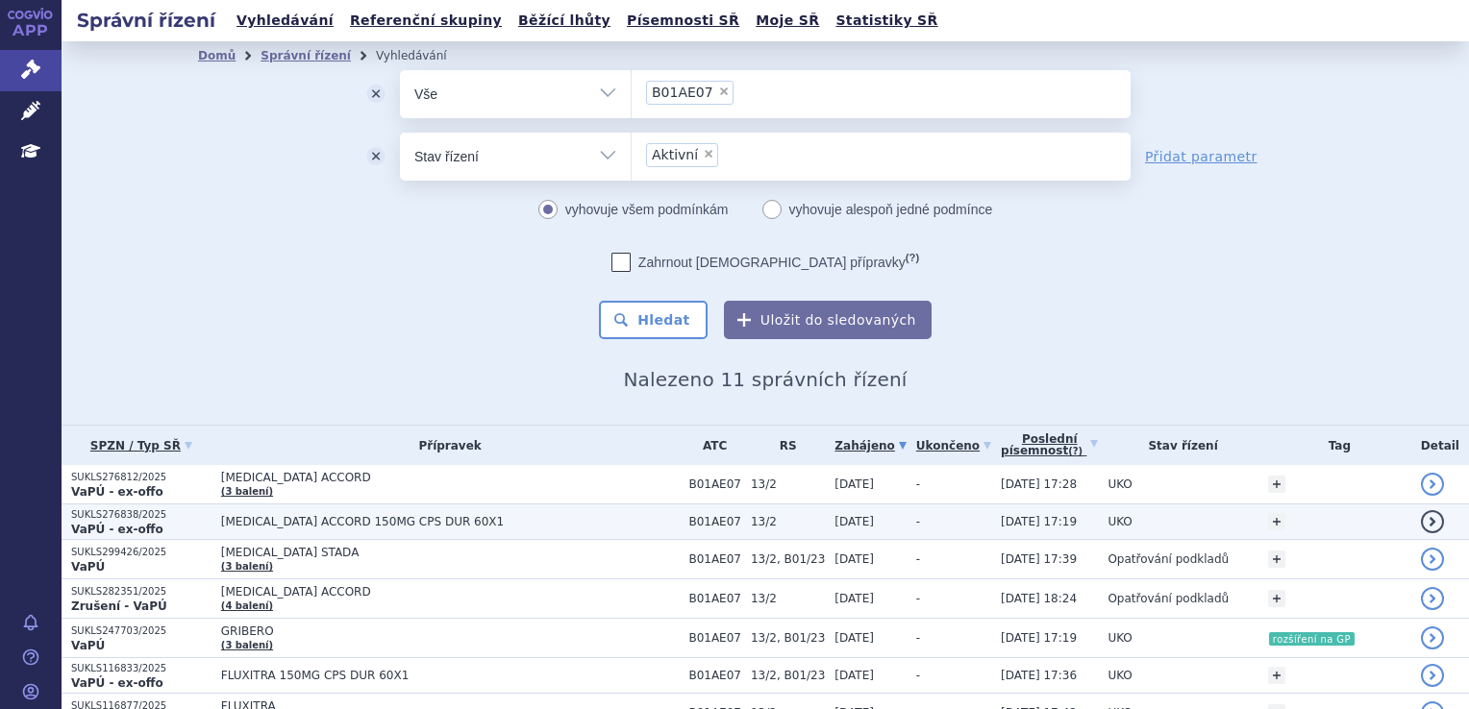
scroll to position [288, 0]
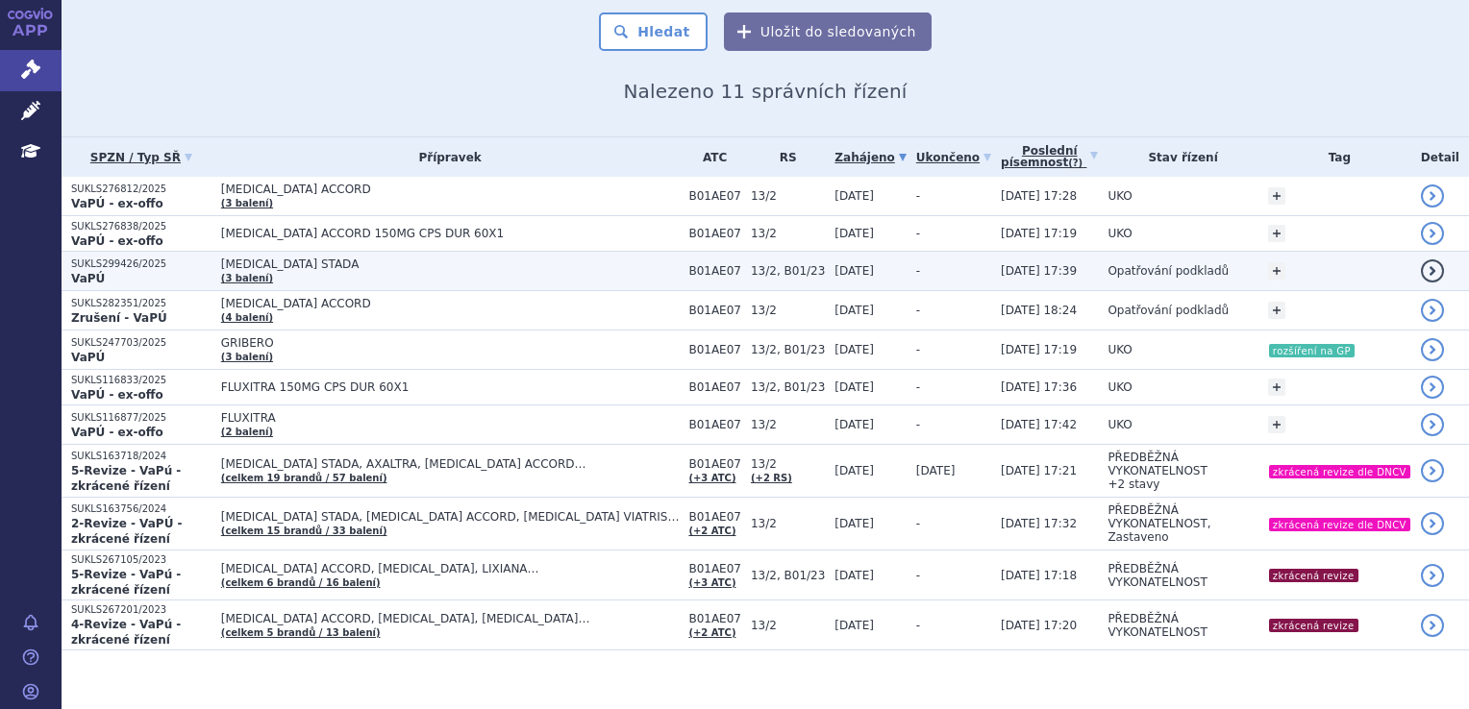
click at [477, 268] on span "[MEDICAL_DATA] STADA" at bounding box center [450, 264] width 459 height 13
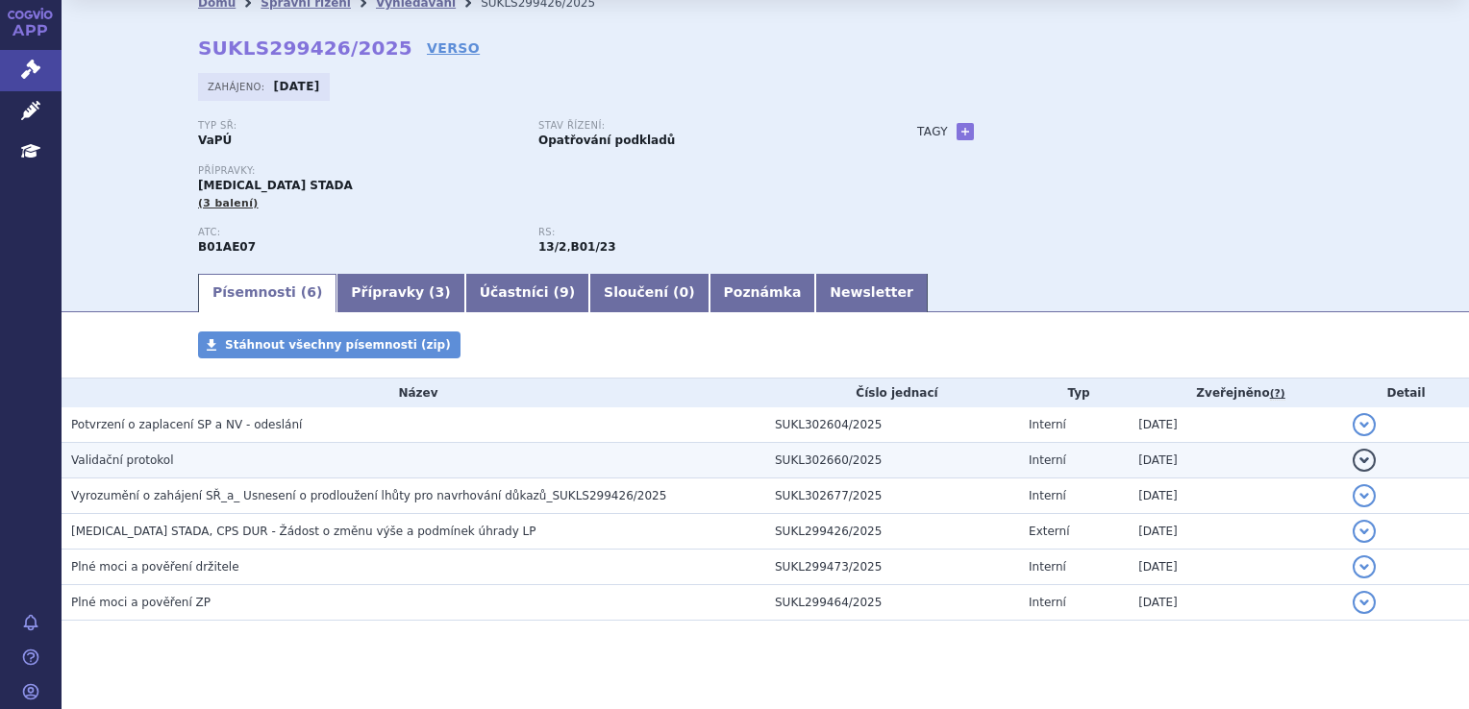
scroll to position [81, 0]
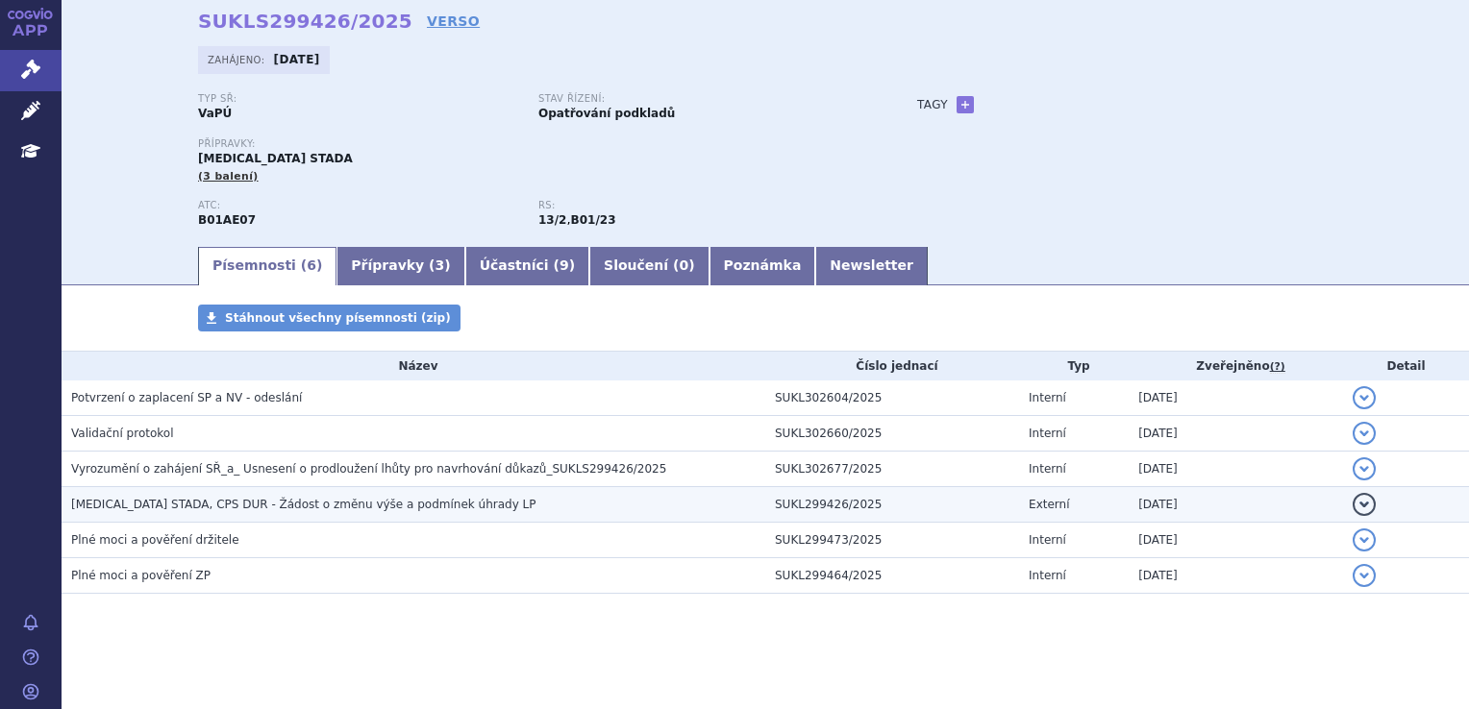
click at [149, 495] on h3 "[MEDICAL_DATA] STADA, CPS DUR - Žádost o změnu výše a podmínek úhrady LP" at bounding box center [418, 504] width 694 height 19
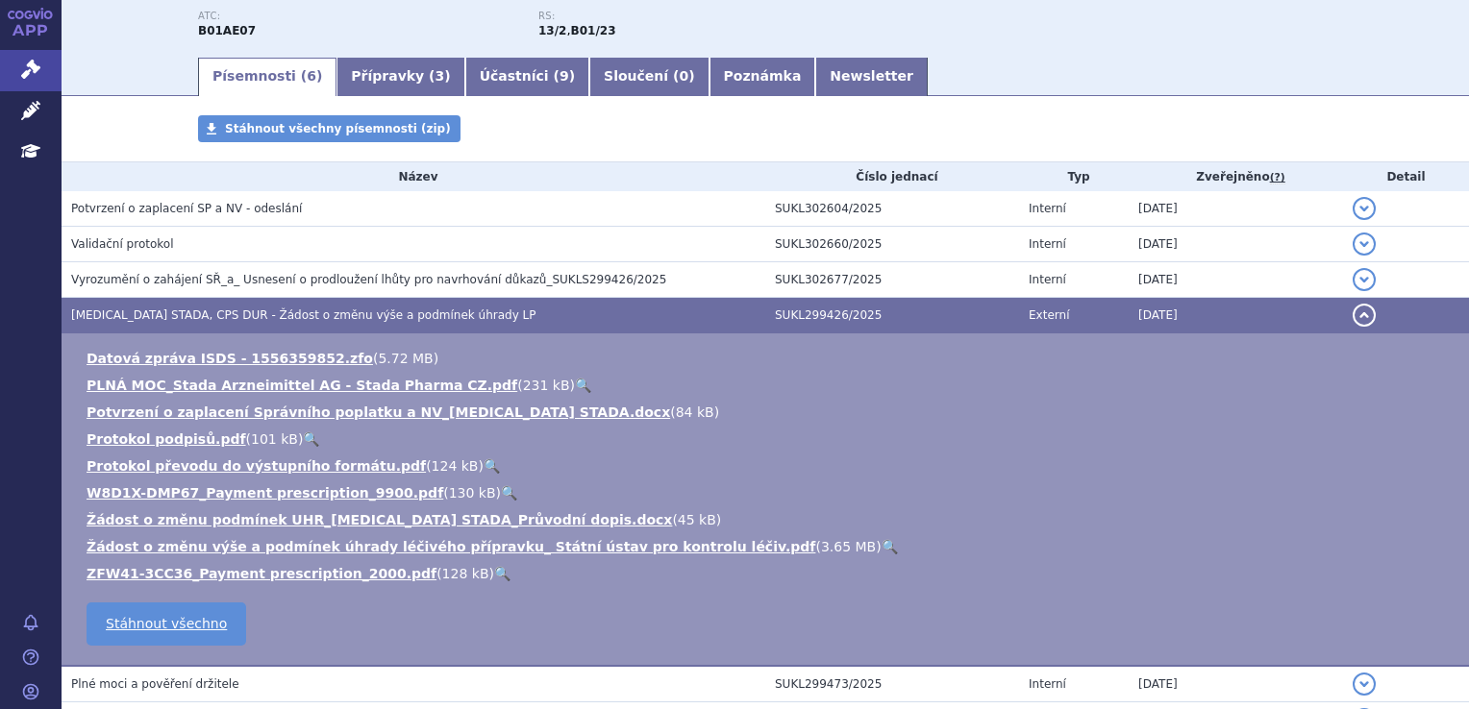
scroll to position [369, 0]
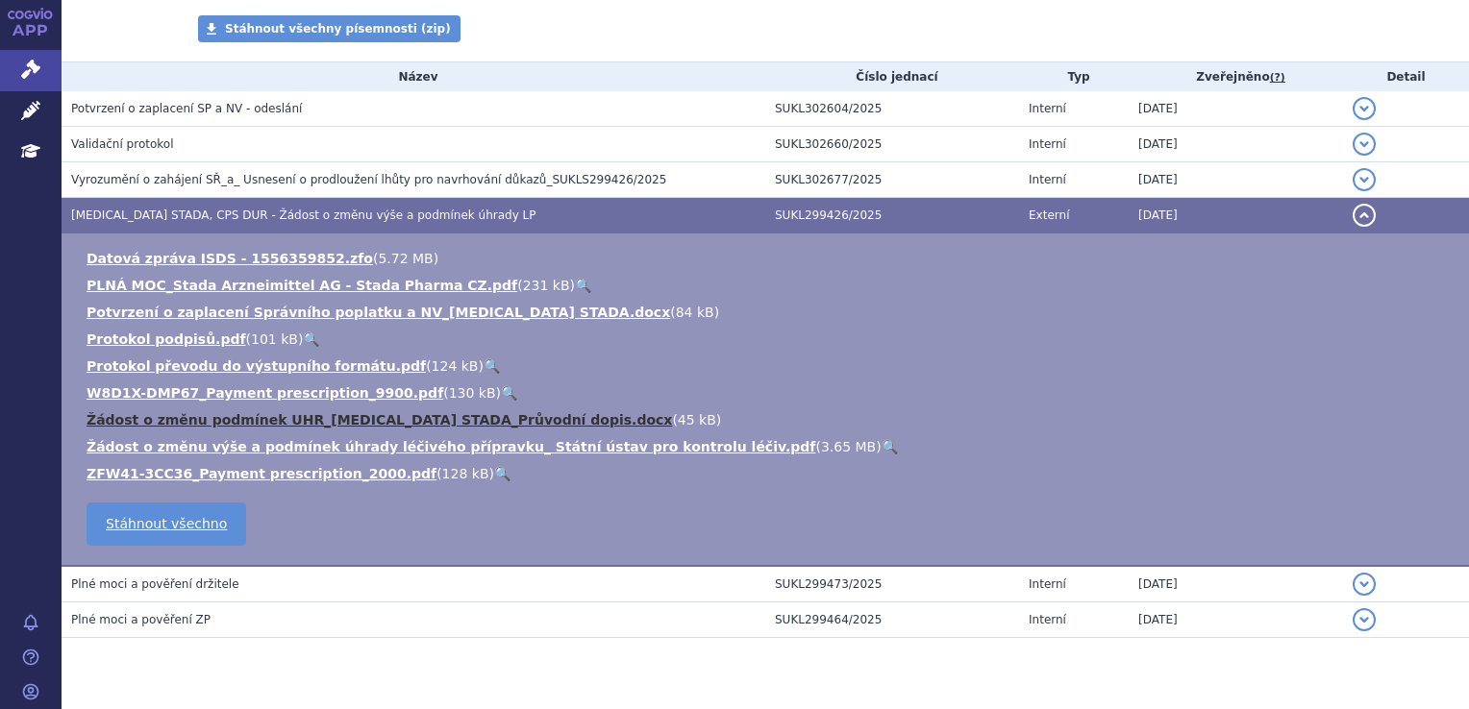
click at [200, 423] on link "Žádost o změnu podmínek UHR_[MEDICAL_DATA] STADA_Průvodní dopis.docx" at bounding box center [379, 419] width 585 height 15
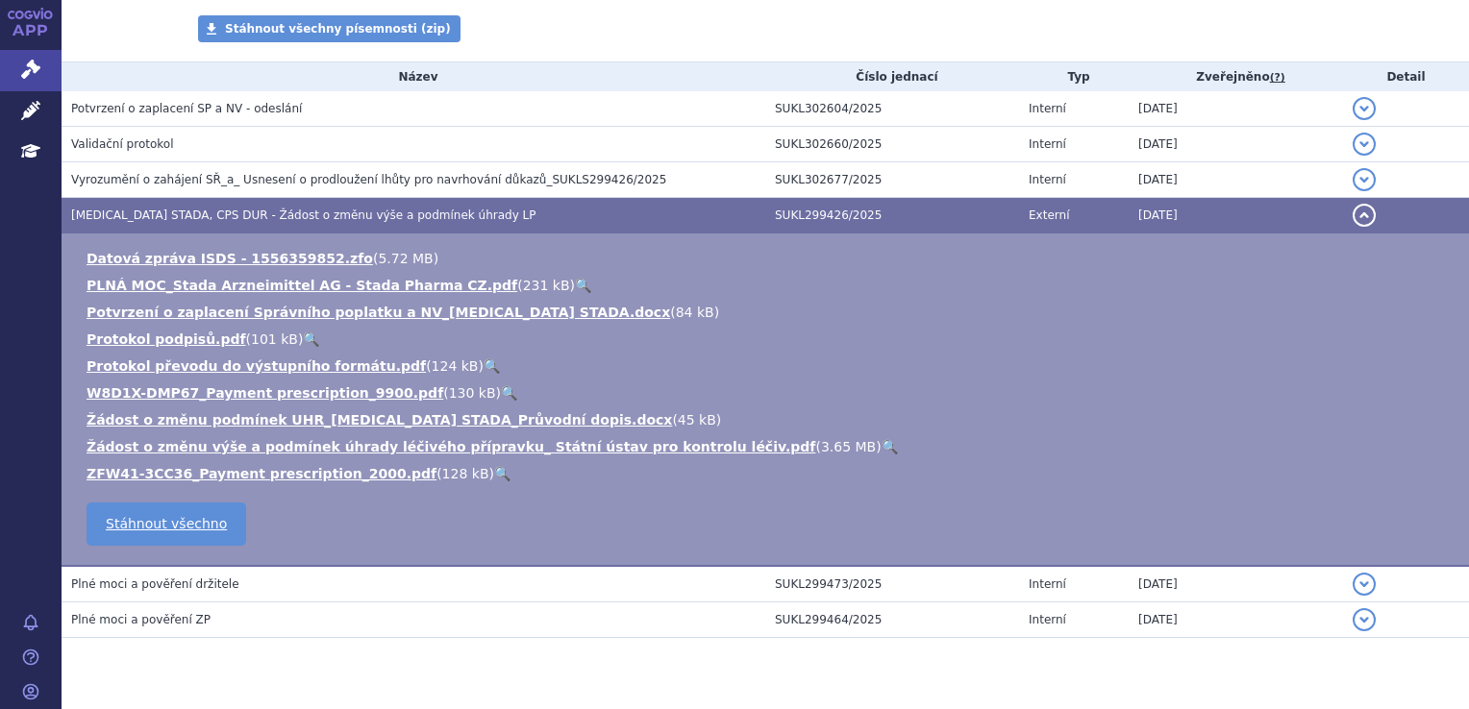
click at [1142, 427] on li "Žádost o změnu podmínek UHR_[MEDICAL_DATA] STADA_Průvodní dopis.docx ( 45 kB )" at bounding box center [768, 419] width 1363 height 19
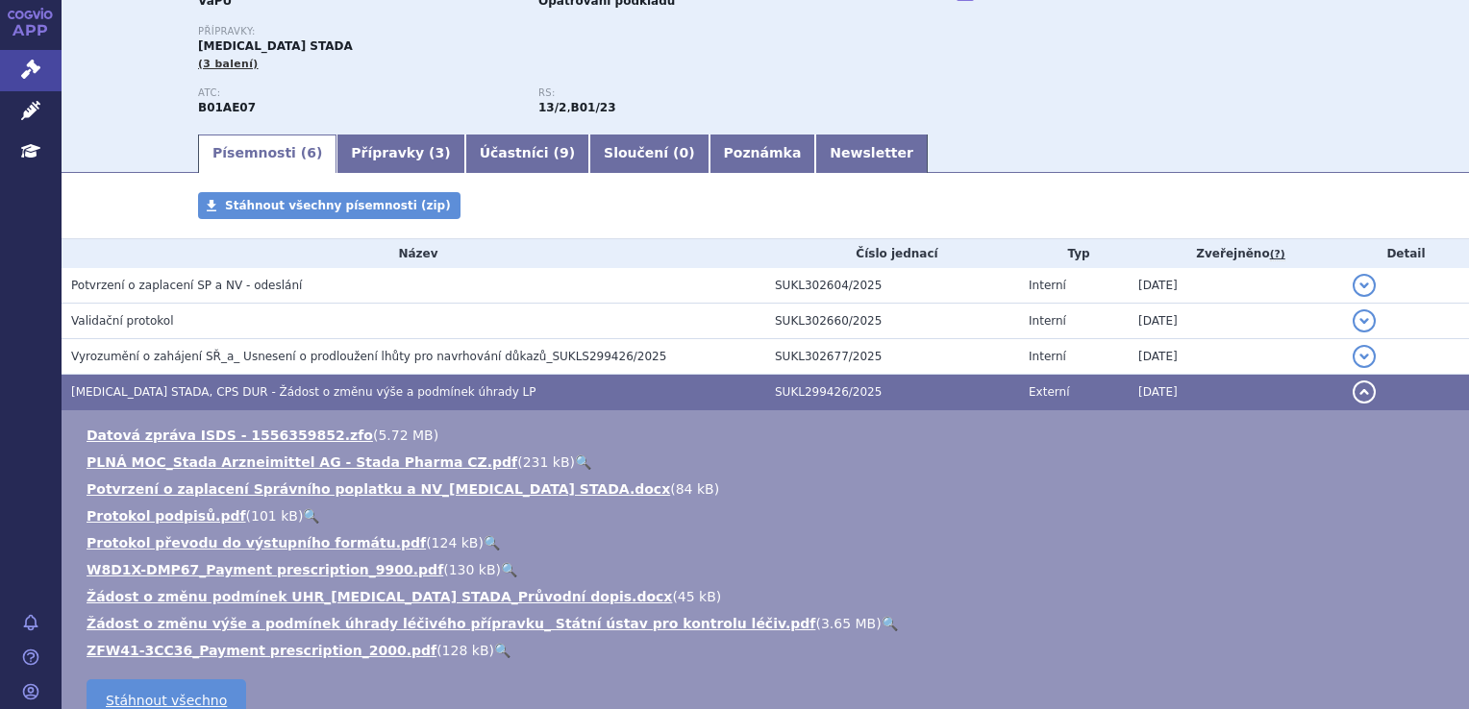
scroll to position [0, 0]
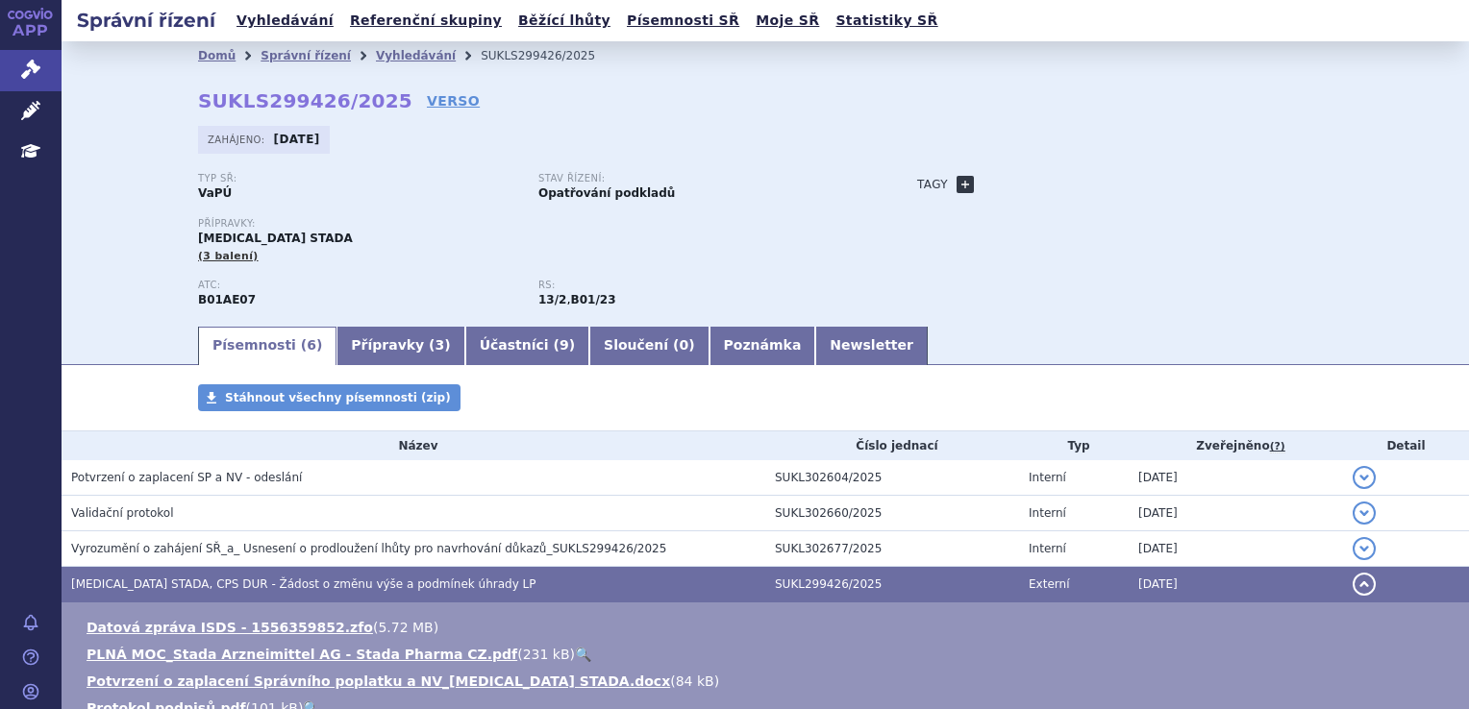
click at [956, 191] on link "+" at bounding box center [964, 184] width 17 height 17
click at [1015, 184] on span at bounding box center [1051, 184] width 138 height 25
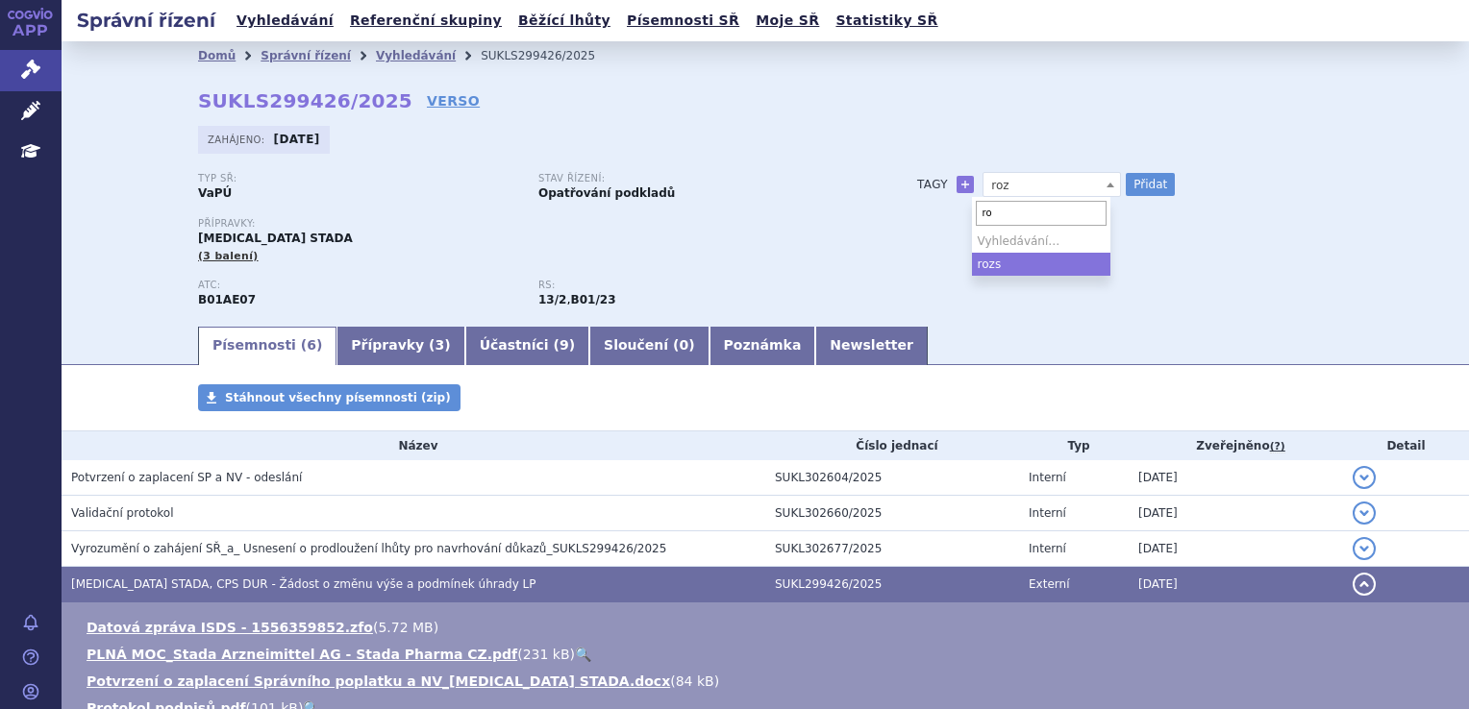
type input "r"
click at [1012, 186] on span "roz" at bounding box center [1051, 185] width 137 height 25
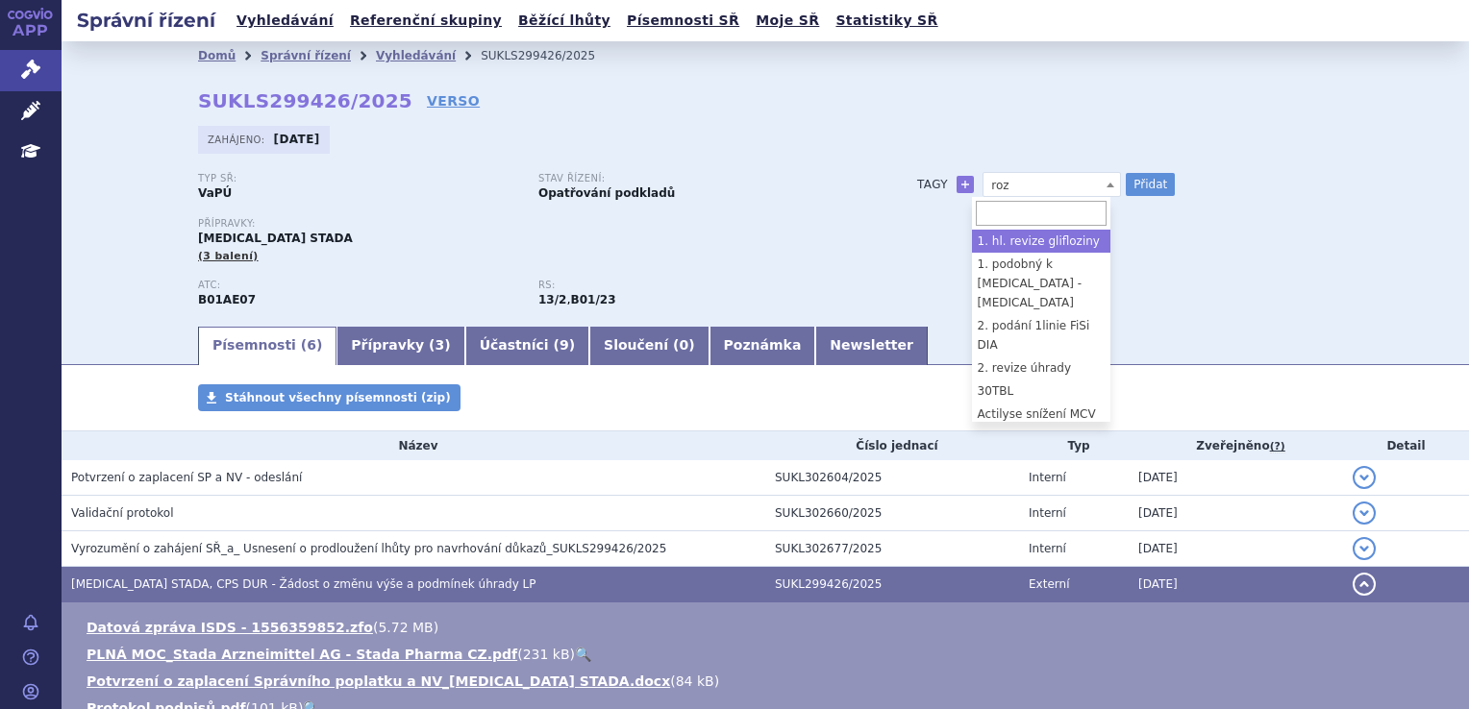
click at [1000, 209] on input "search" at bounding box center [1041, 213] width 131 height 25
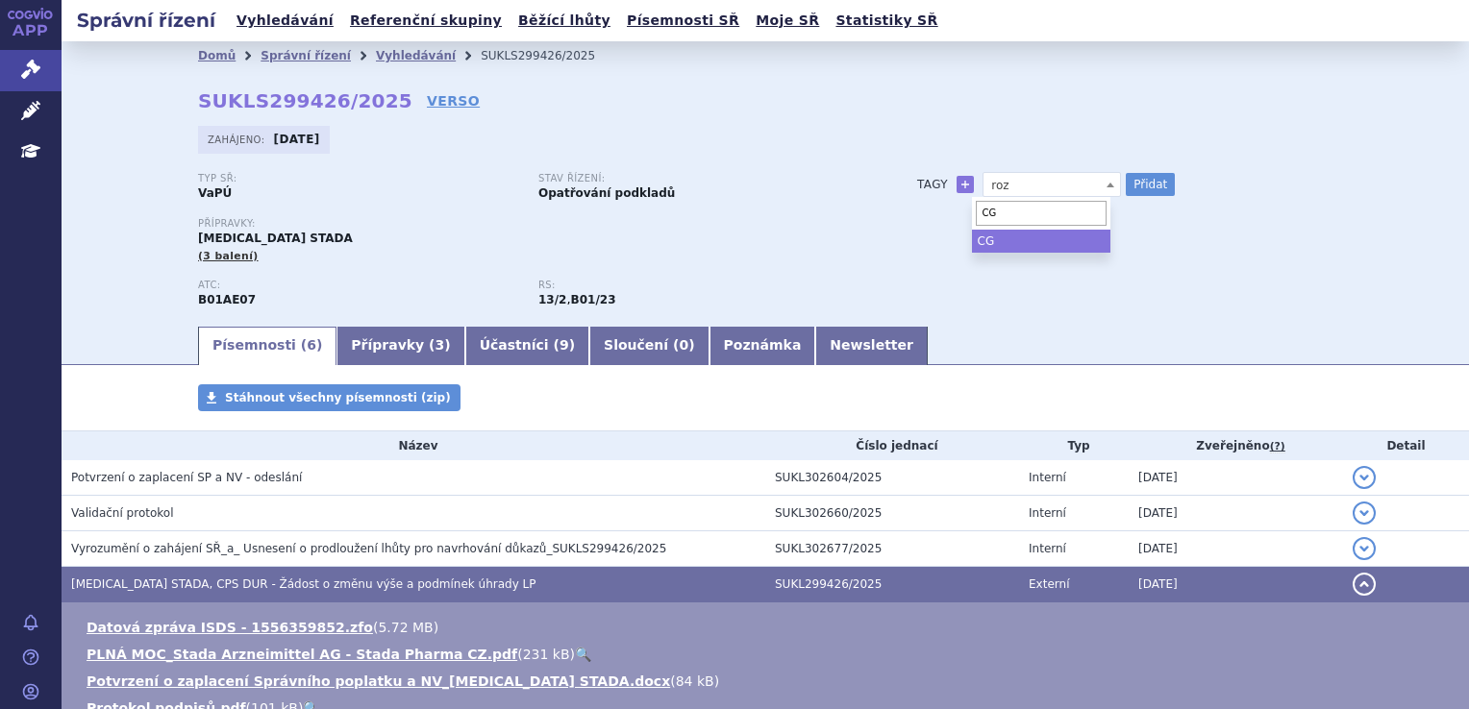
type input "C"
type input "GP"
select select "rozšíření na GP"
click at [1142, 186] on button "Přidat" at bounding box center [1150, 184] width 49 height 23
select select
